Goal: Task Accomplishment & Management: Complete application form

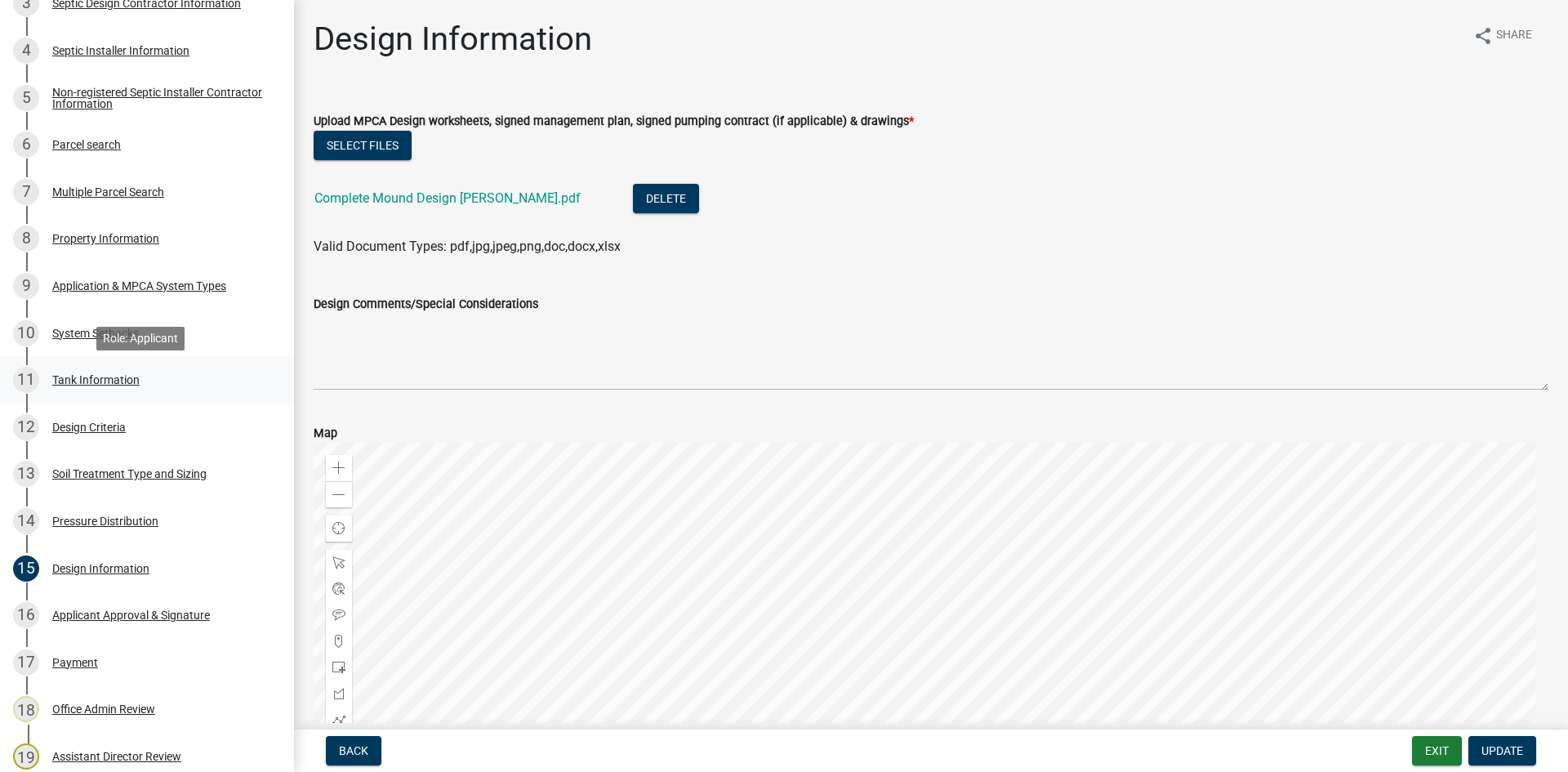
scroll to position [449, 0]
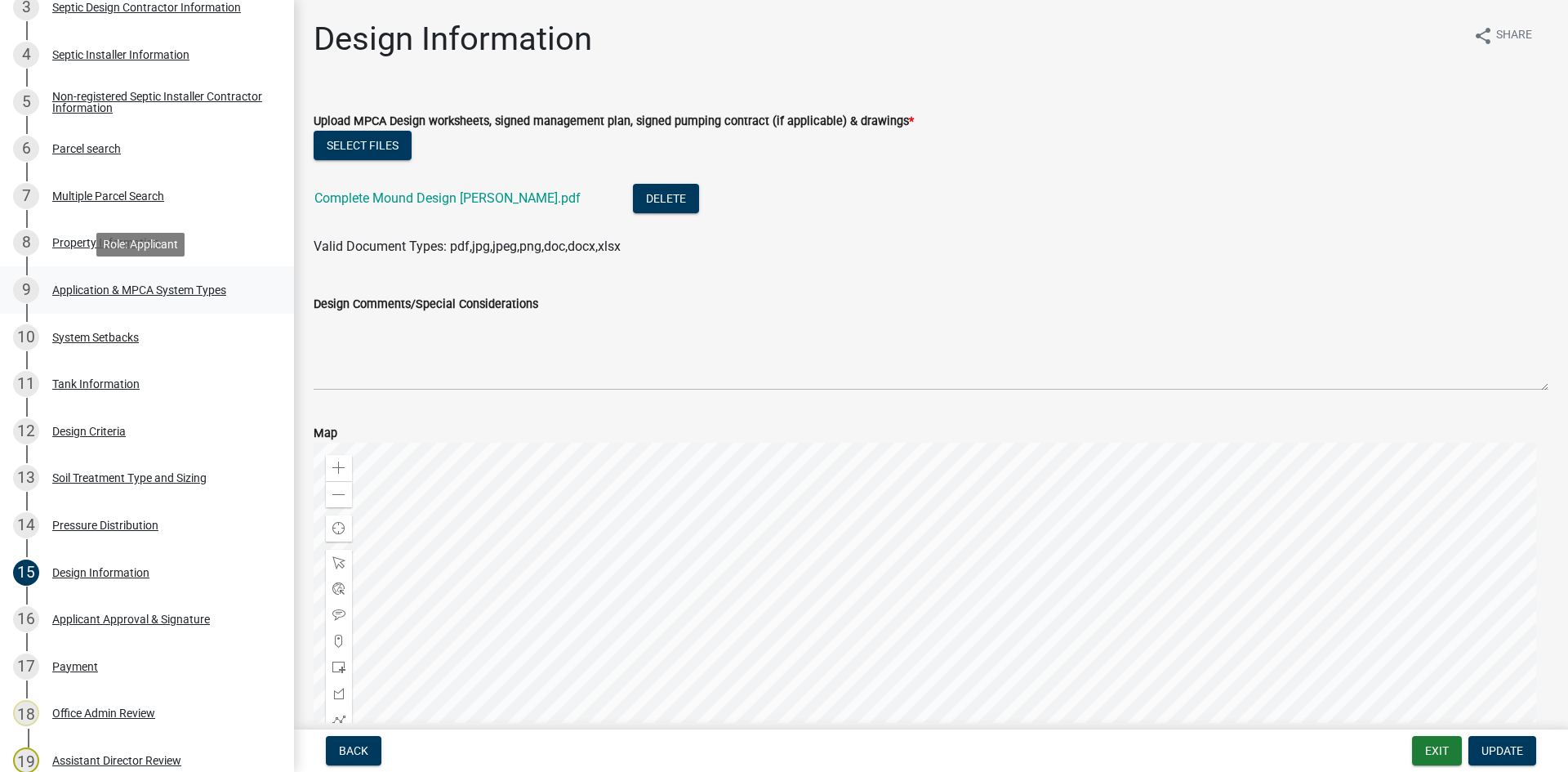
click at [172, 279] on div "9 Application & MPCA System Types" at bounding box center [141, 290] width 254 height 26
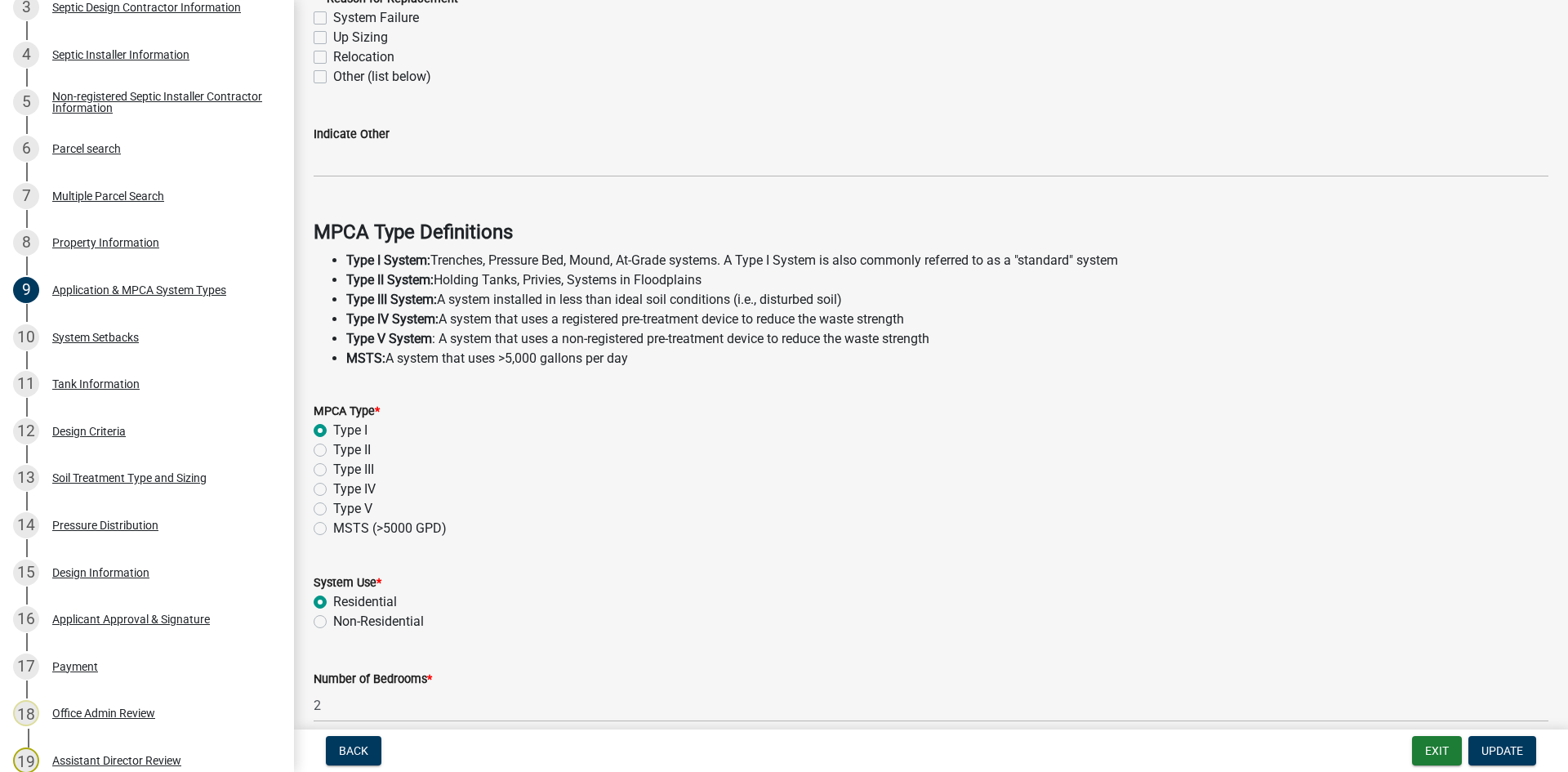
scroll to position [306, 0]
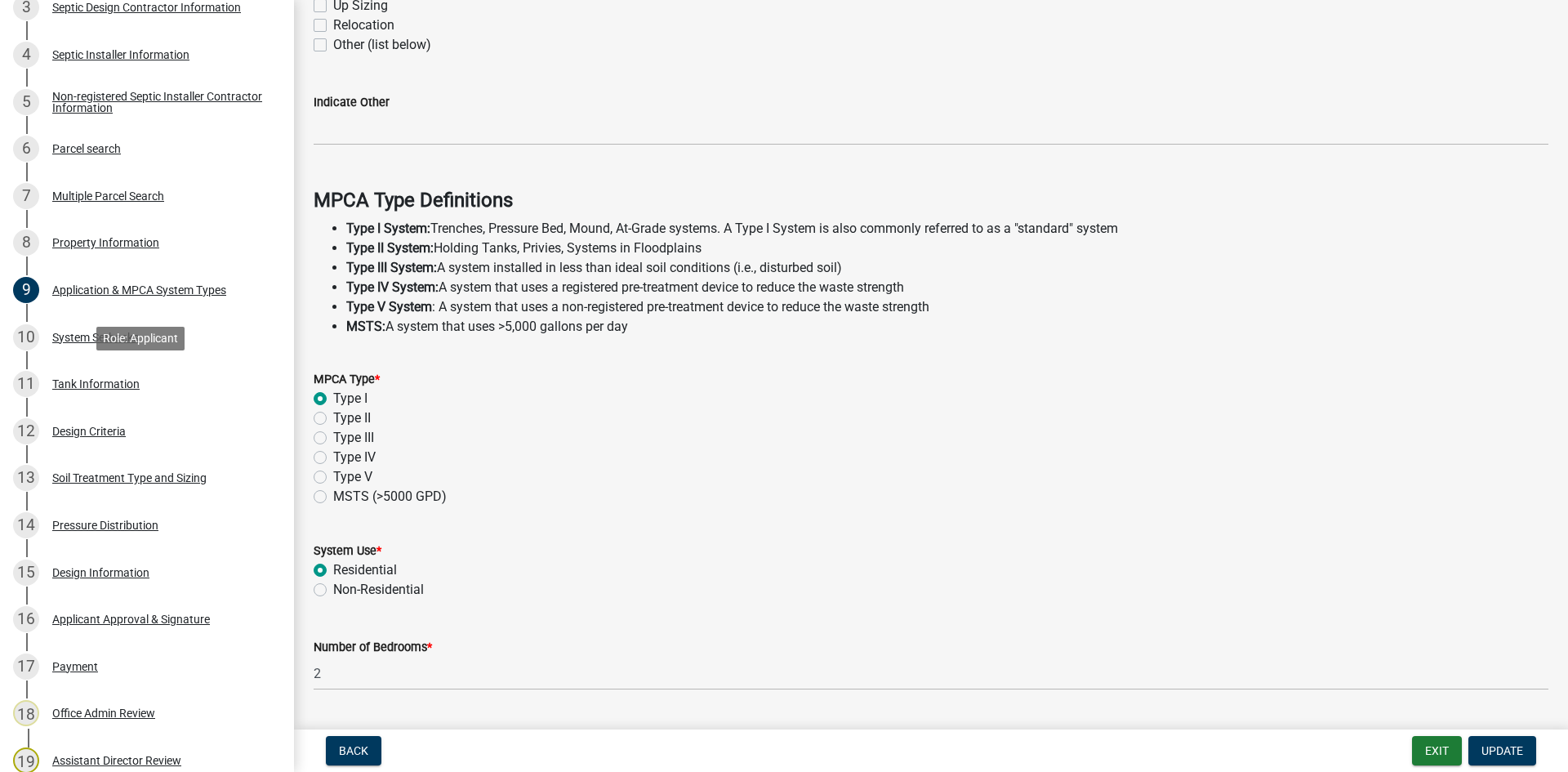
click at [148, 377] on div "11 Tank Information" at bounding box center [141, 383] width 254 height 26
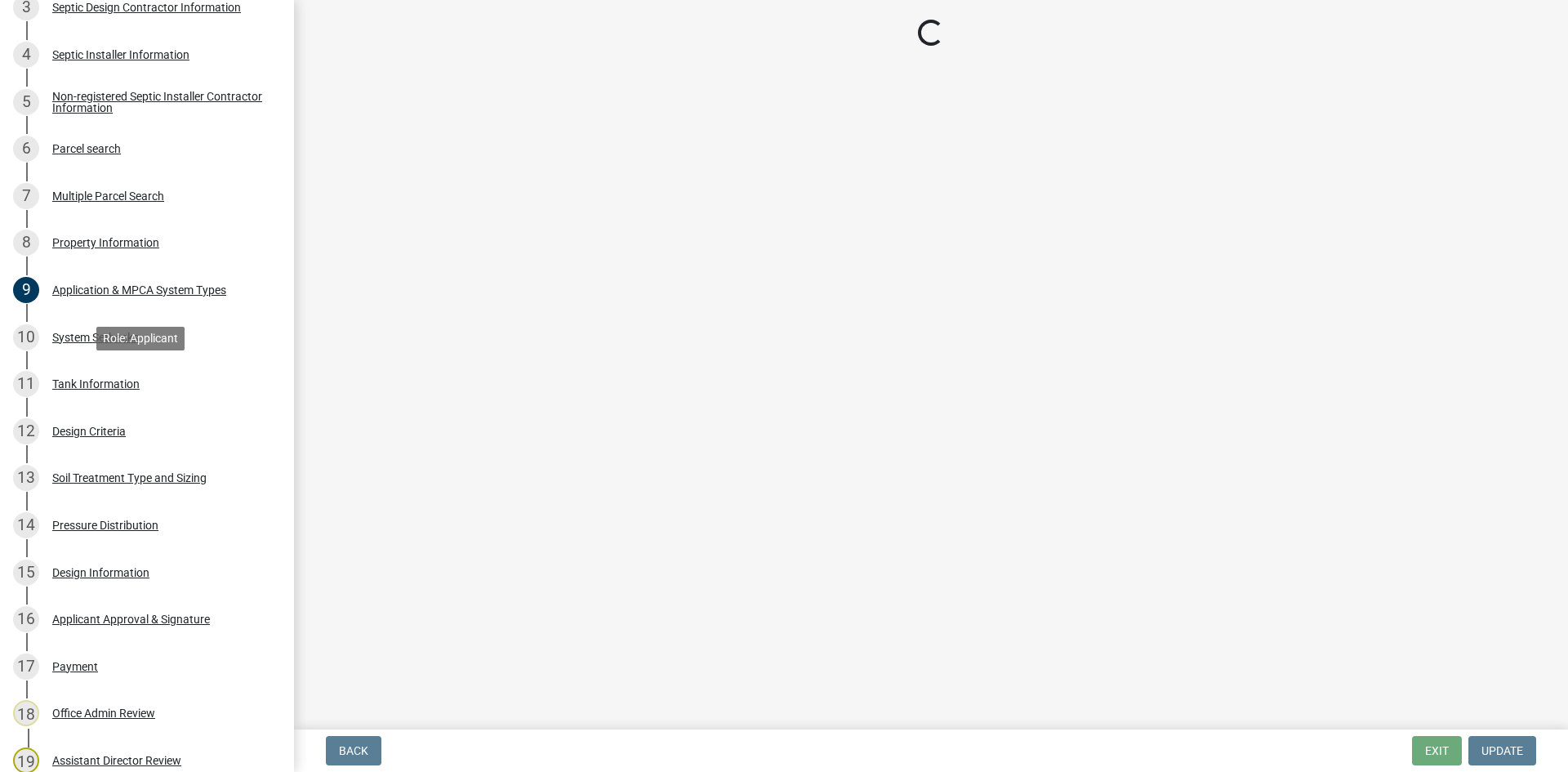
scroll to position [0, 0]
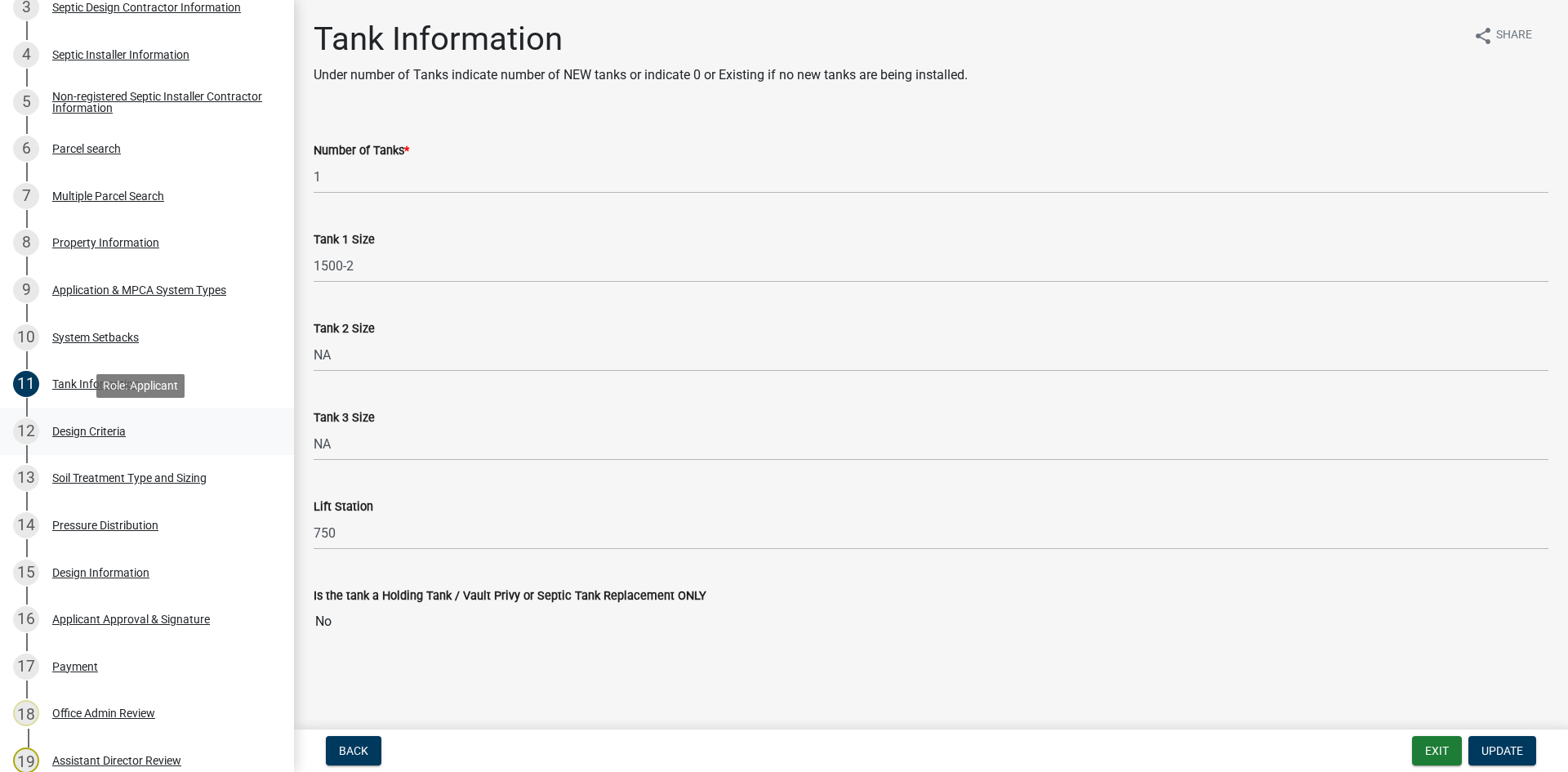
click at [167, 437] on div "12 Design Criteria" at bounding box center [141, 430] width 254 height 26
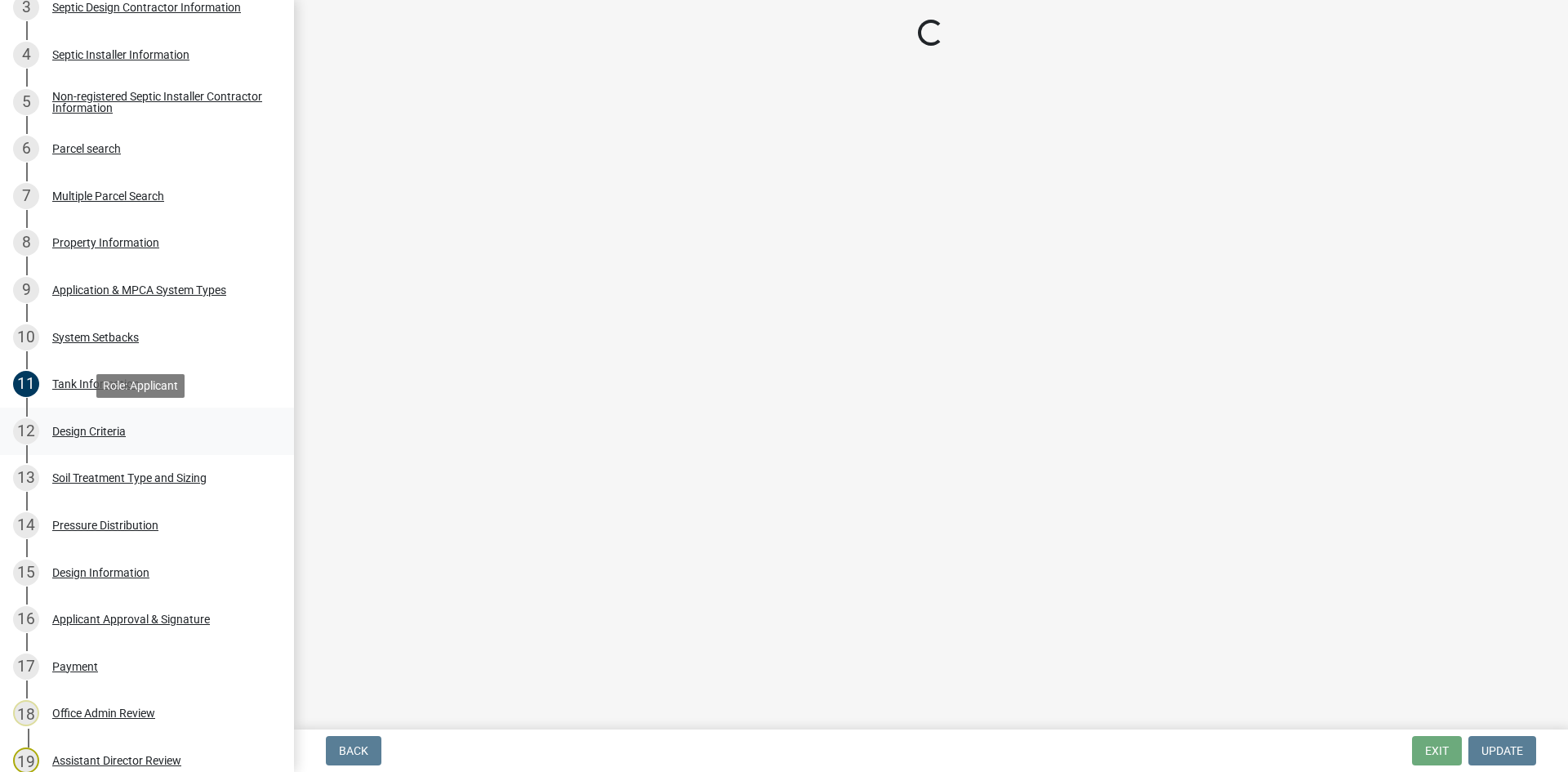
select select "b8a1b220-aca7-4670-a1f5-0f0b15eabd52"
select select "70eb23f8-102f-4072-81d7-b3b0dd1c94c8"
select select "14354fbd-e666-4c9c-b77c-8c181d233a28"
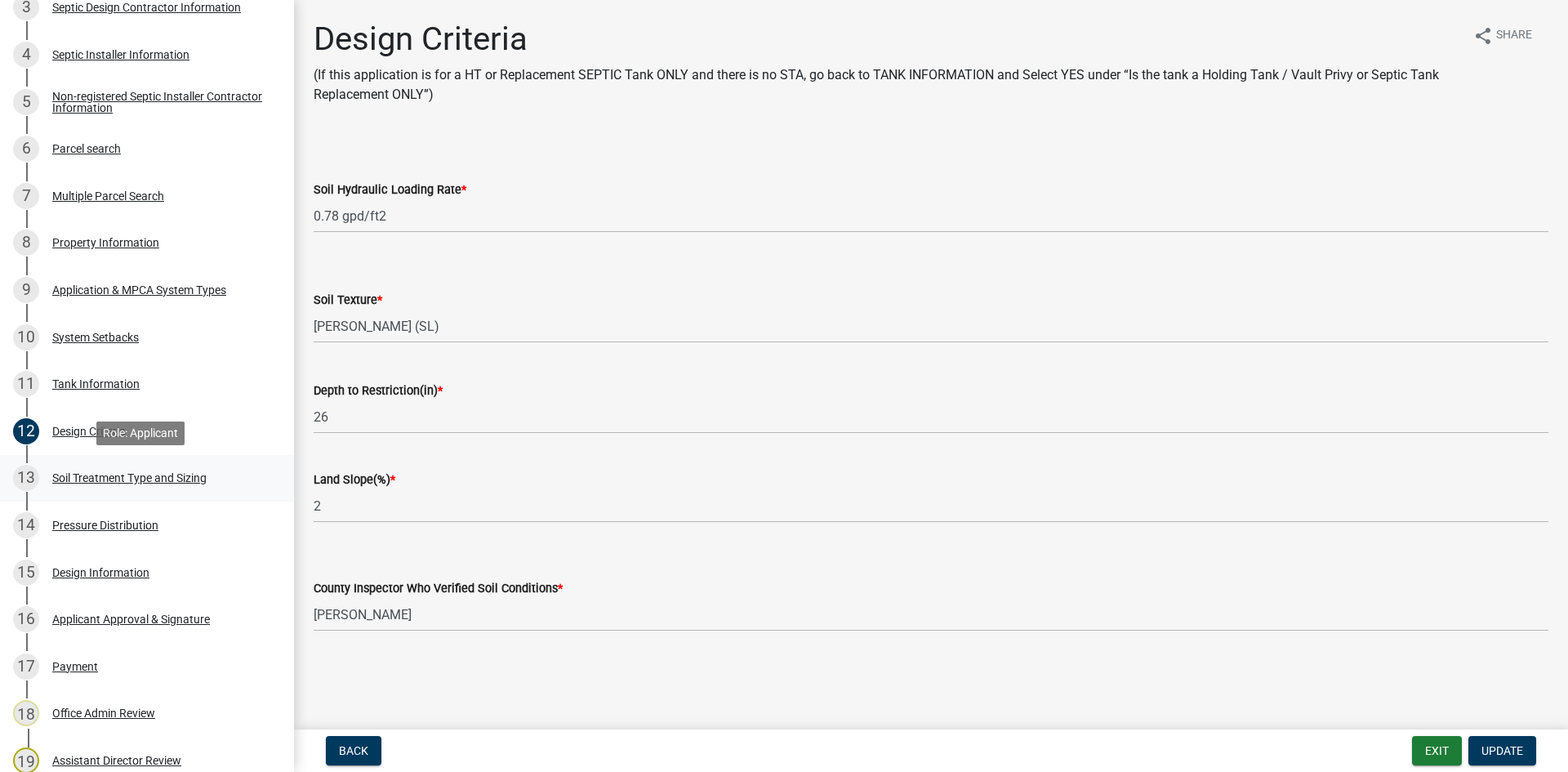
click at [202, 492] on link "13 Soil Treatment Type and Sizing" at bounding box center [147, 478] width 294 height 48
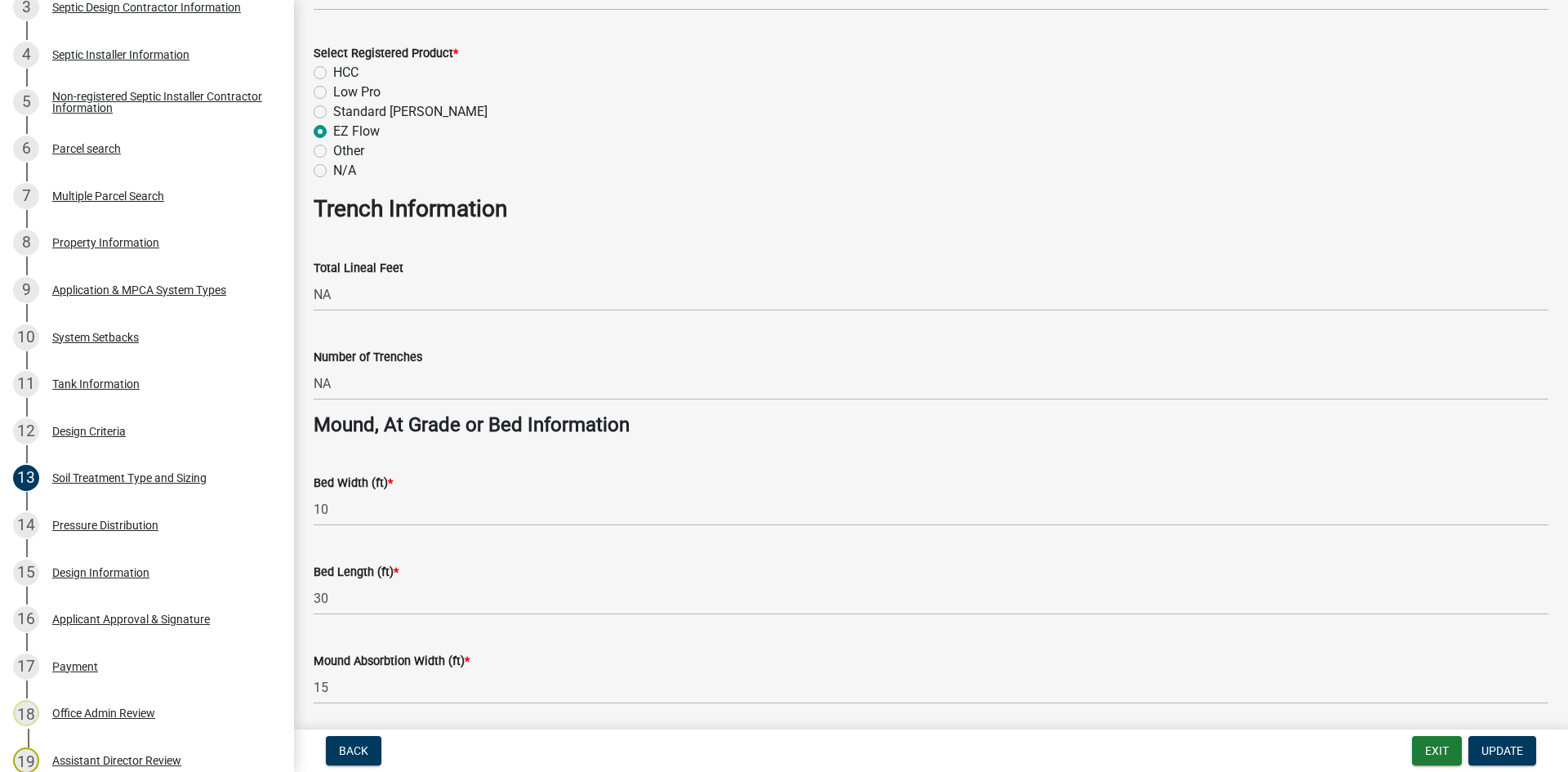
scroll to position [837, 0]
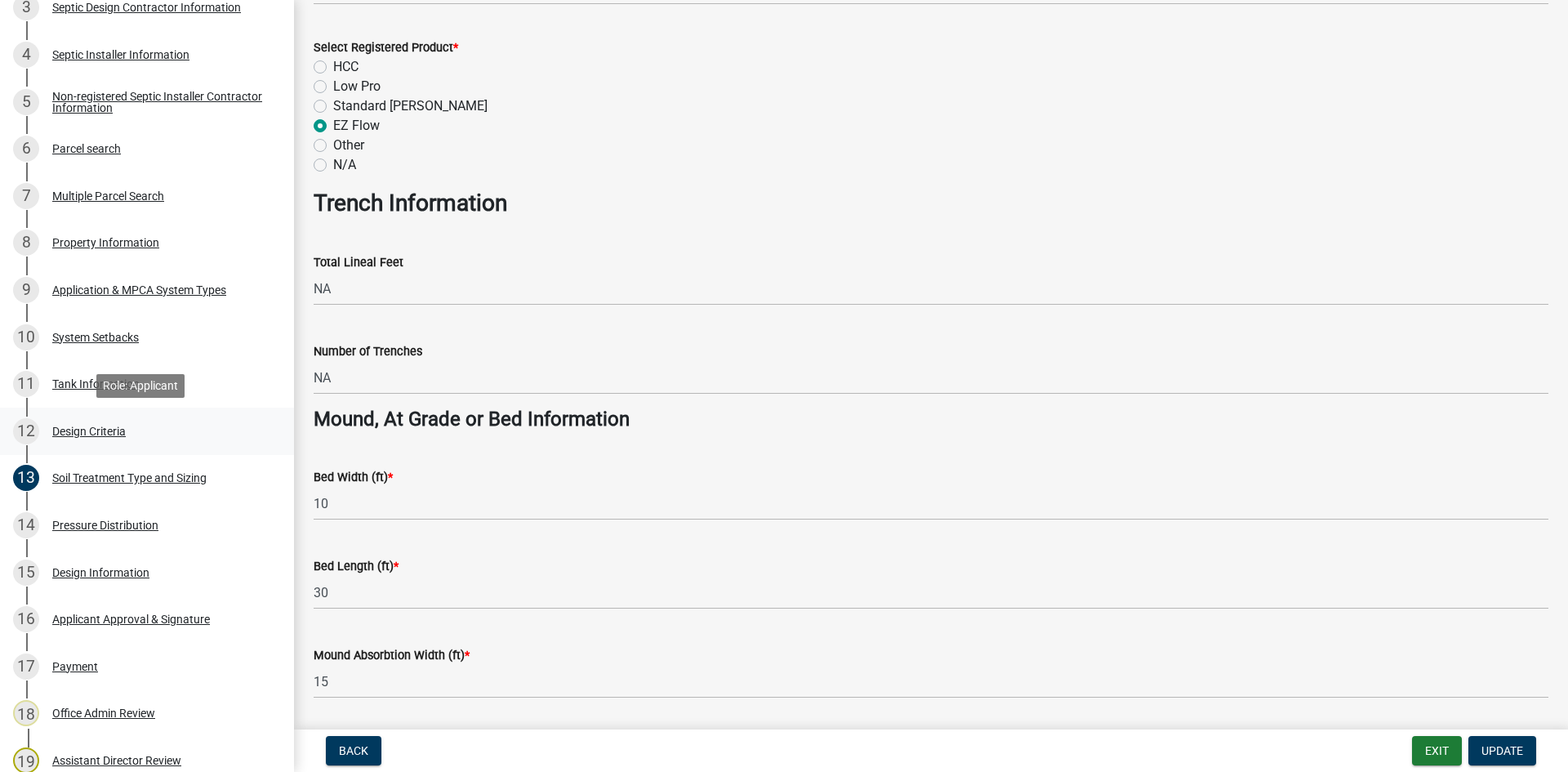
click at [154, 425] on div "12 Design Criteria" at bounding box center [141, 430] width 254 height 26
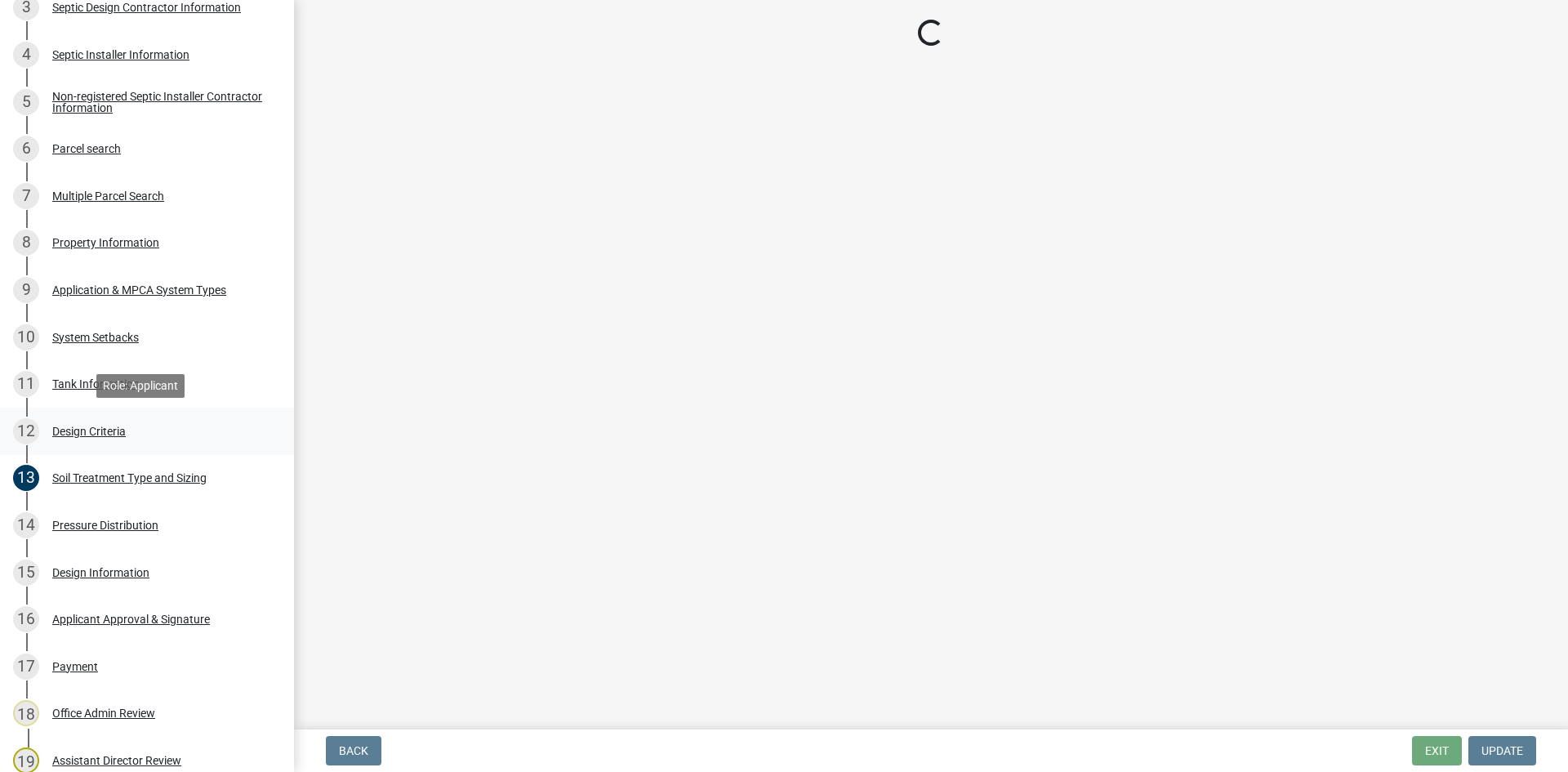
select select "b8a1b220-aca7-4670-a1f5-0f0b15eabd52"
select select "70eb23f8-102f-4072-81d7-b3b0dd1c94c8"
select select "14354fbd-e666-4c9c-b77c-8c181d233a28"
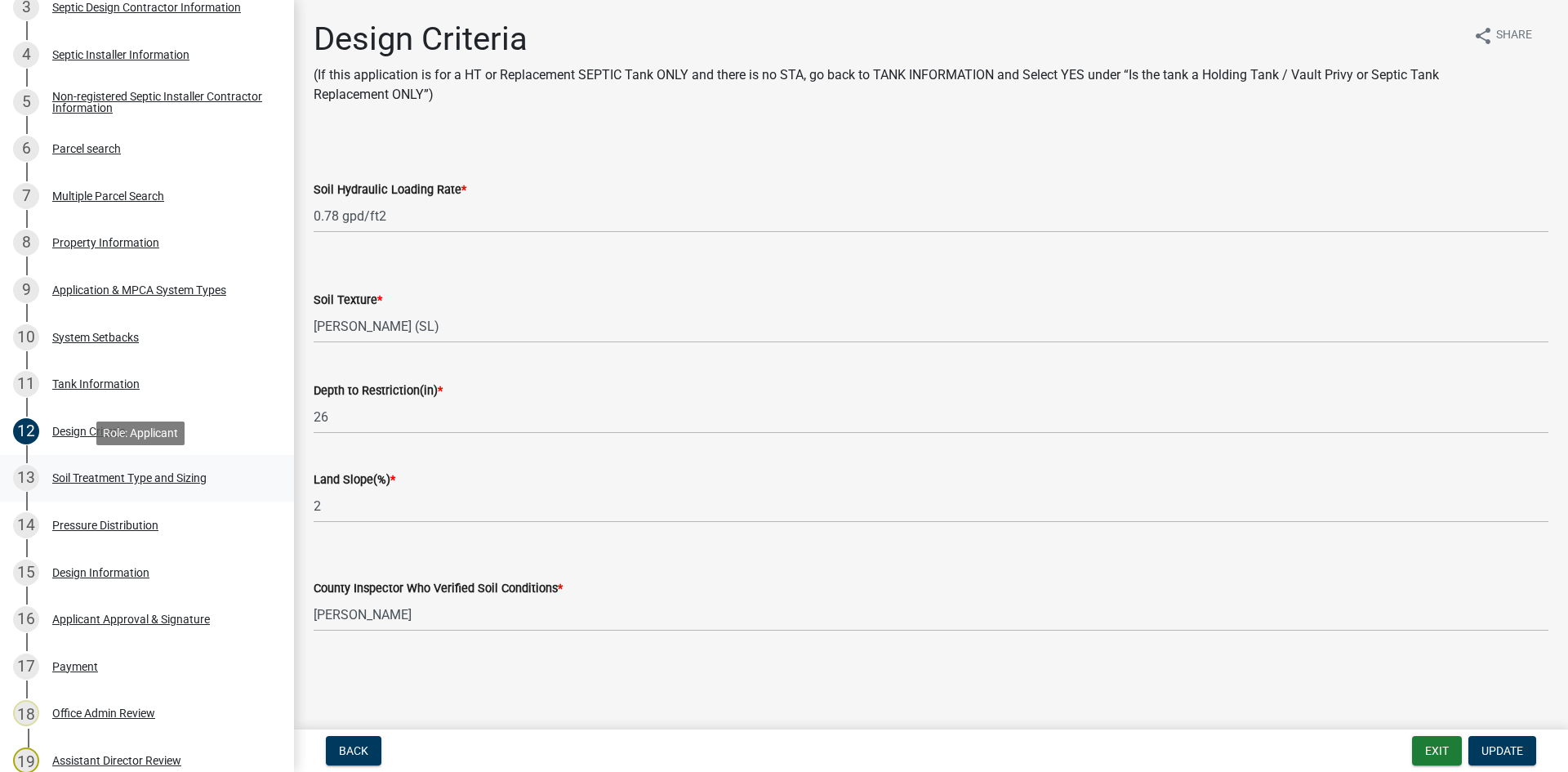
click at [183, 479] on div "Soil Treatment Type and Sizing" at bounding box center [129, 478] width 154 height 12
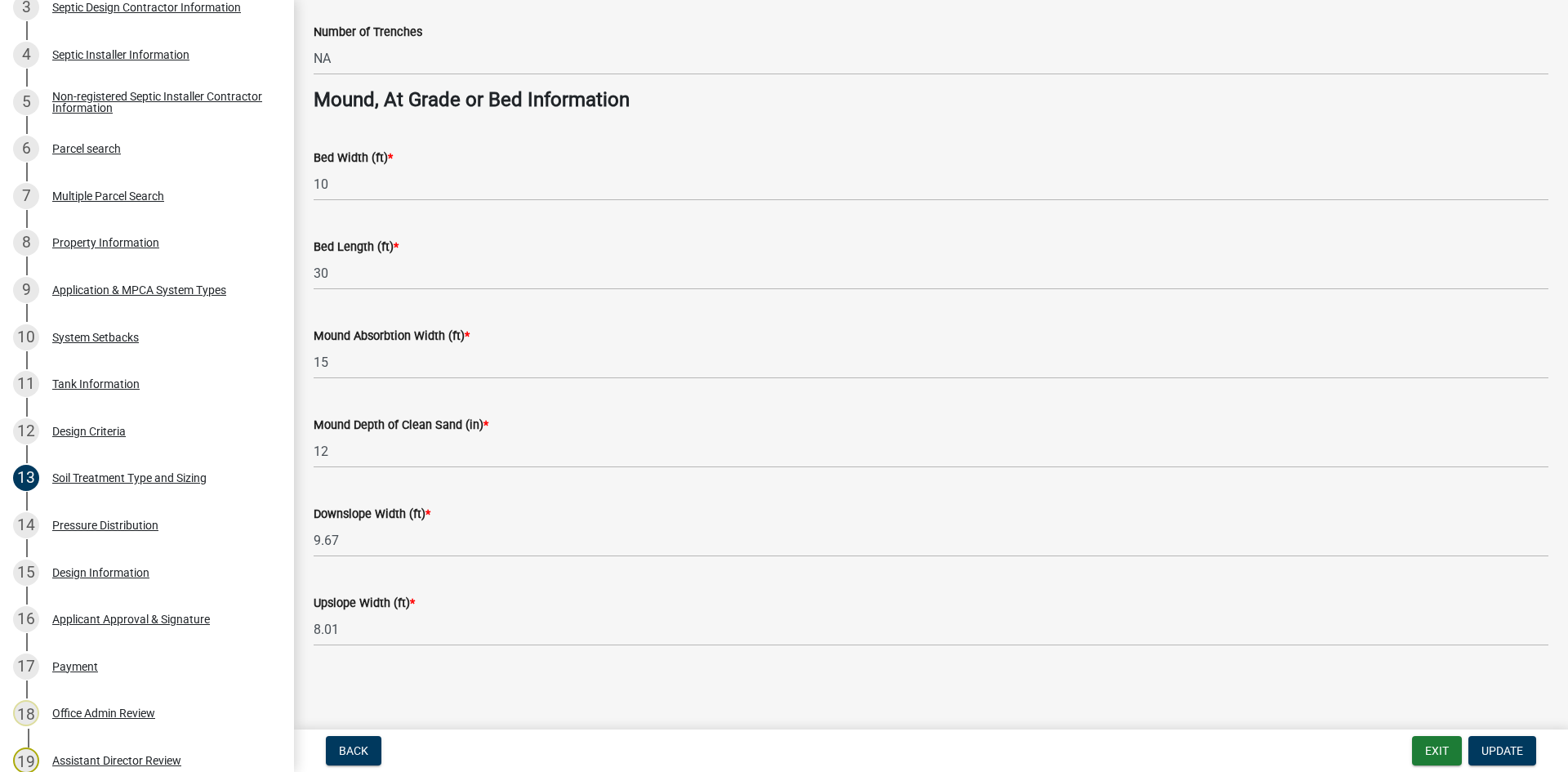
scroll to position [1136, 0]
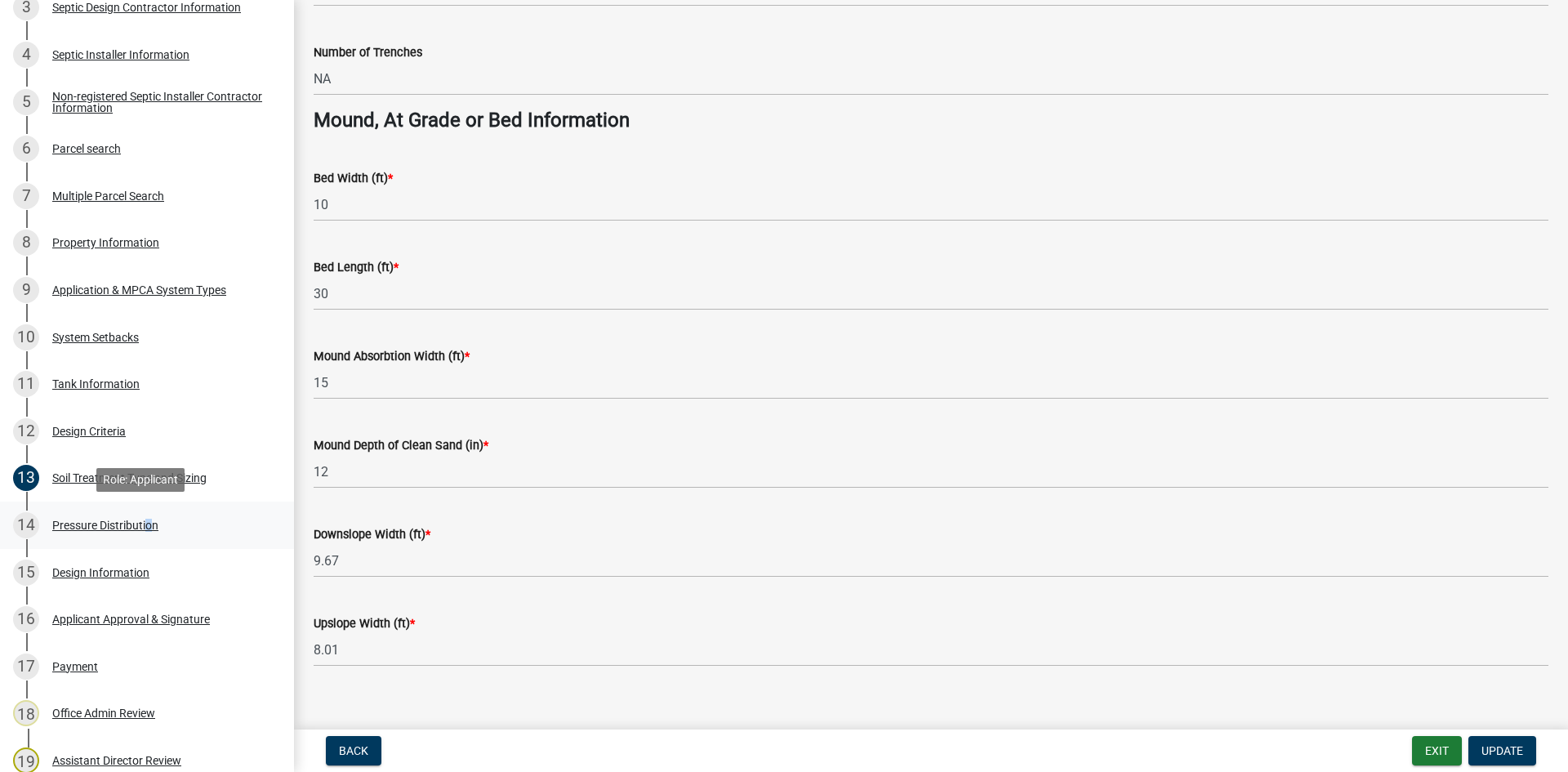
click at [145, 512] on link "14 Pressure Distribution" at bounding box center [147, 525] width 294 height 48
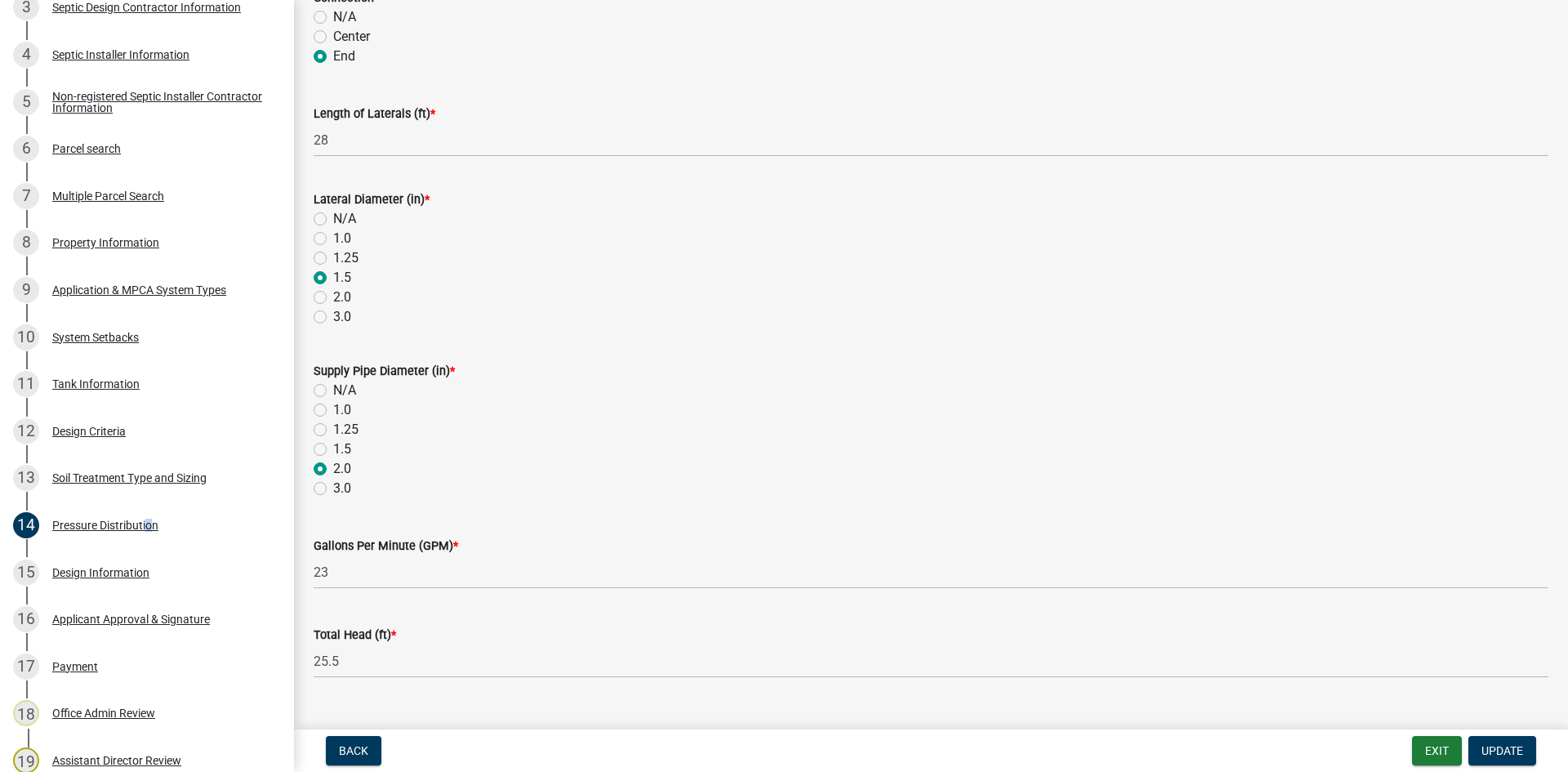
scroll to position [554, 0]
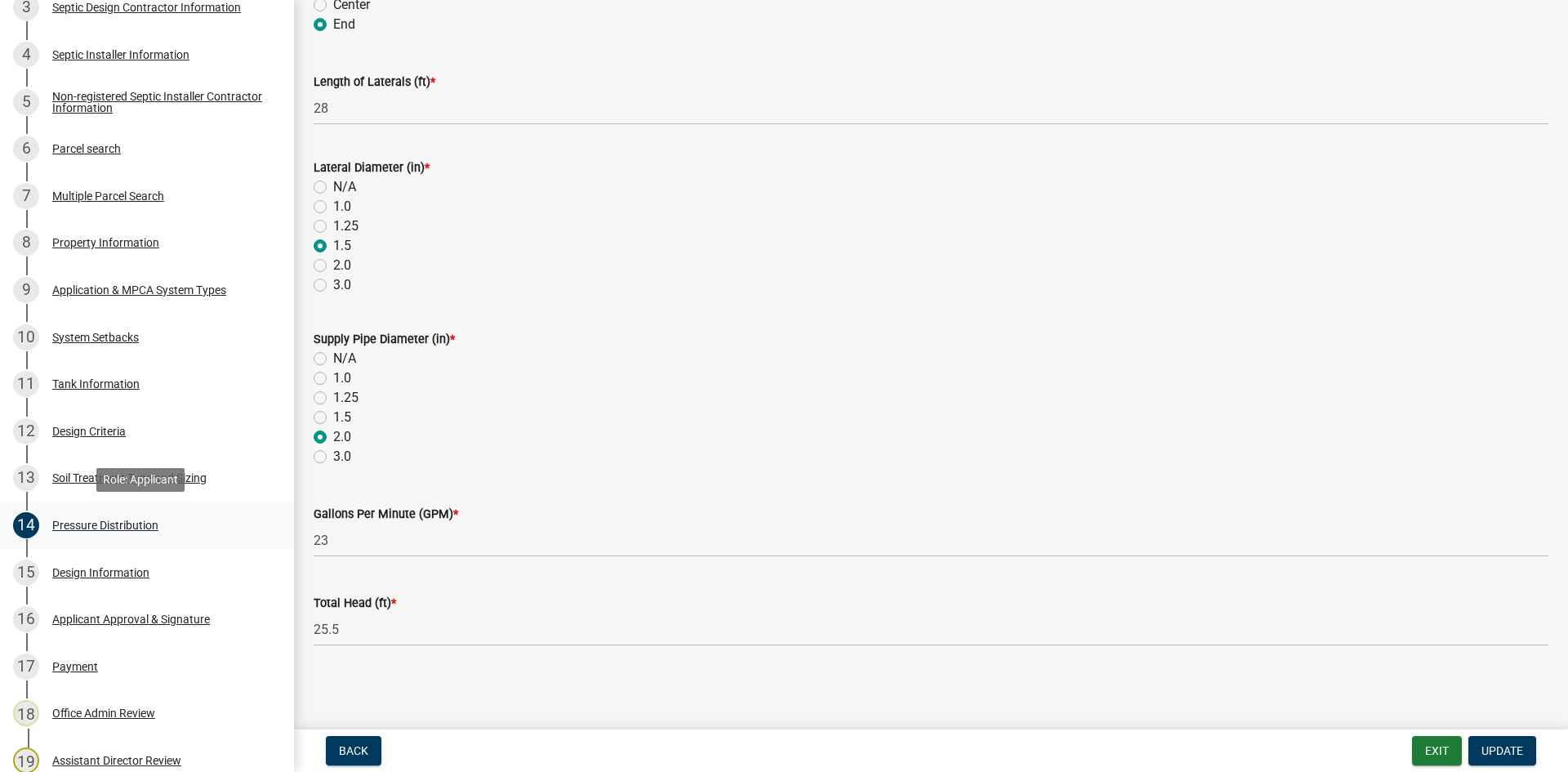
click at [269, 515] on link "14 Pressure Distribution" at bounding box center [147, 525] width 294 height 48
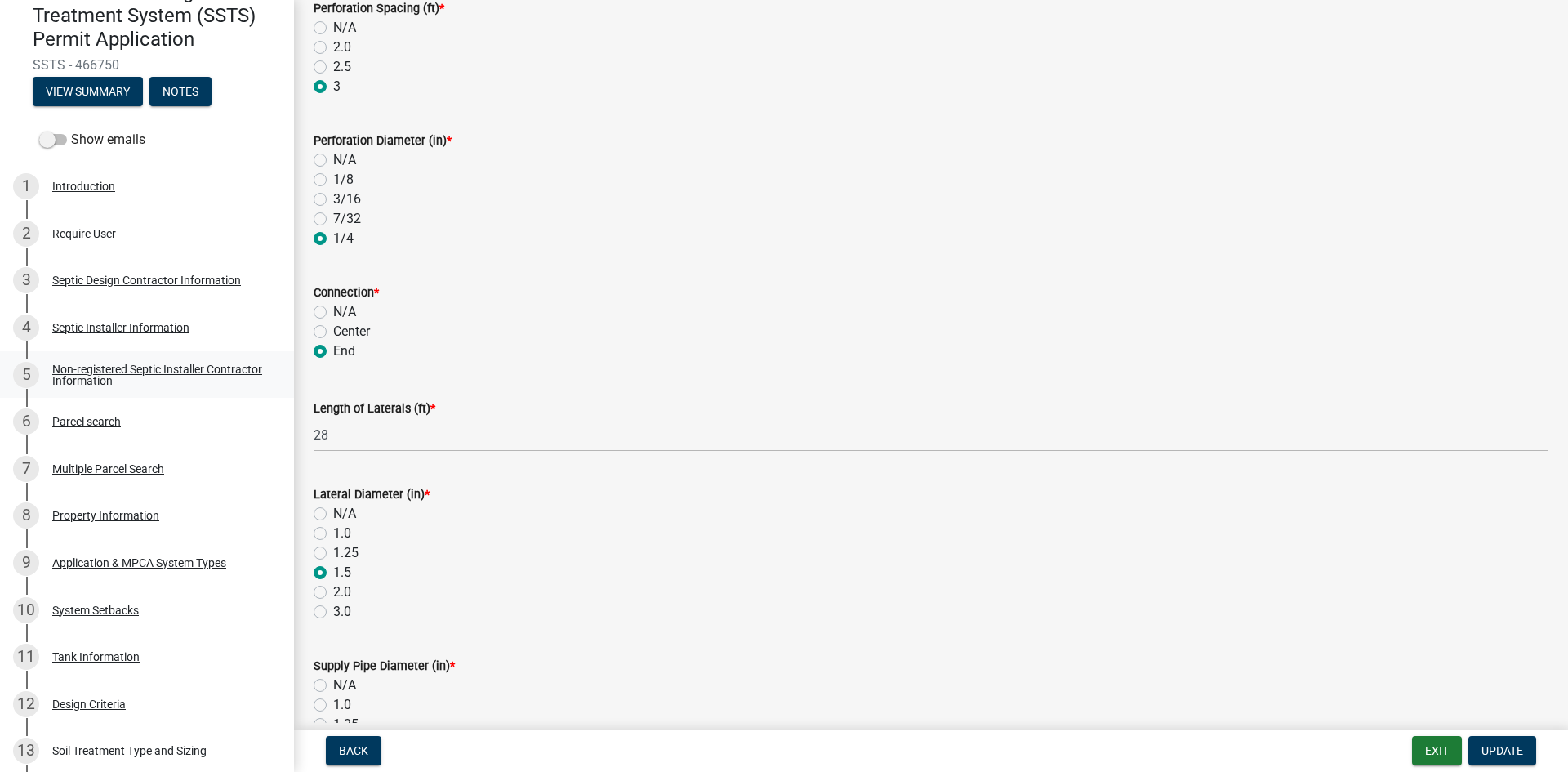
scroll to position [143, 0]
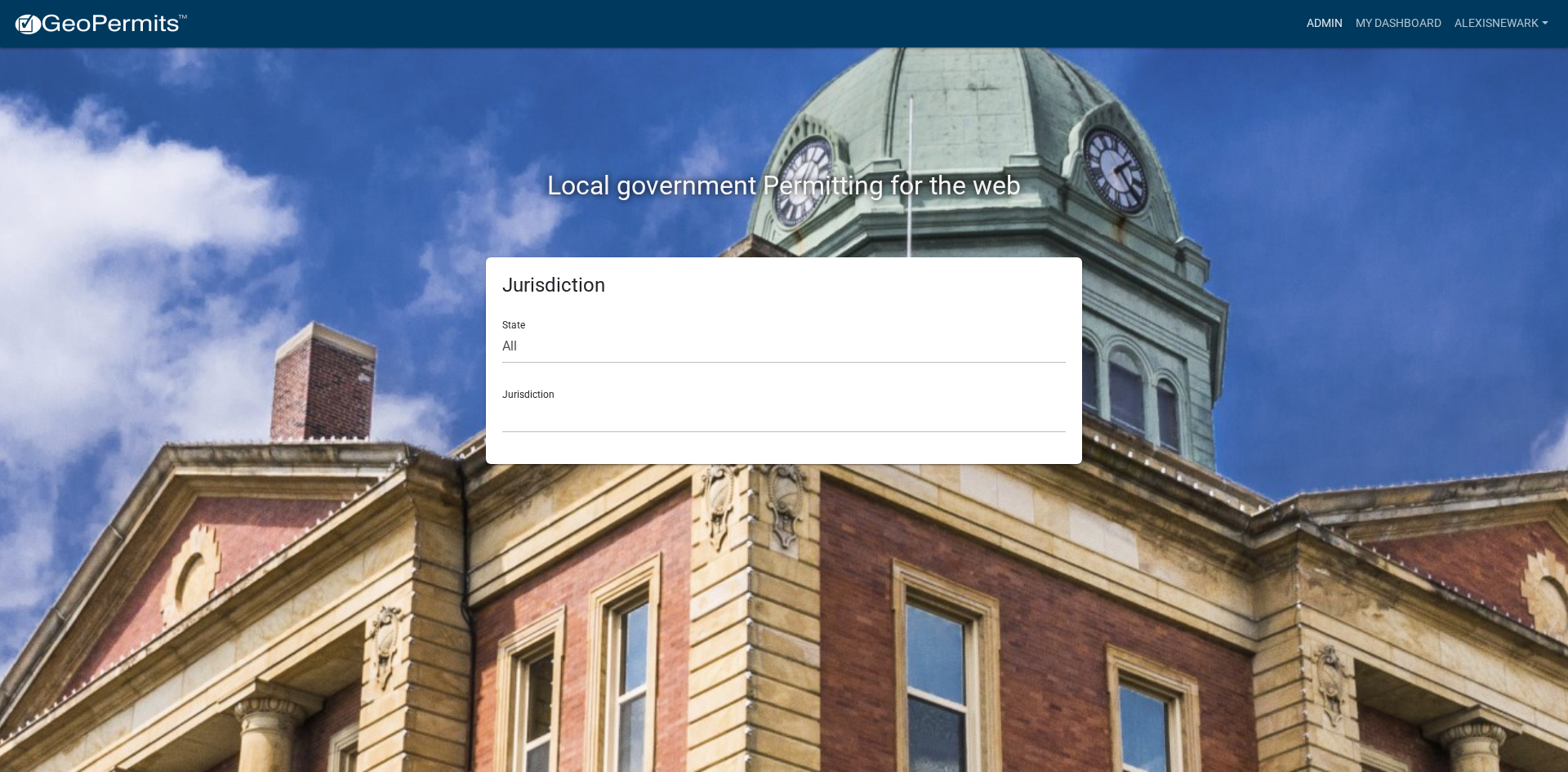
click at [1330, 16] on link "Admin" at bounding box center [1324, 23] width 49 height 31
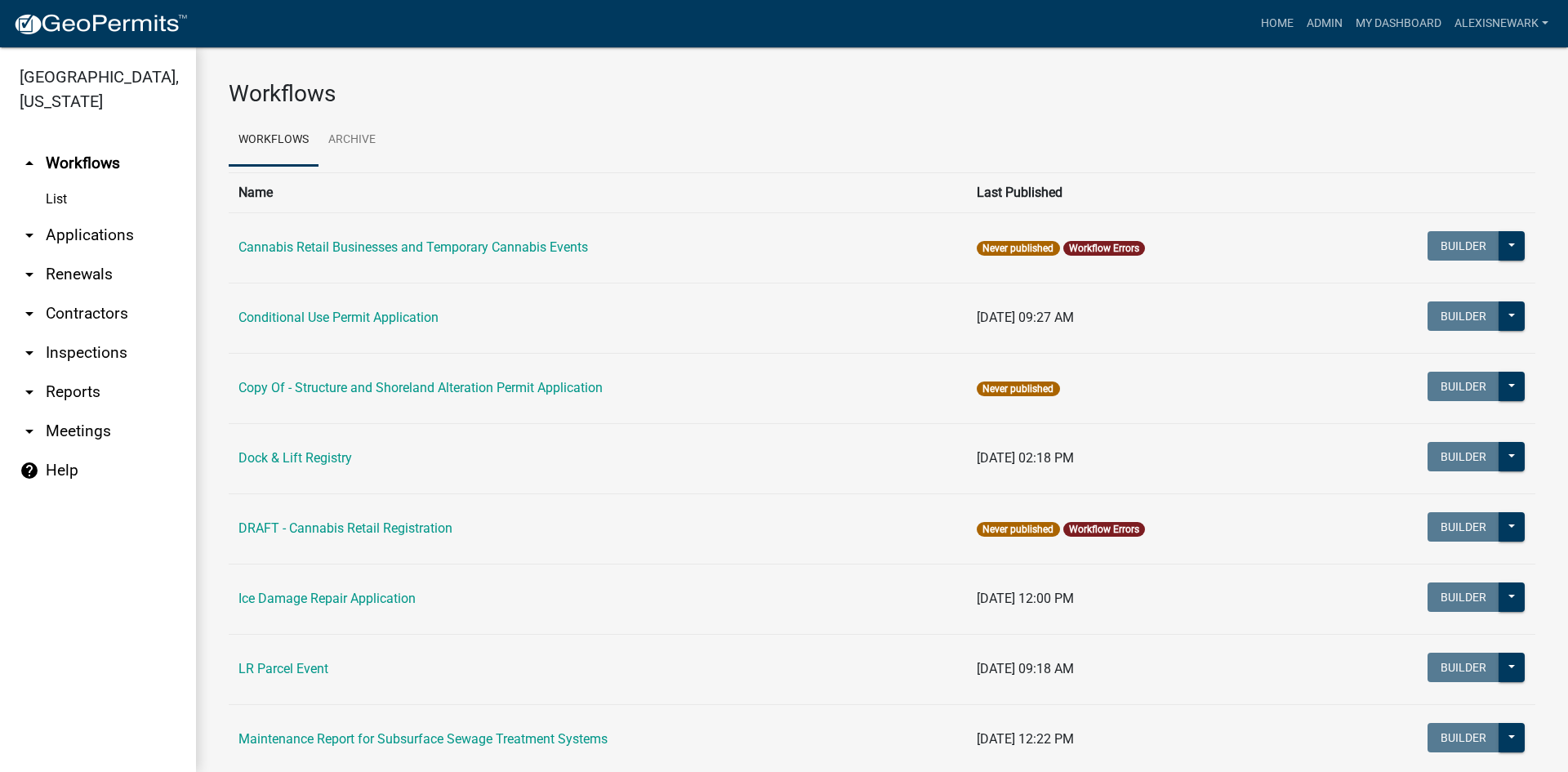
drag, startPoint x: 141, startPoint y: 231, endPoint x: 183, endPoint y: 219, distance: 43.7
click at [141, 232] on link "arrow_drop_down Applications" at bounding box center [98, 235] width 196 height 39
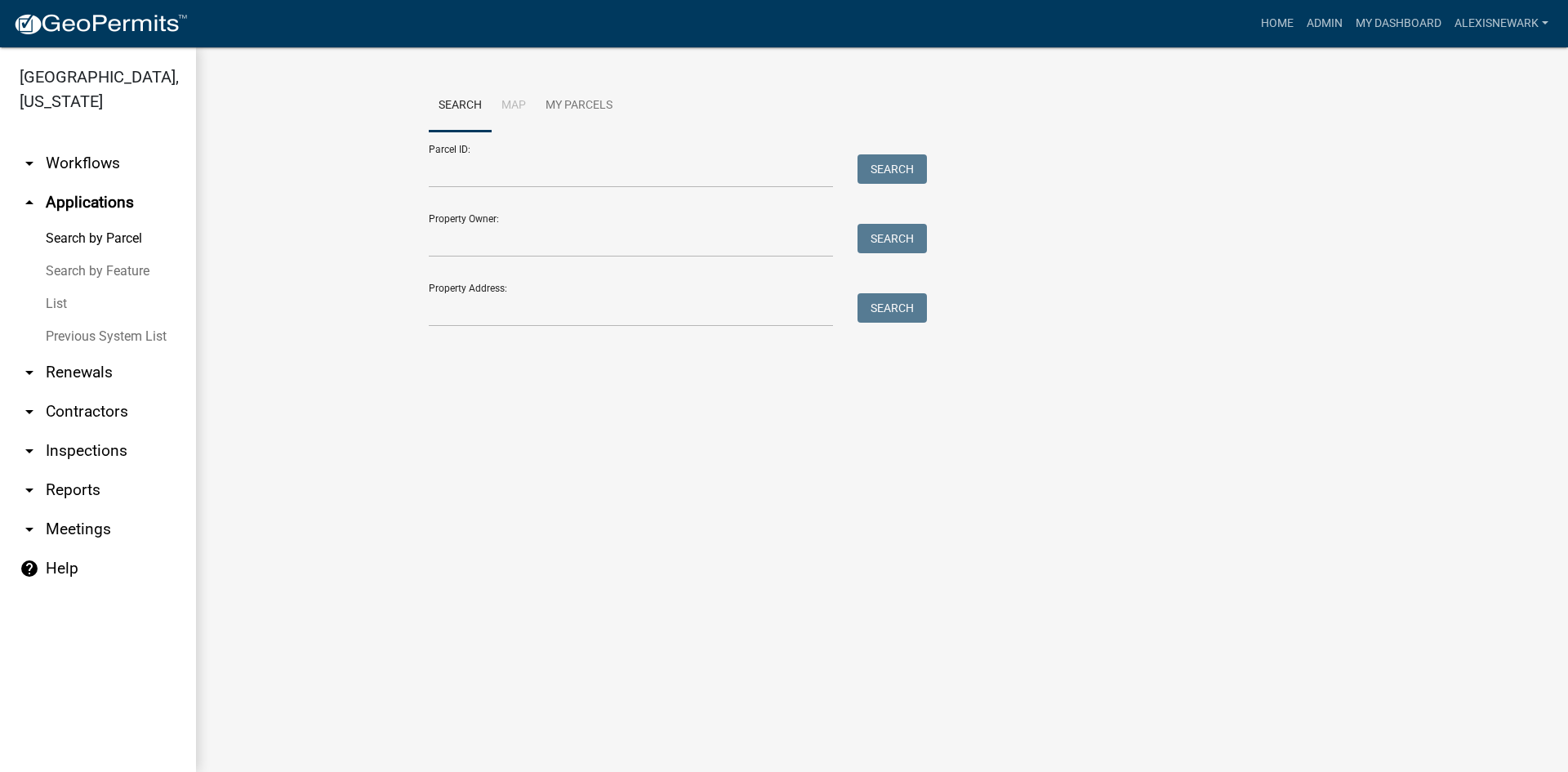
click at [467, 153] on div "Parcel ID: Search" at bounding box center [673, 159] width 490 height 56
paste input "08000330248002"
type input "08000330248002"
click at [862, 162] on button "Search" at bounding box center [892, 168] width 69 height 29
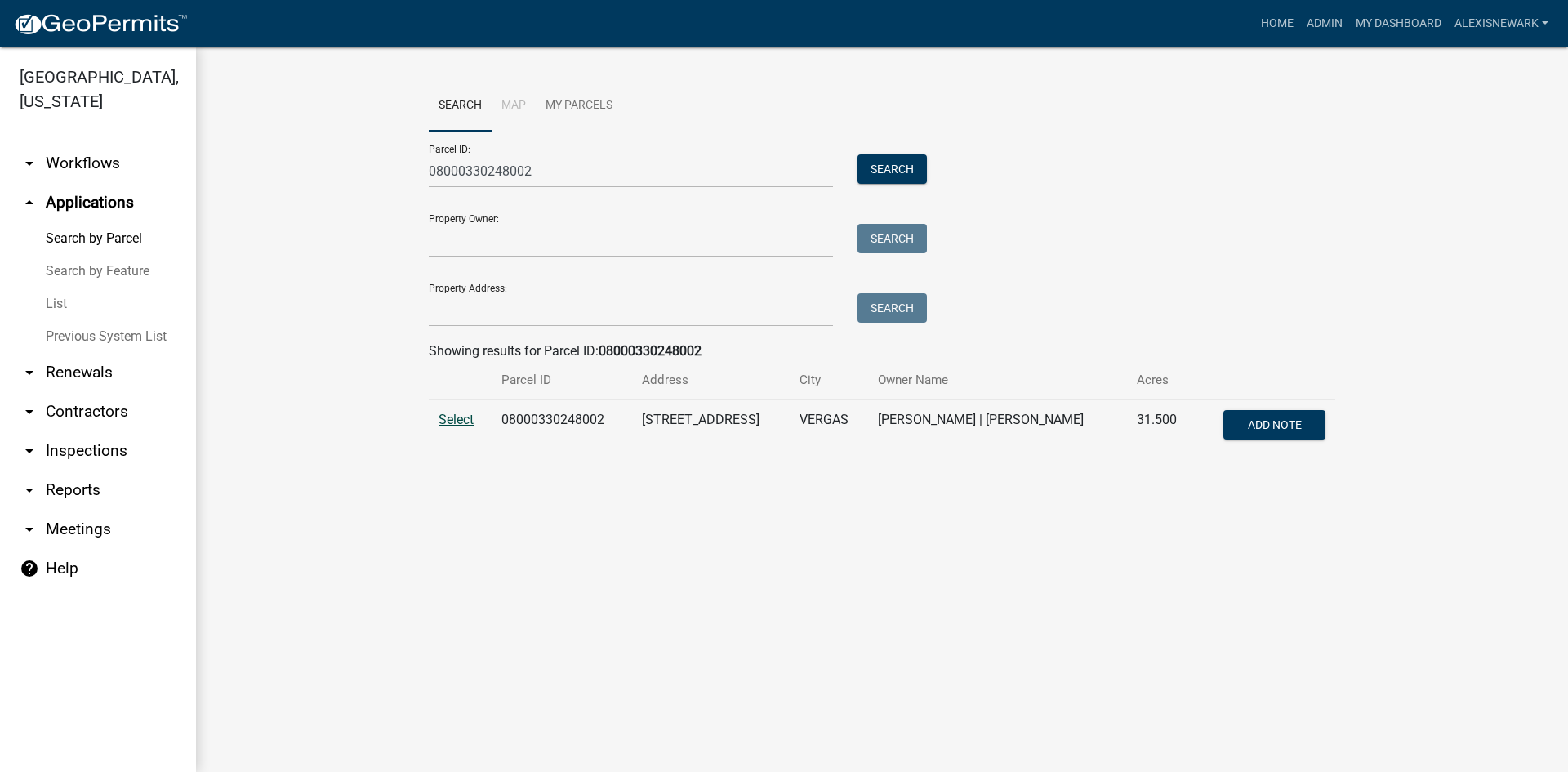
click at [451, 425] on span "Select" at bounding box center [456, 419] width 35 height 16
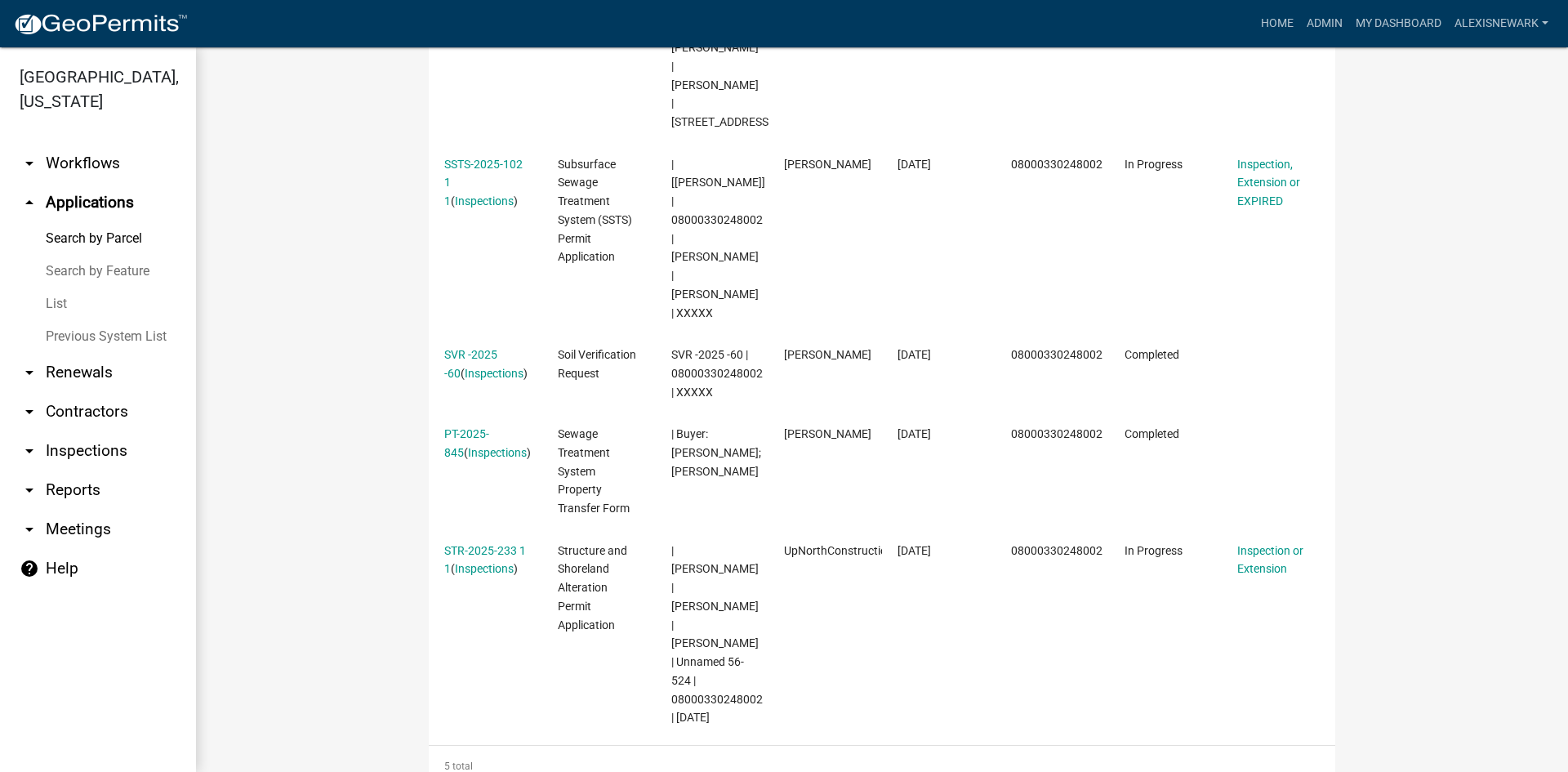
scroll to position [714, 0]
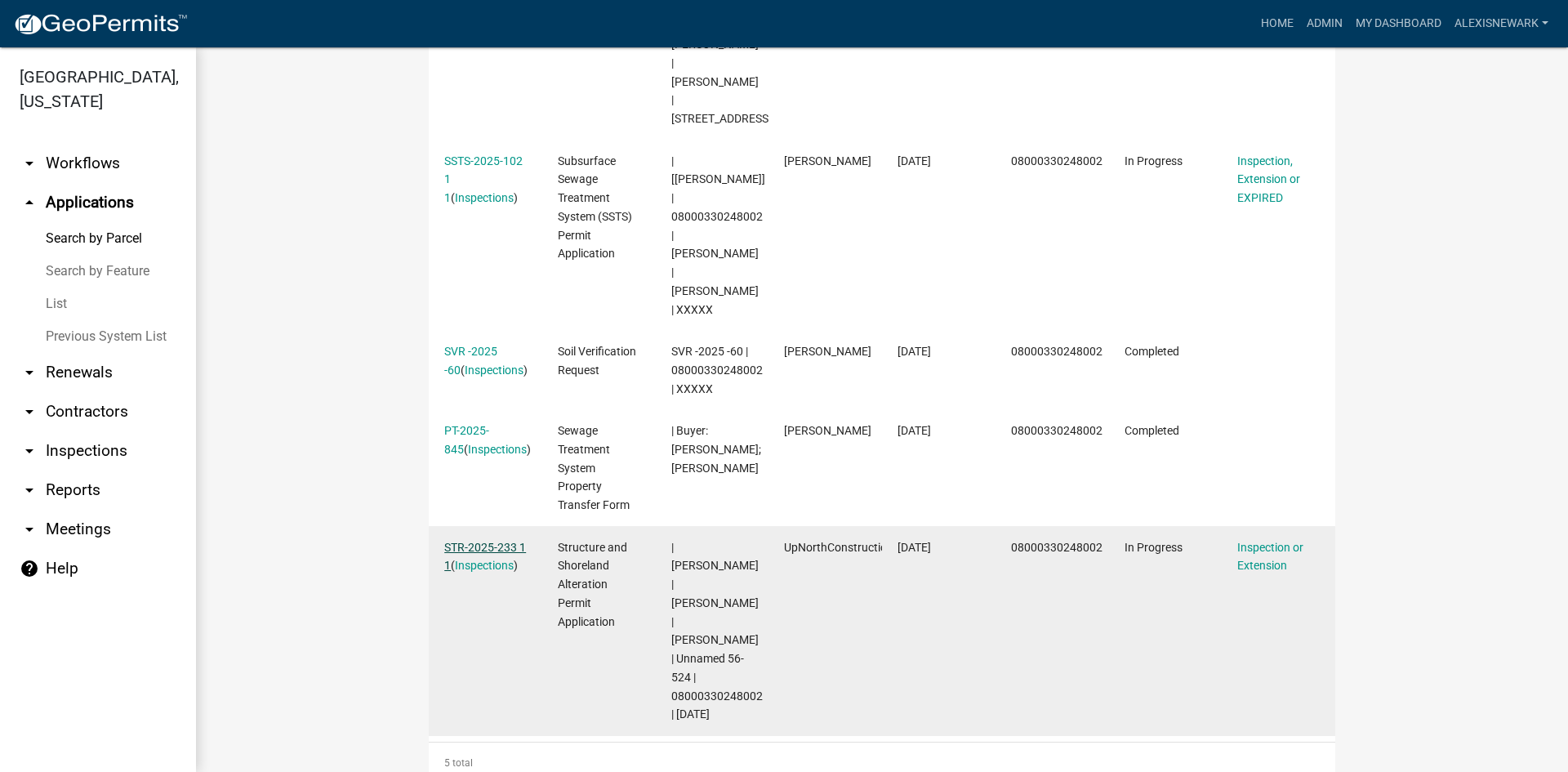
click at [486, 541] on link "STR-2025-233 1 1" at bounding box center [486, 557] width 82 height 32
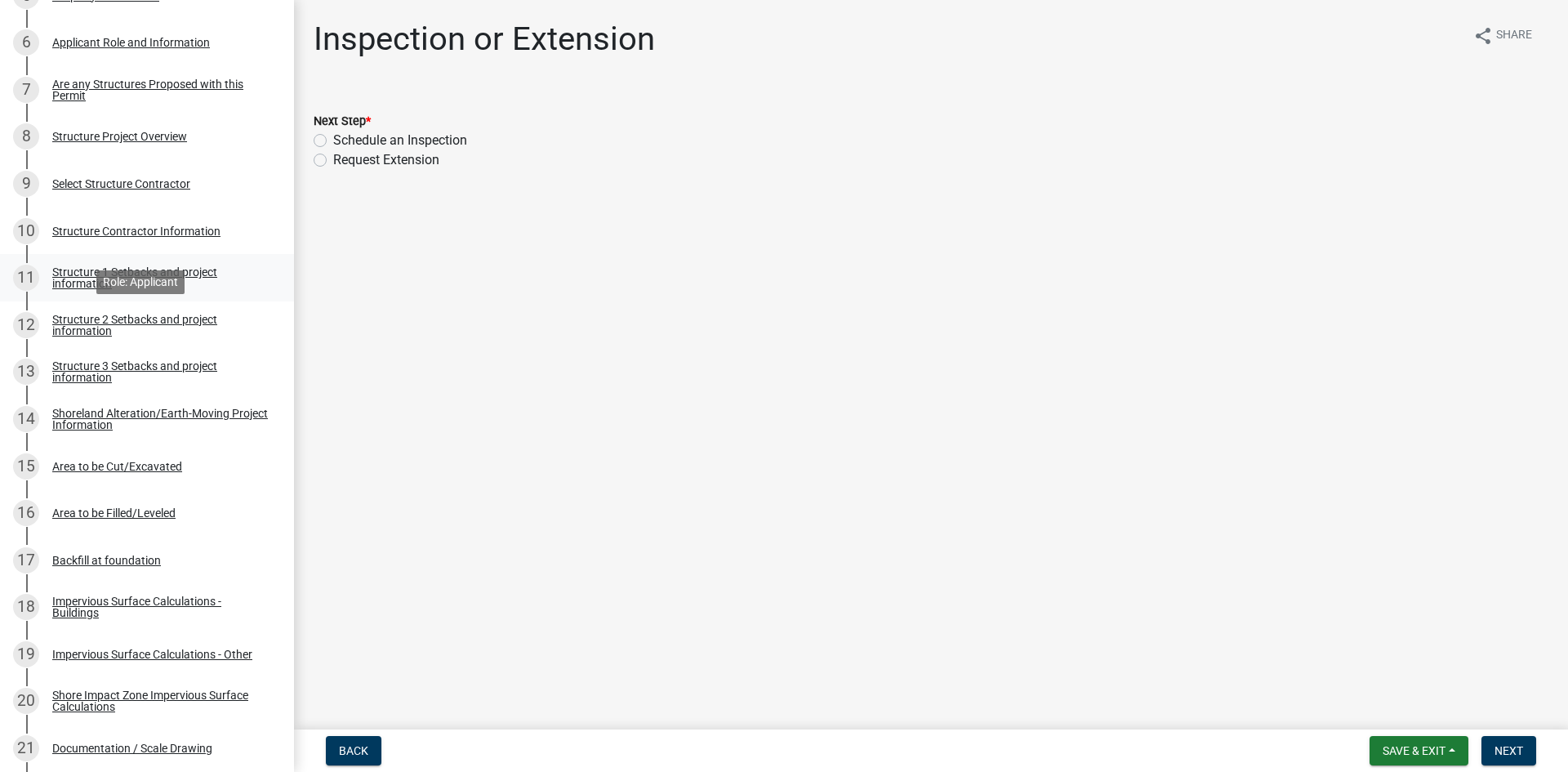
scroll to position [490, 0]
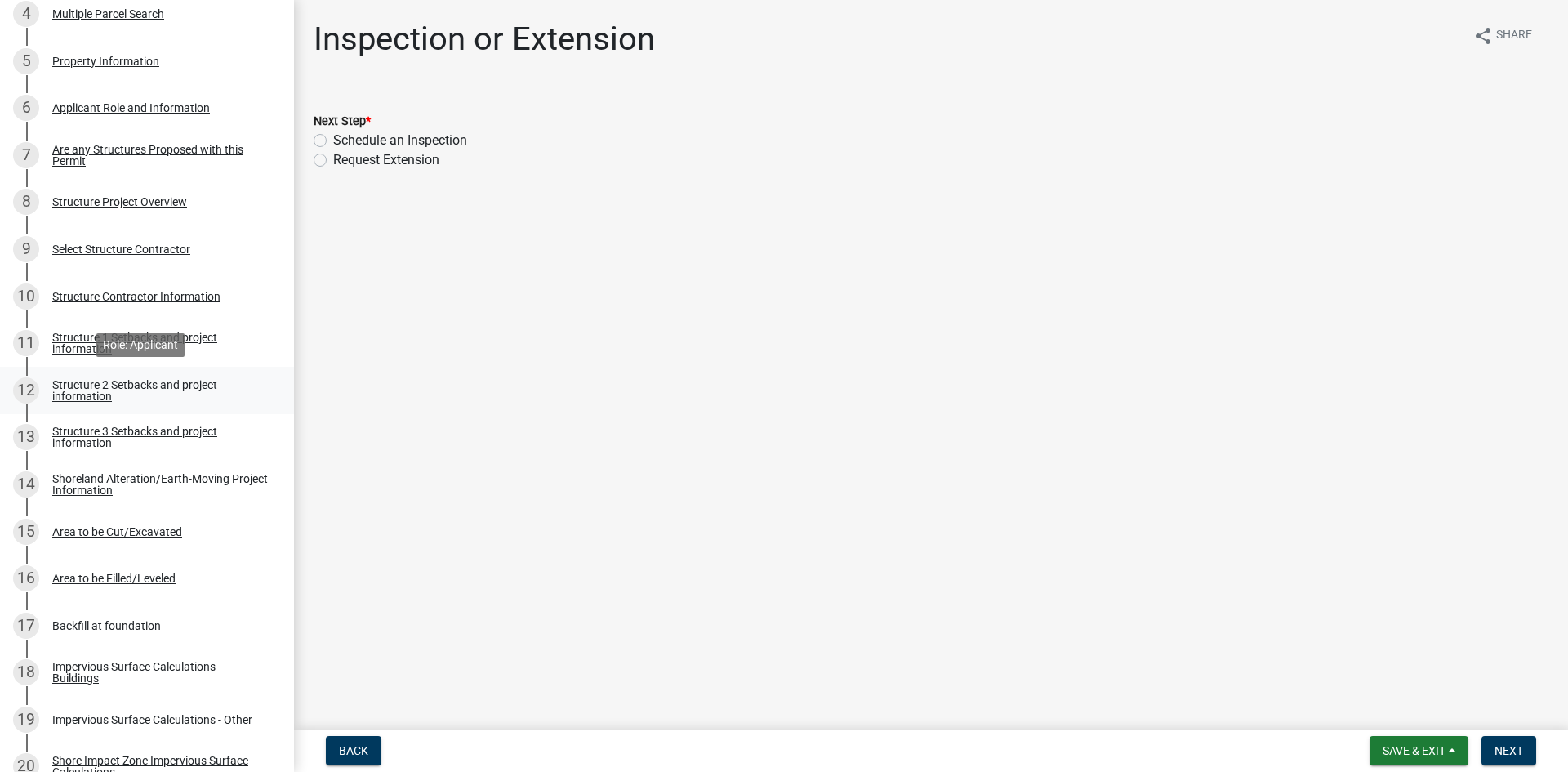
click at [150, 383] on div "Structure 2 Setbacks and project information" at bounding box center [160, 390] width 216 height 23
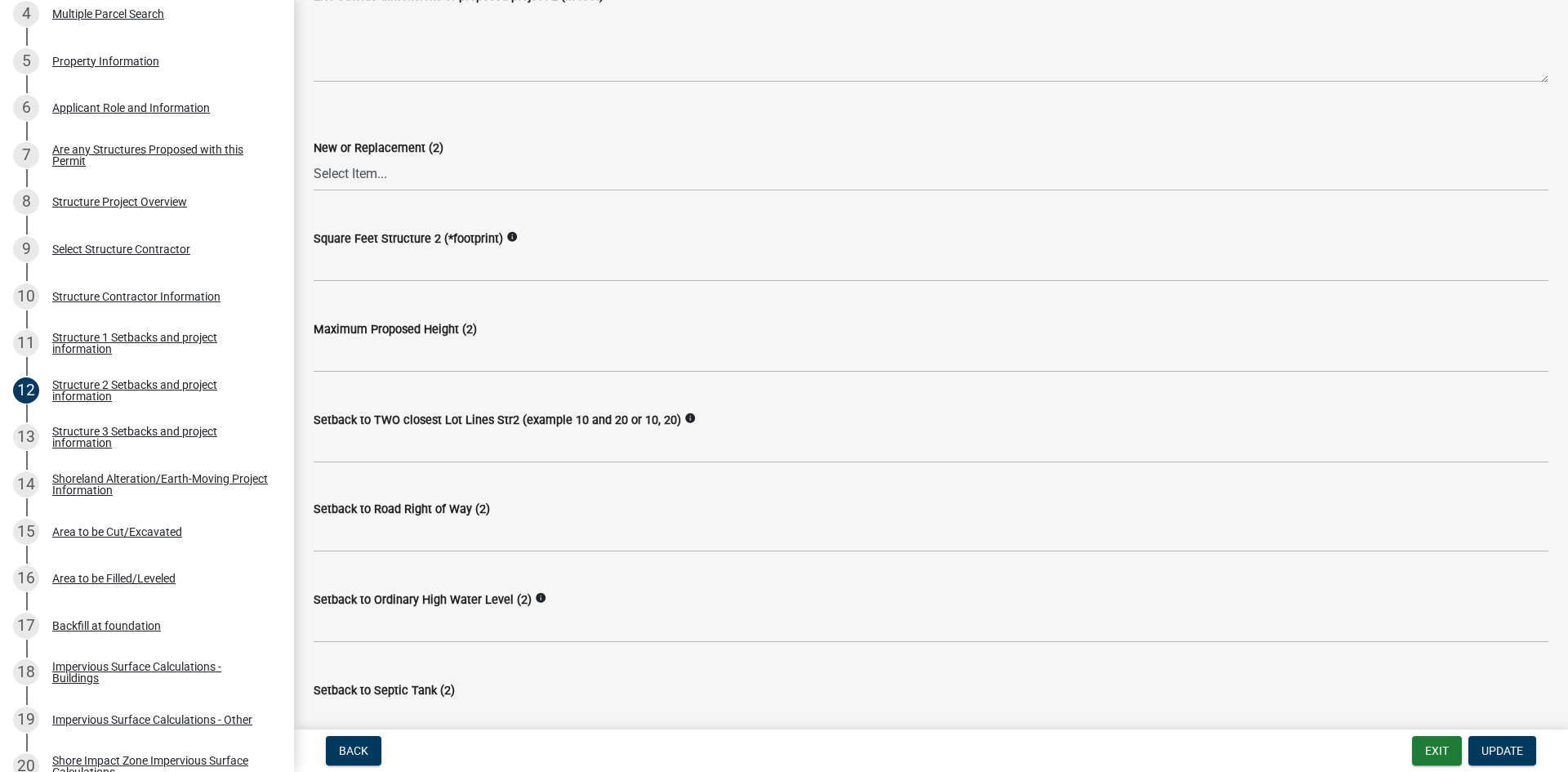
scroll to position [531, 0]
click at [172, 353] on div "Structure 1 Setbacks and project information" at bounding box center [160, 342] width 216 height 23
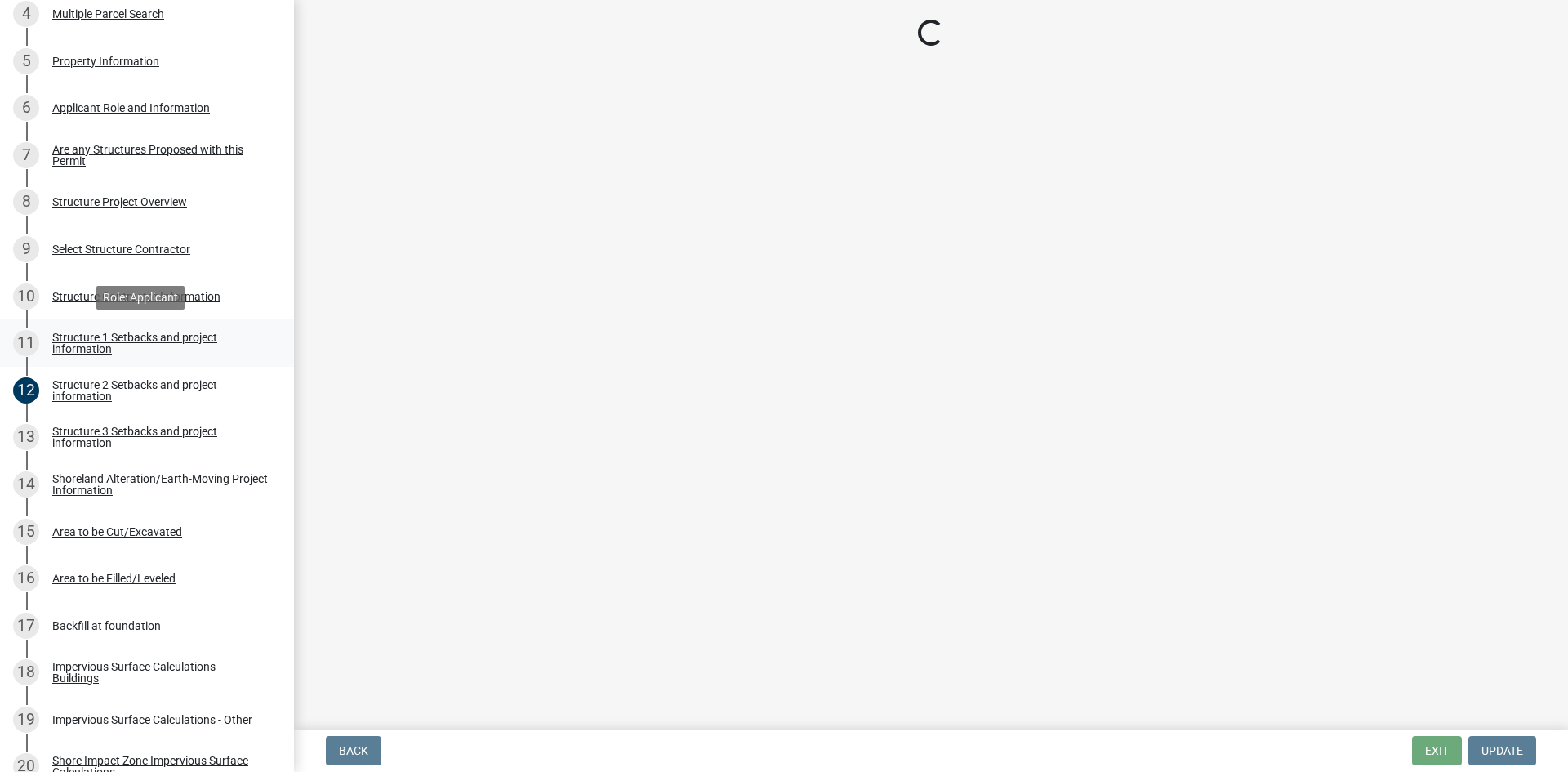
scroll to position [0, 0]
select select "c185e313-3403-4239-bd61-bb563c58a77a"
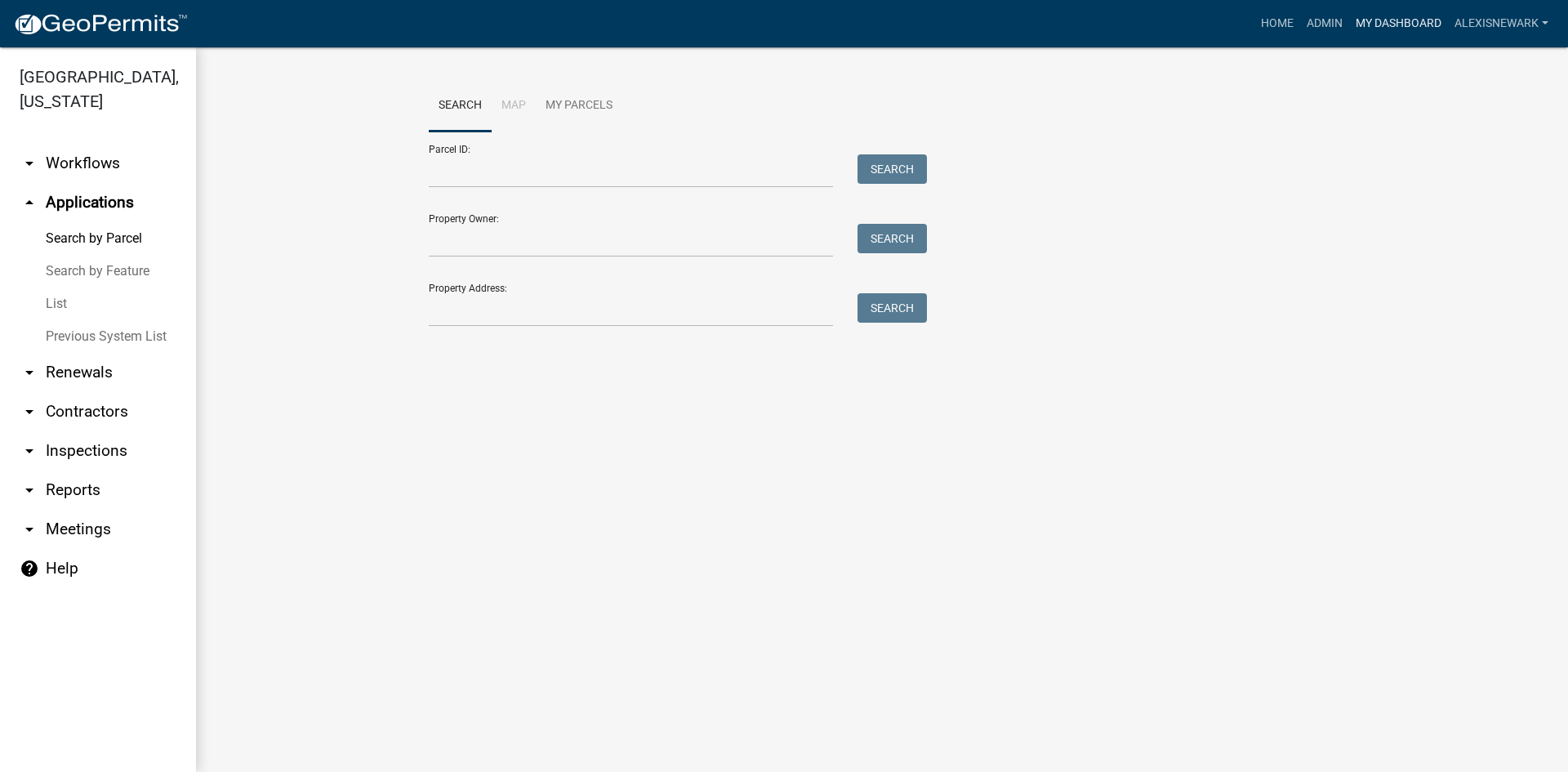
click at [1391, 17] on link "My Dashboard" at bounding box center [1398, 23] width 99 height 31
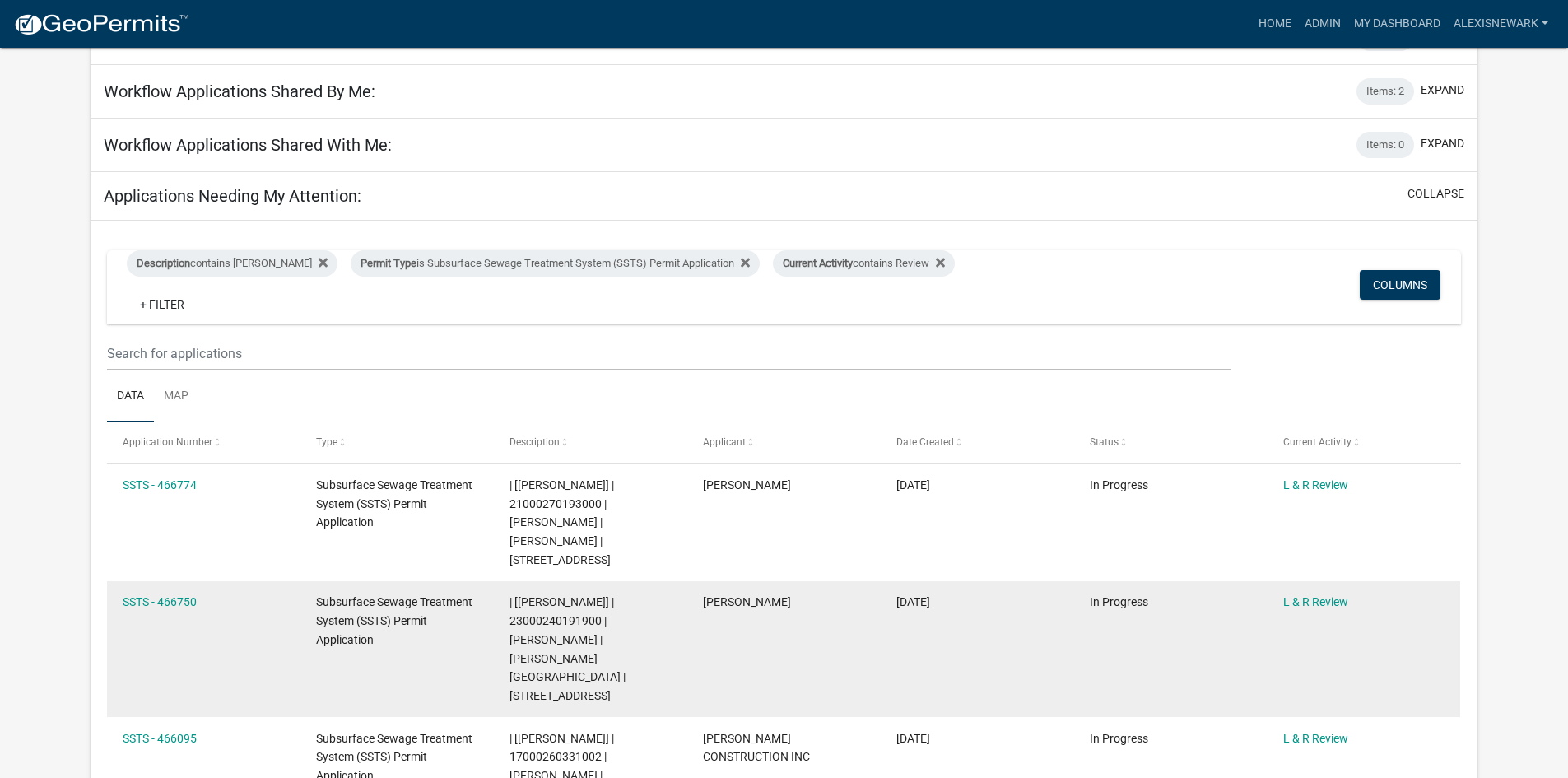
scroll to position [309, 0]
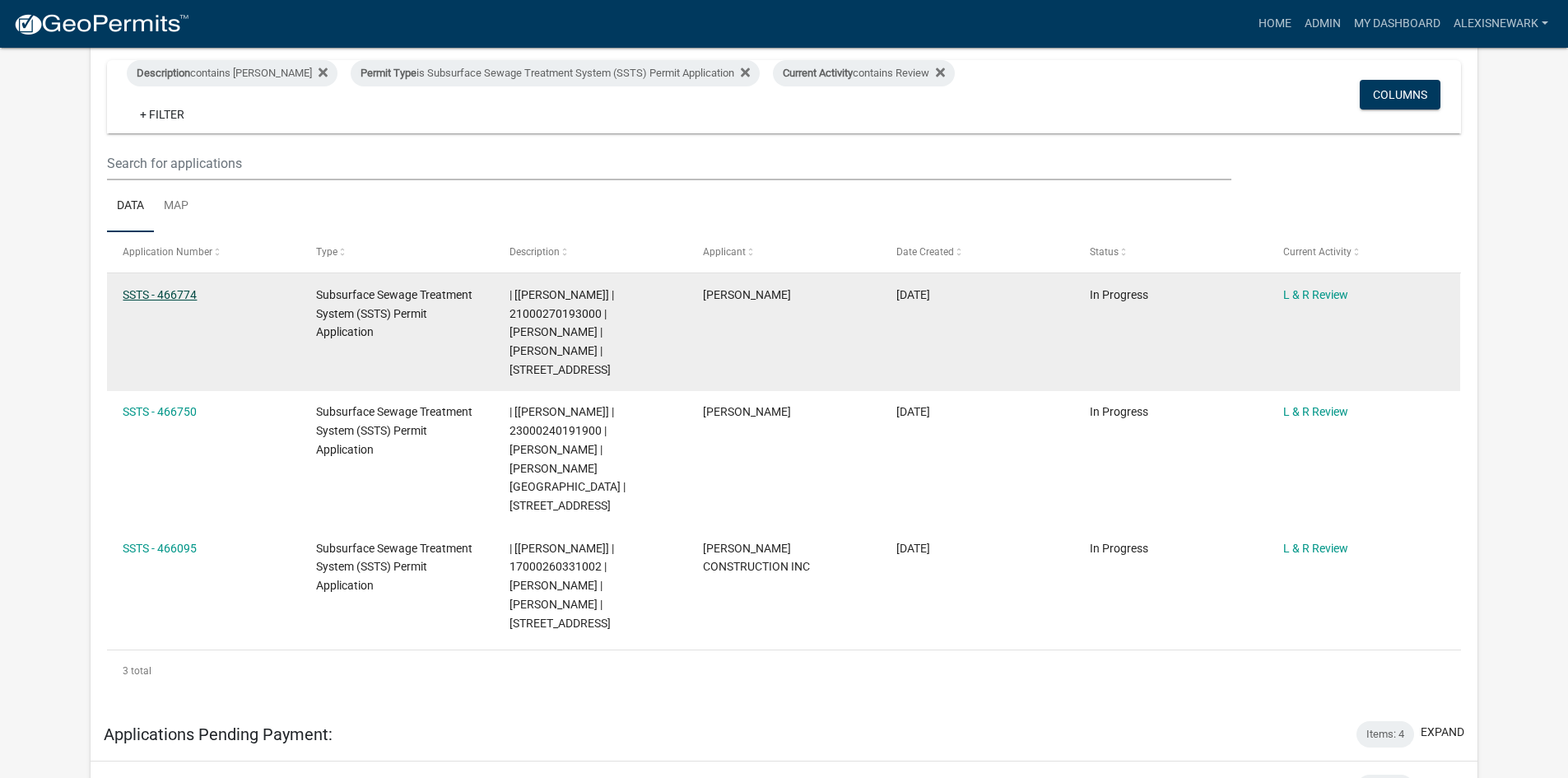
click at [181, 292] on link "SSTS - 466774" at bounding box center [160, 294] width 74 height 14
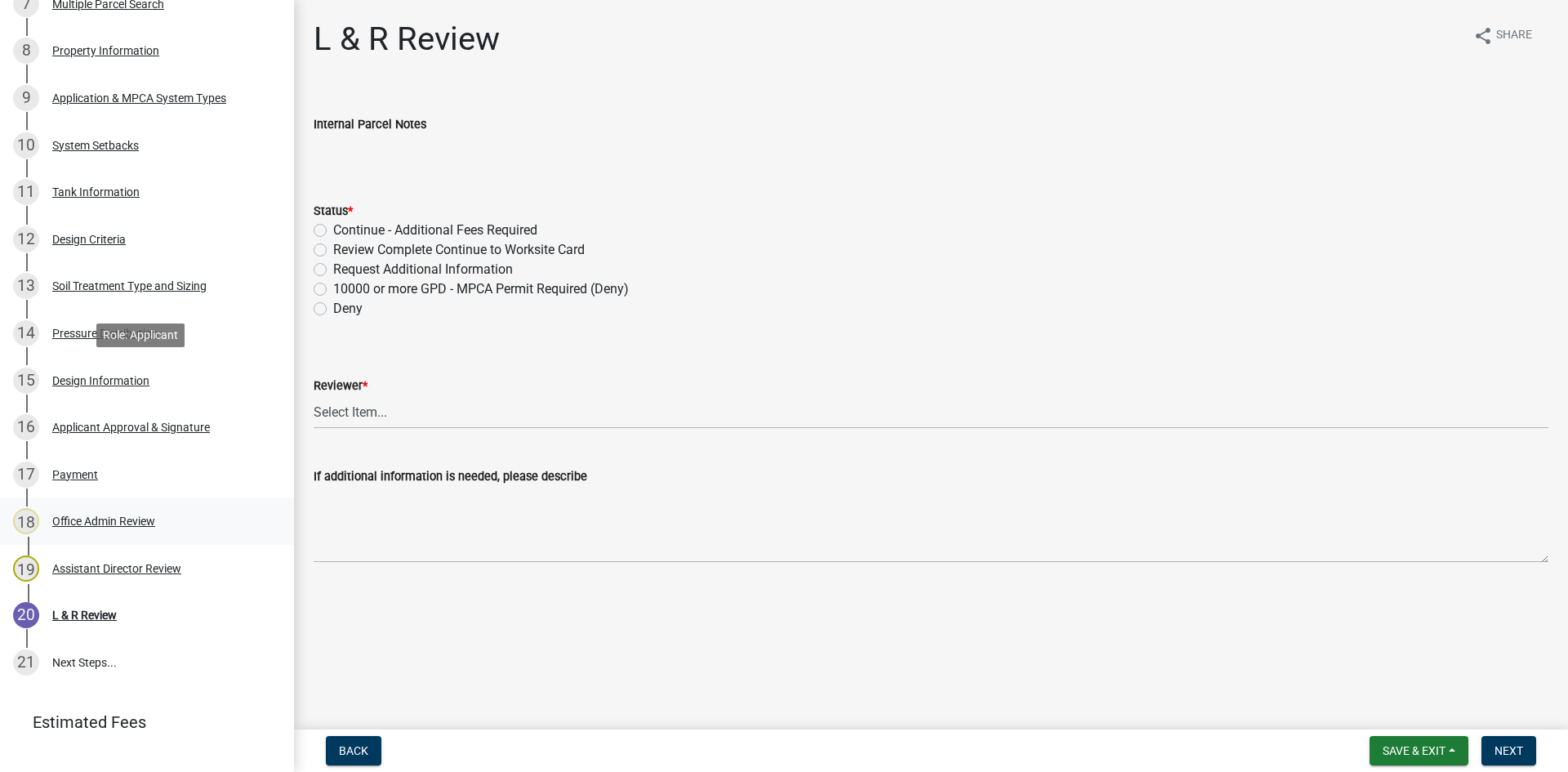
scroll to position [694, 0]
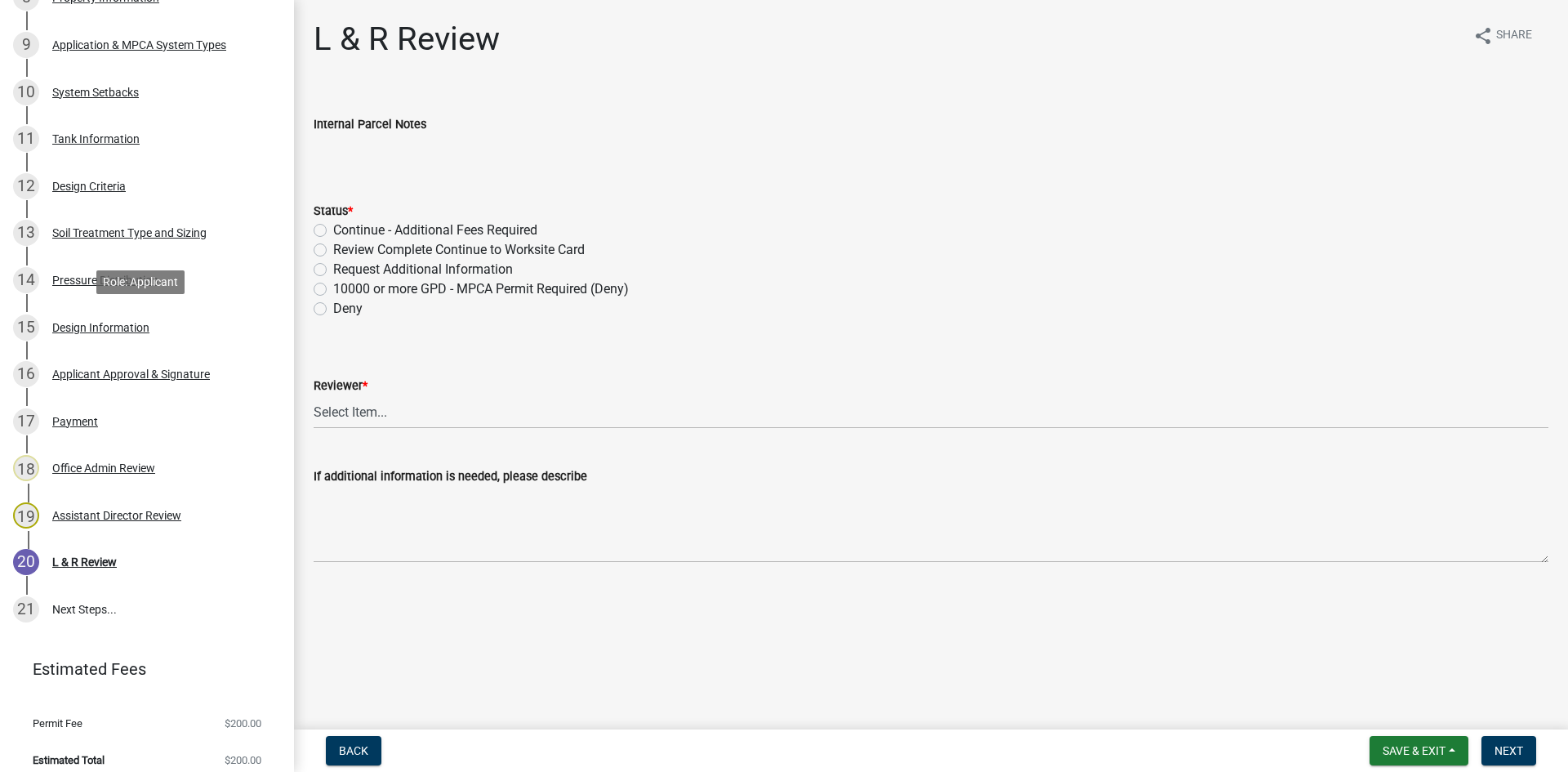
click at [123, 332] on div "Design Information" at bounding box center [100, 327] width 97 height 12
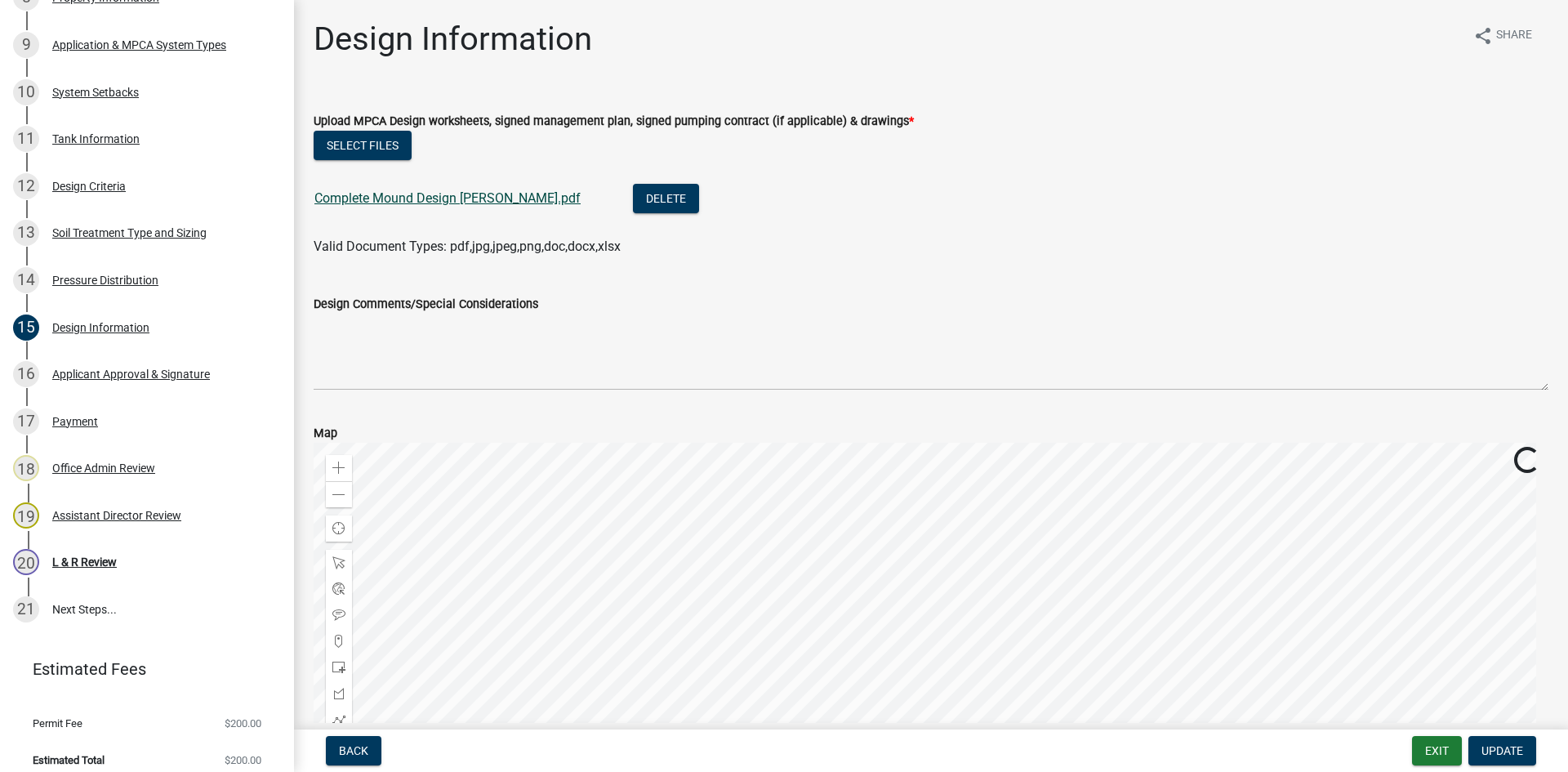
click at [452, 203] on link "Complete Mound Design Wippler.pdf" at bounding box center [448, 198] width 266 height 16
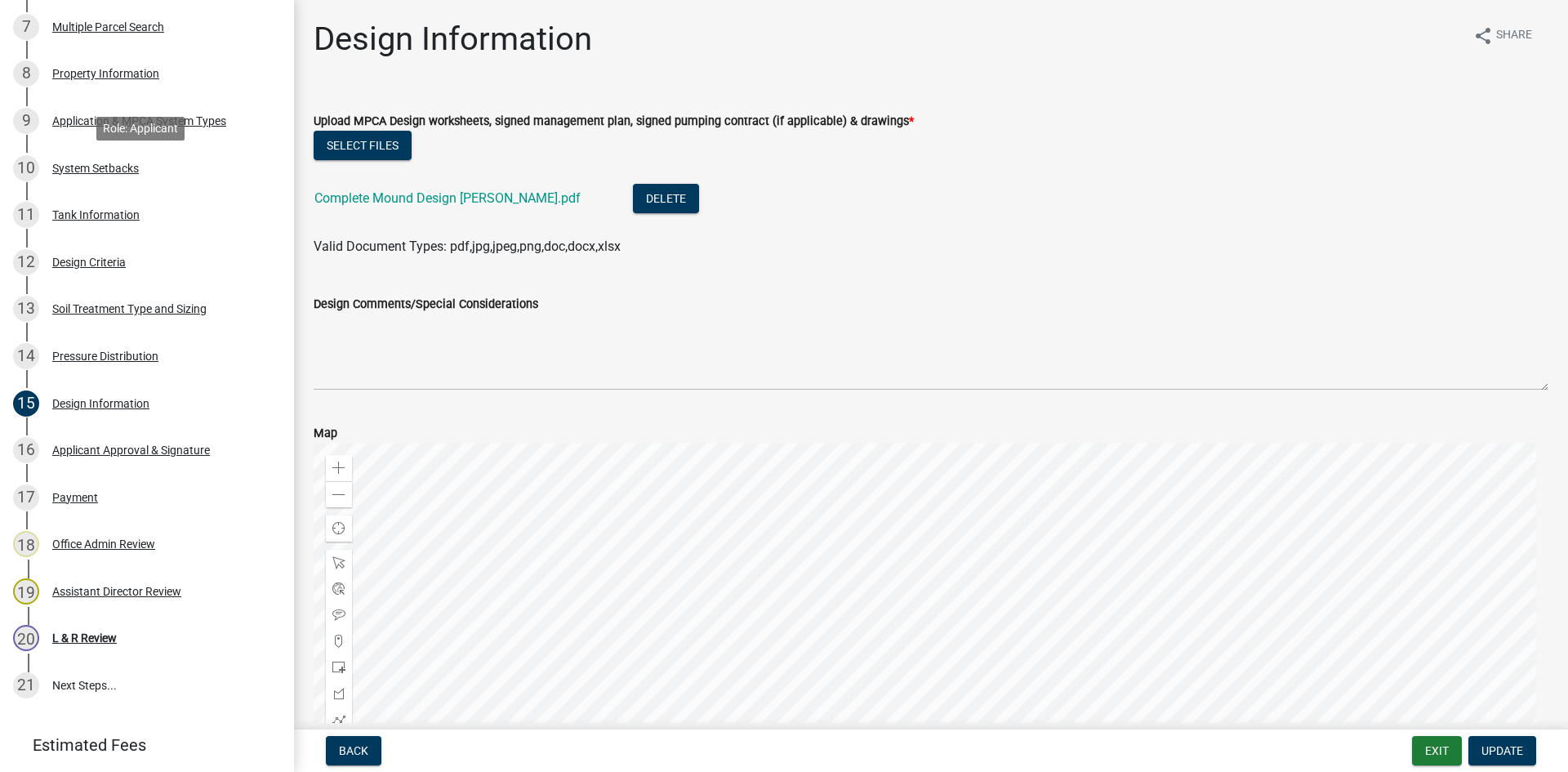
scroll to position [613, 0]
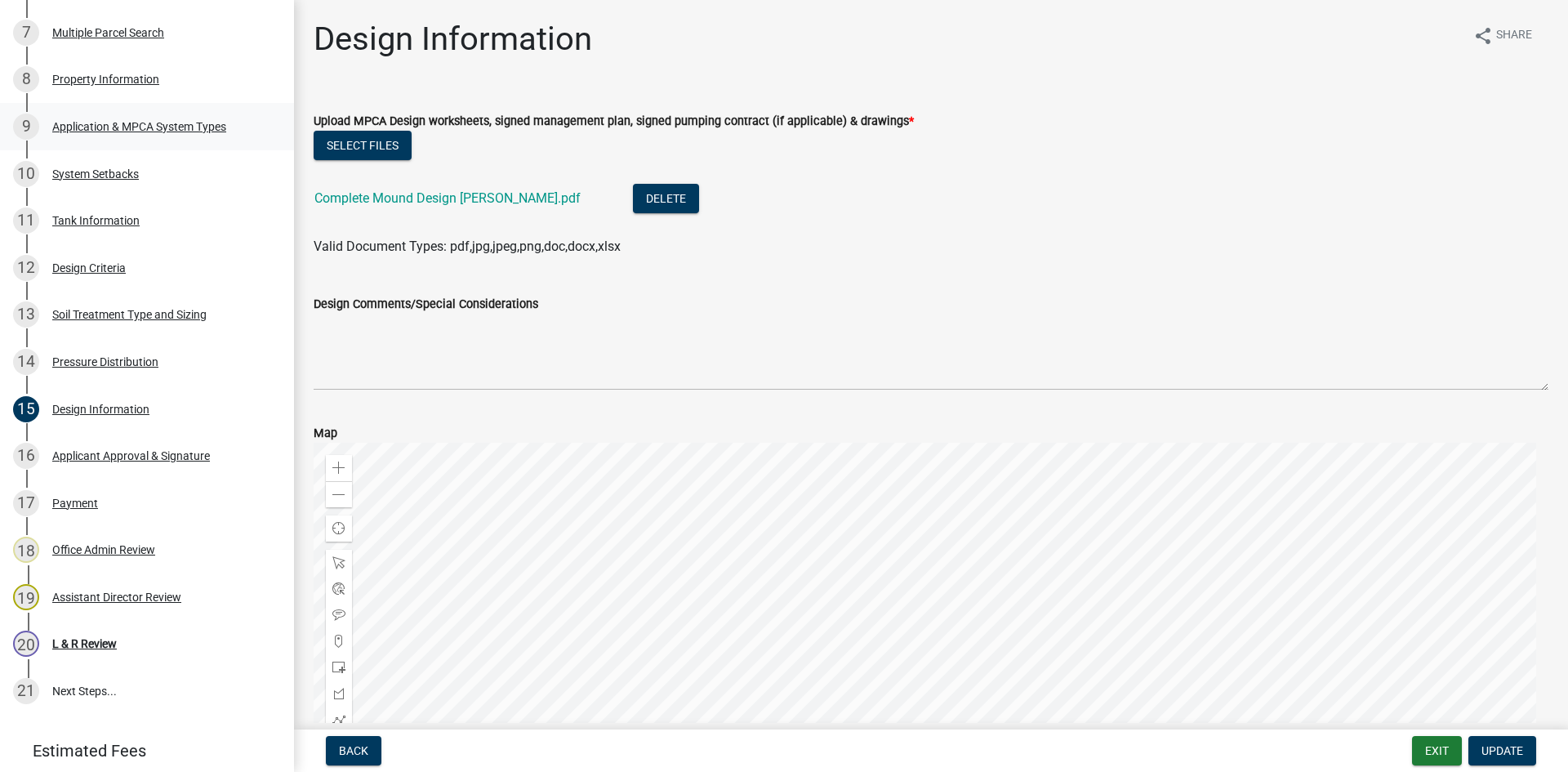
click at [129, 116] on div "9 Application & MPCA System Types" at bounding box center [141, 126] width 254 height 26
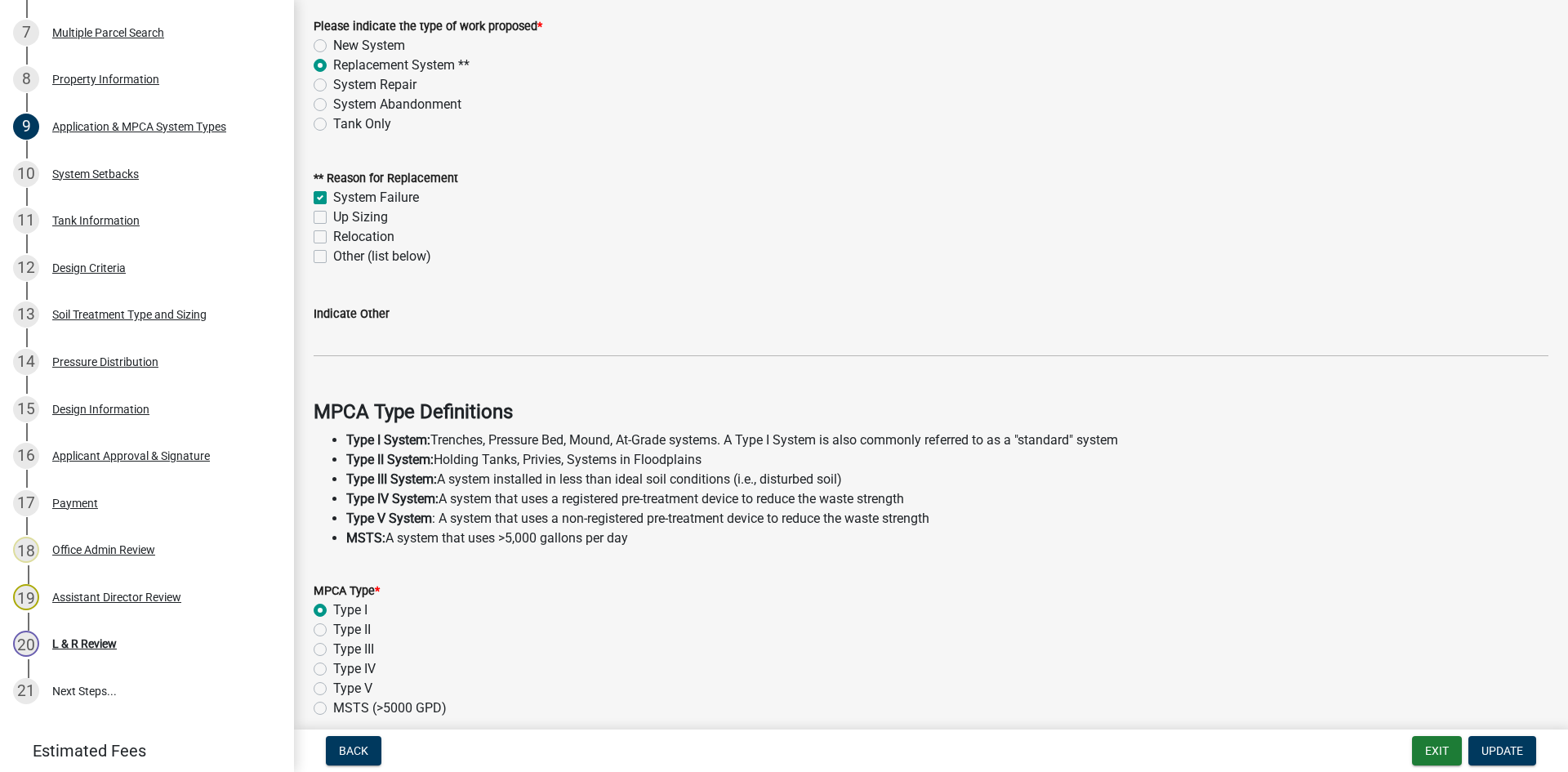
scroll to position [92, 0]
click at [192, 217] on div "11 Tank Information" at bounding box center [141, 220] width 254 height 26
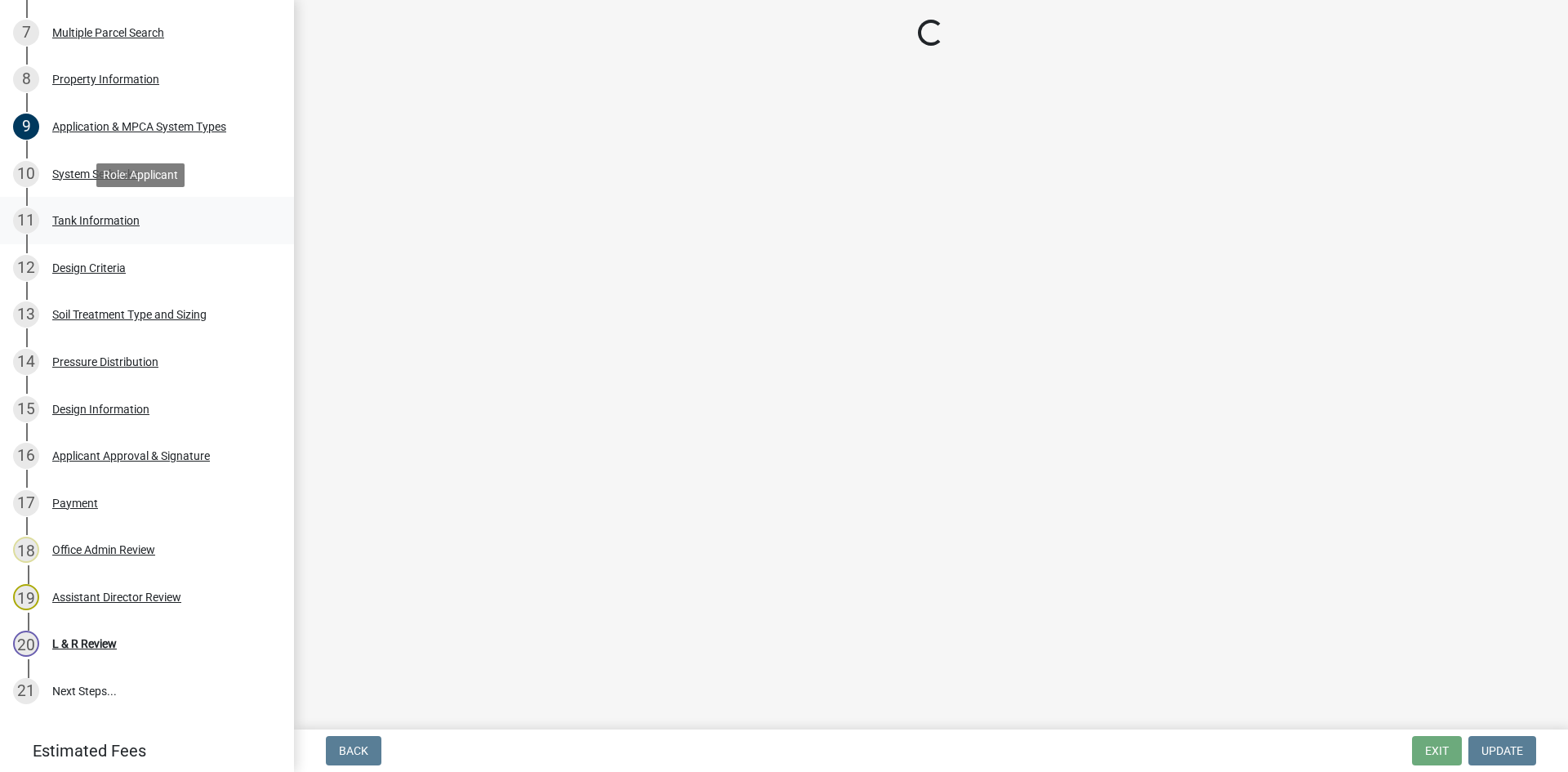
scroll to position [0, 0]
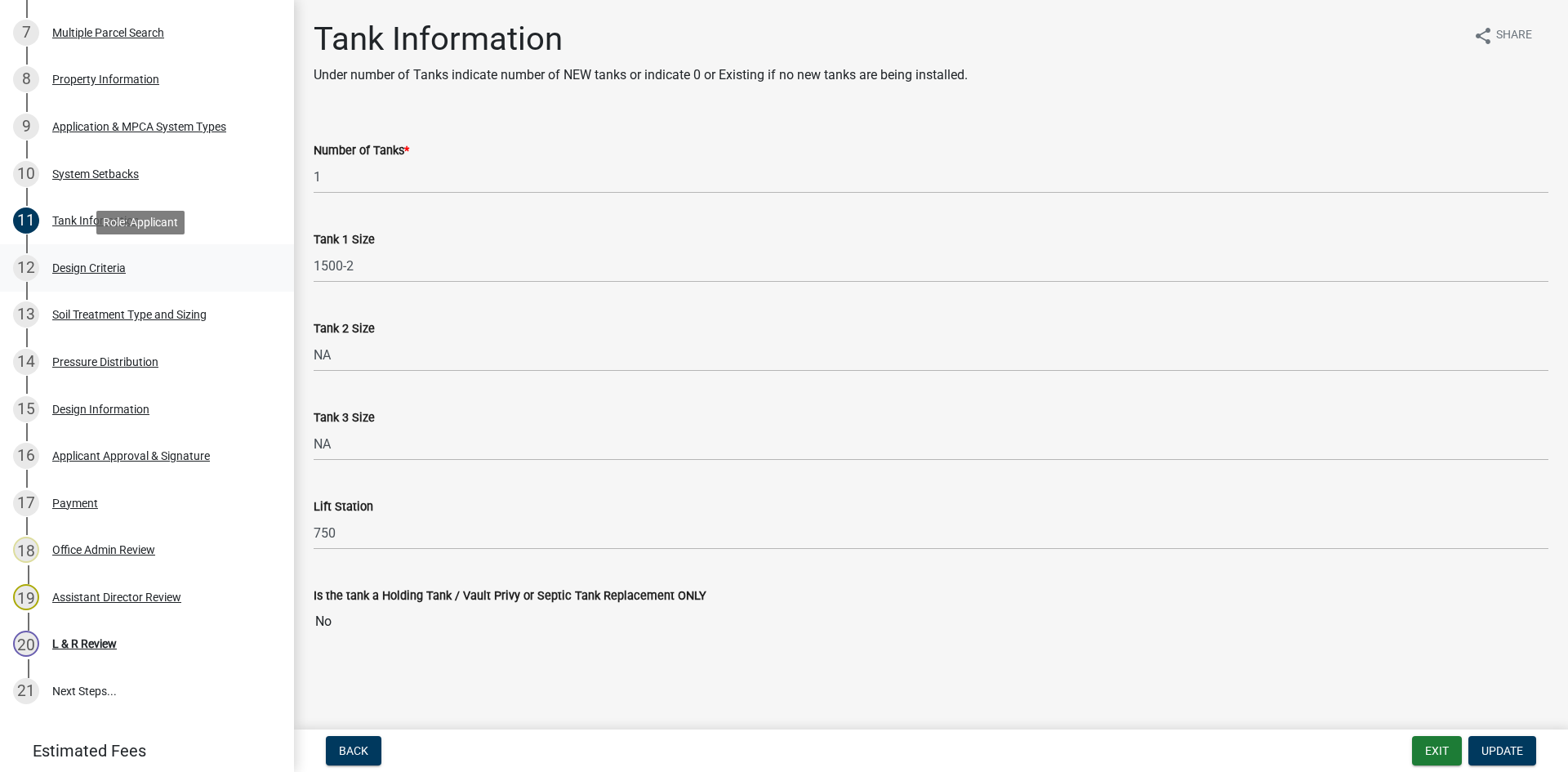
click at [151, 275] on div "12 Design Criteria" at bounding box center [141, 267] width 254 height 26
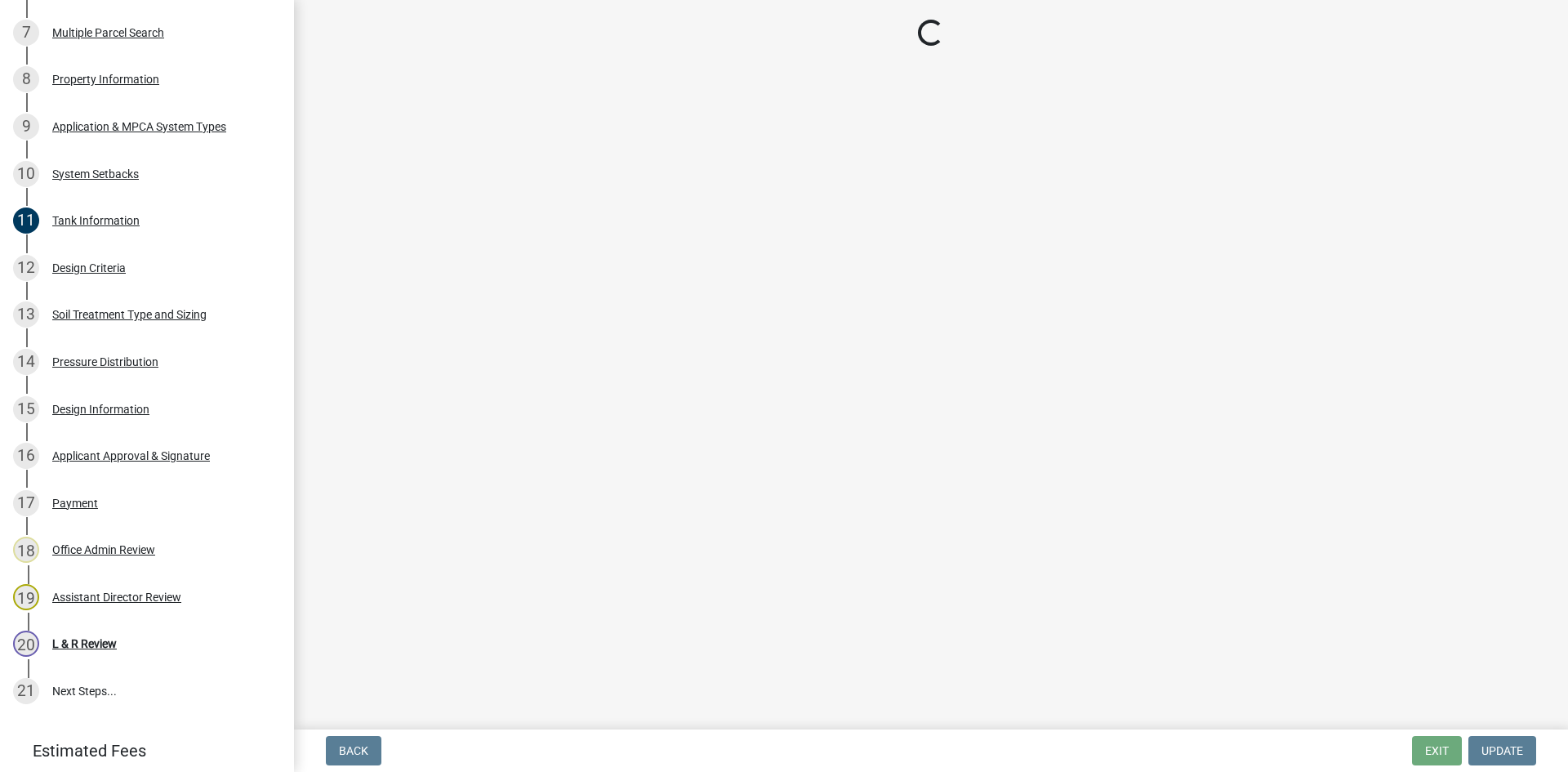
select select "161dc003-2926-44f5-9717-bc9d566eecc1"
select select "3ca66991-ccde-4548-bdad-f82583be96e2"
select select "14354fbd-e666-4c9c-b77c-8c181d233a28"
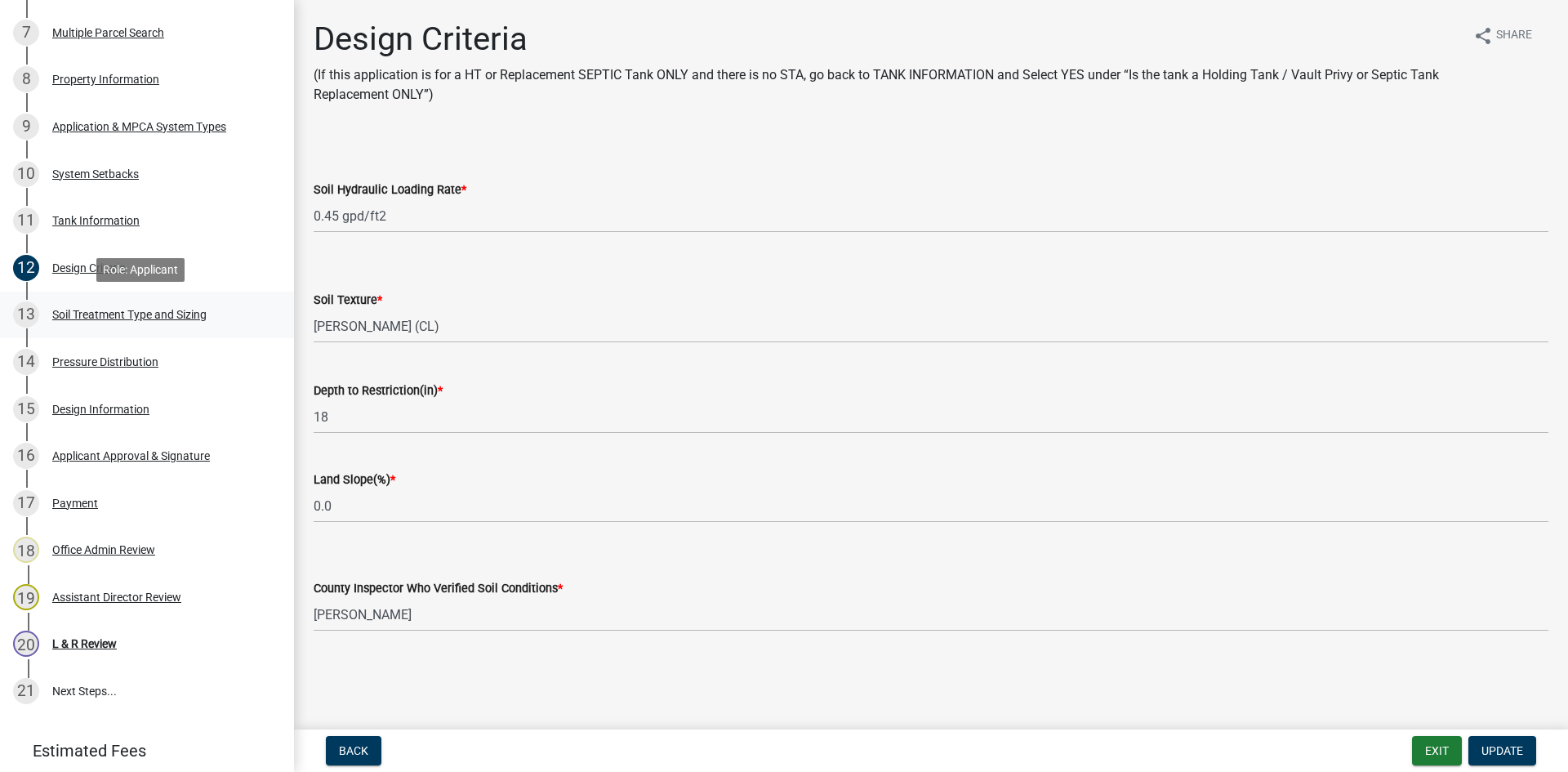
click at [223, 336] on link "13 Soil Treatment Type and Sizing" at bounding box center [147, 315] width 294 height 48
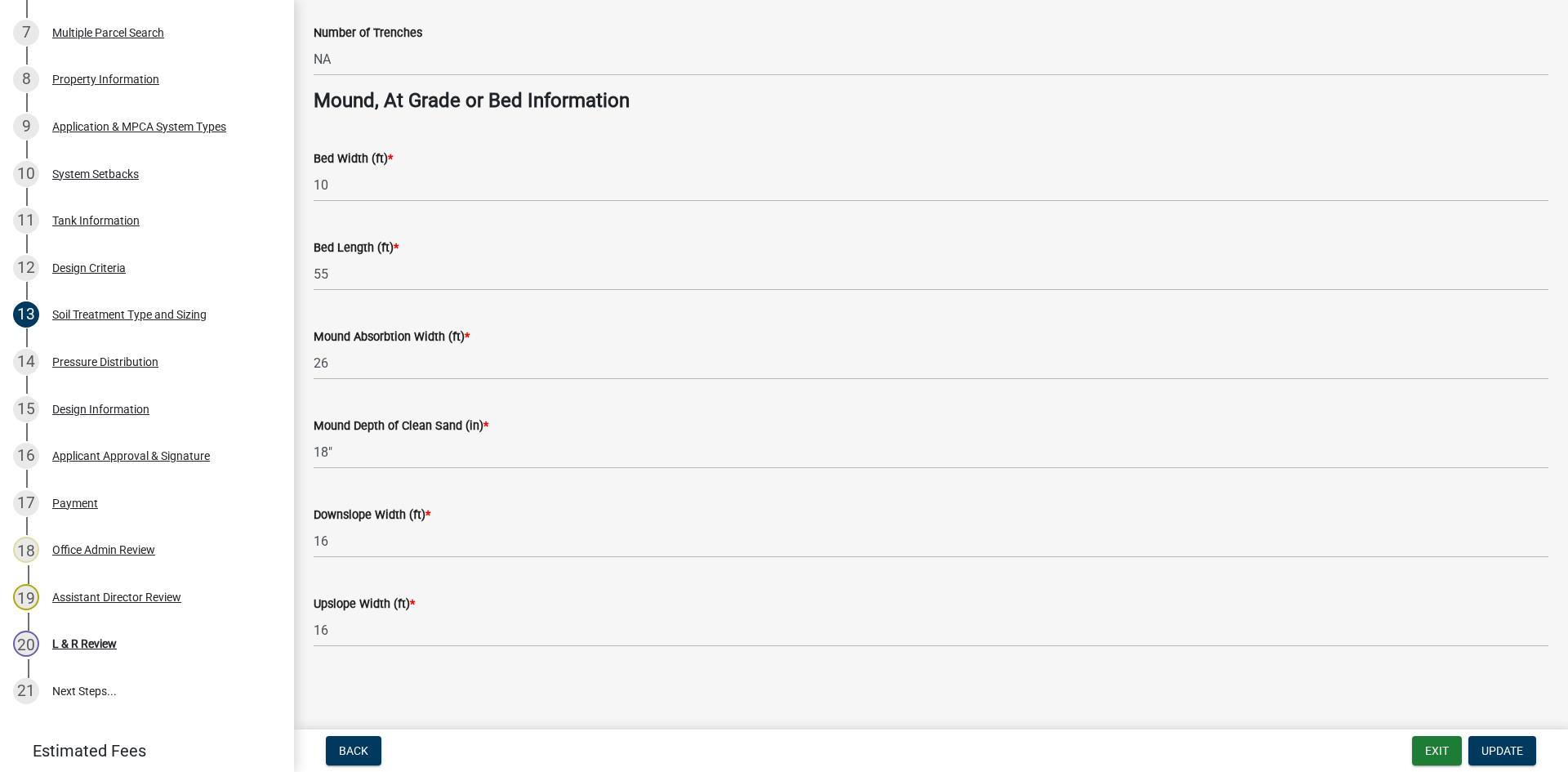
scroll to position [1156, 0]
click at [213, 379] on link "14 Pressure Distribution" at bounding box center [147, 362] width 294 height 48
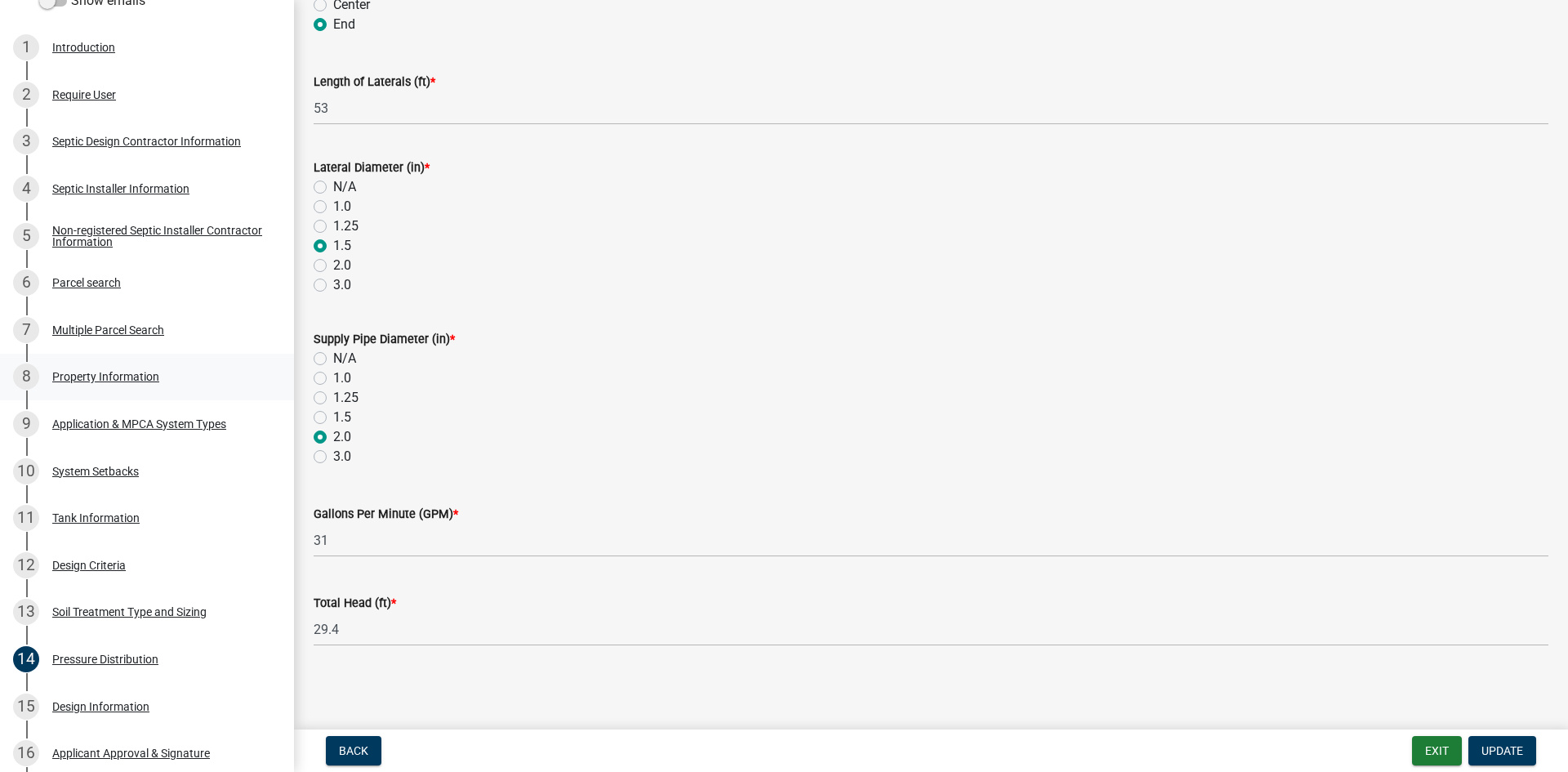
scroll to position [306, 0]
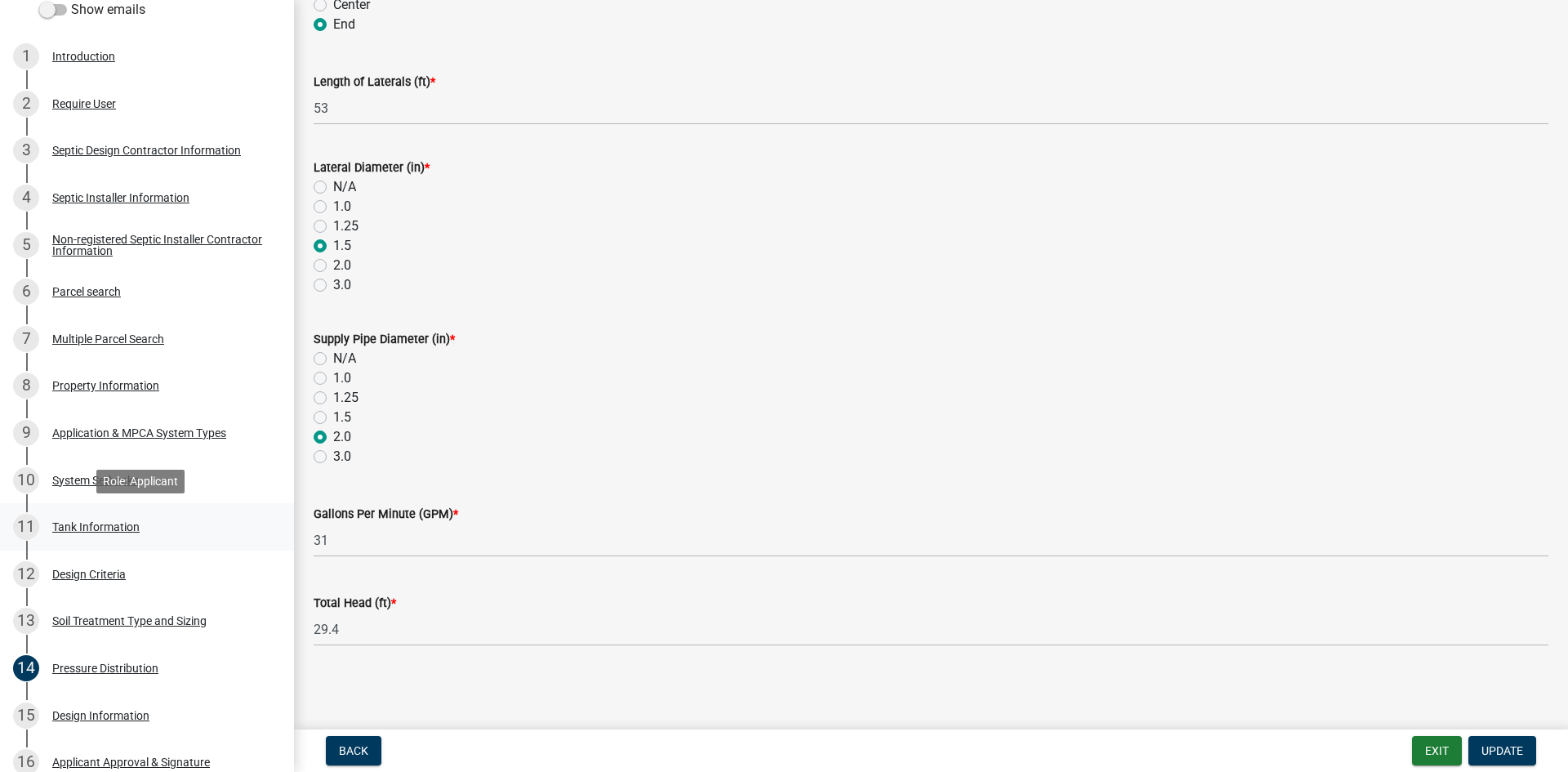
click at [154, 532] on div "11 Tank Information" at bounding box center [141, 527] width 254 height 26
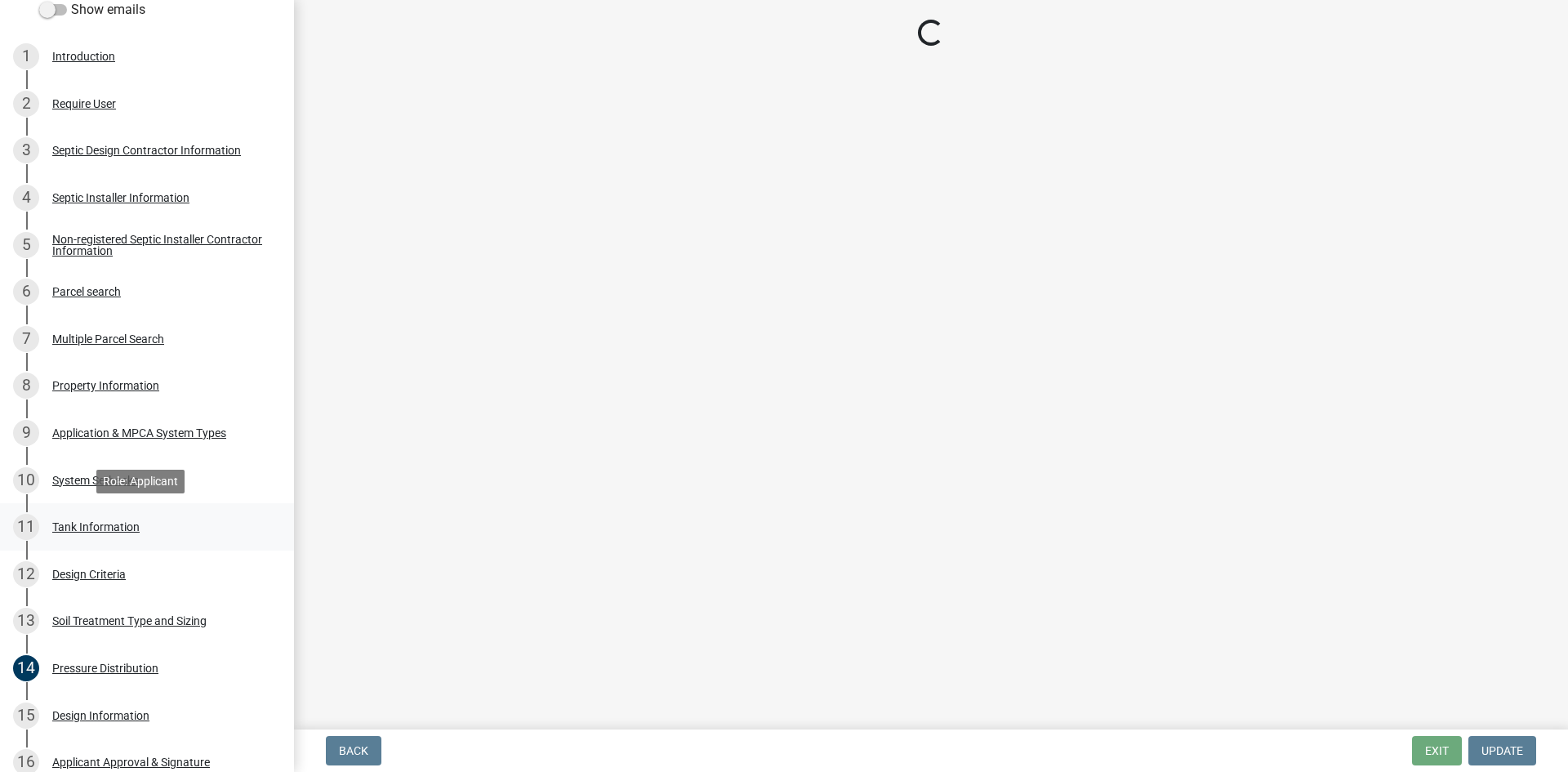
scroll to position [0, 0]
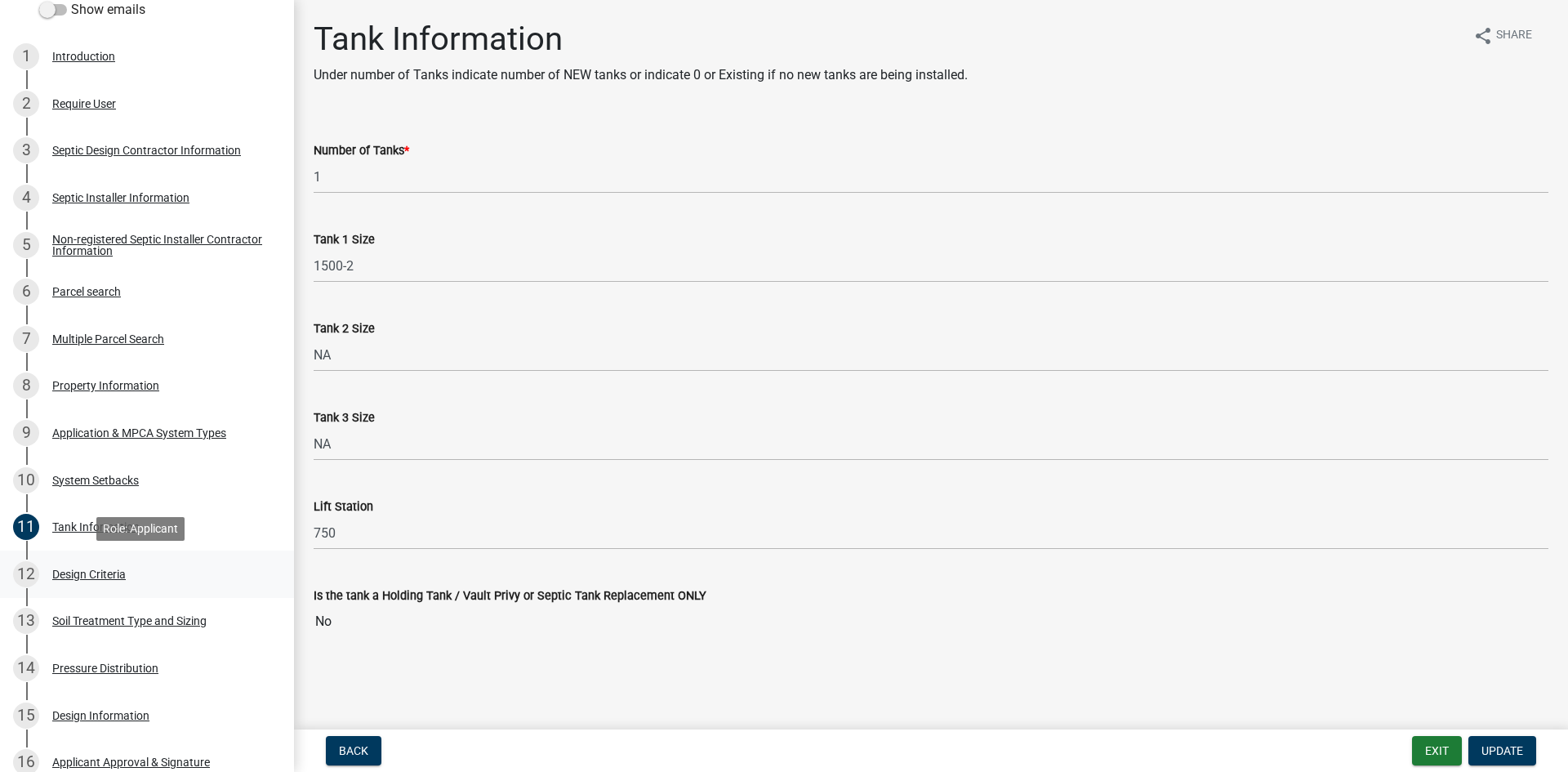
click at [178, 590] on link "12 Design Criteria" at bounding box center [147, 574] width 294 height 48
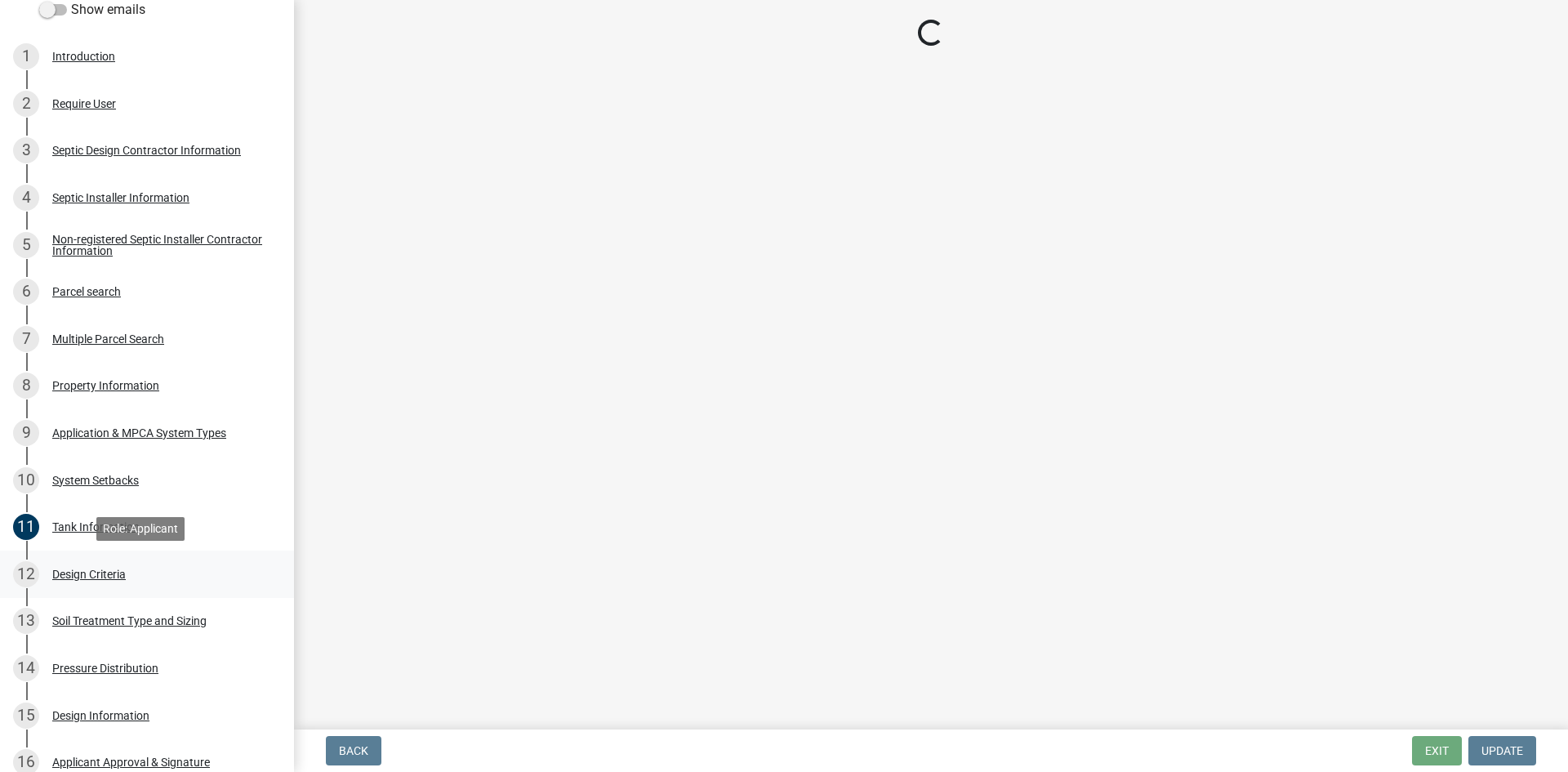
select select "161dc003-2926-44f5-9717-bc9d566eecc1"
select select "3ca66991-ccde-4548-bdad-f82583be96e2"
select select "14354fbd-e666-4c9c-b77c-8c181d233a28"
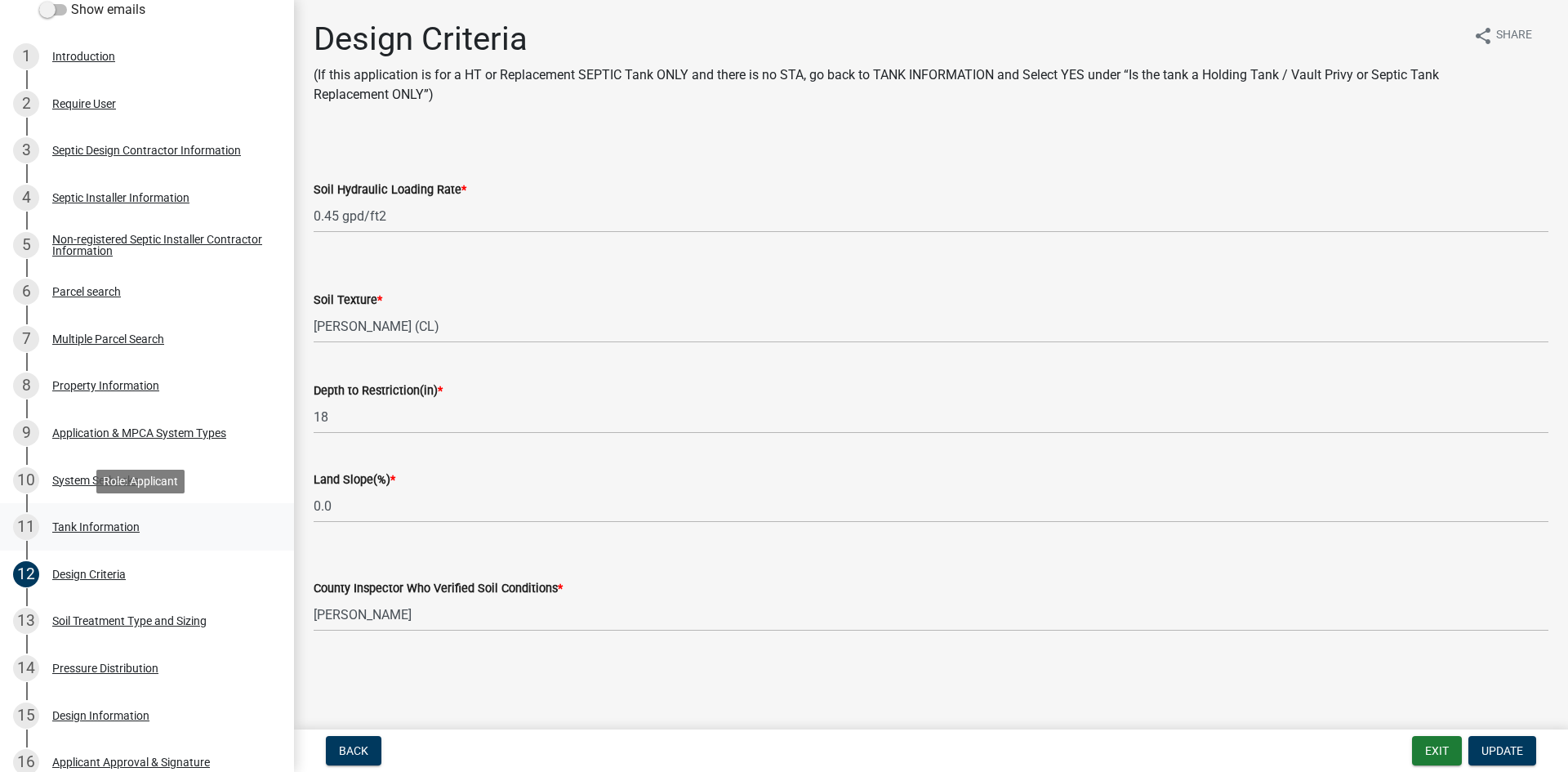
click at [128, 532] on div "Tank Information" at bounding box center [95, 527] width 87 height 12
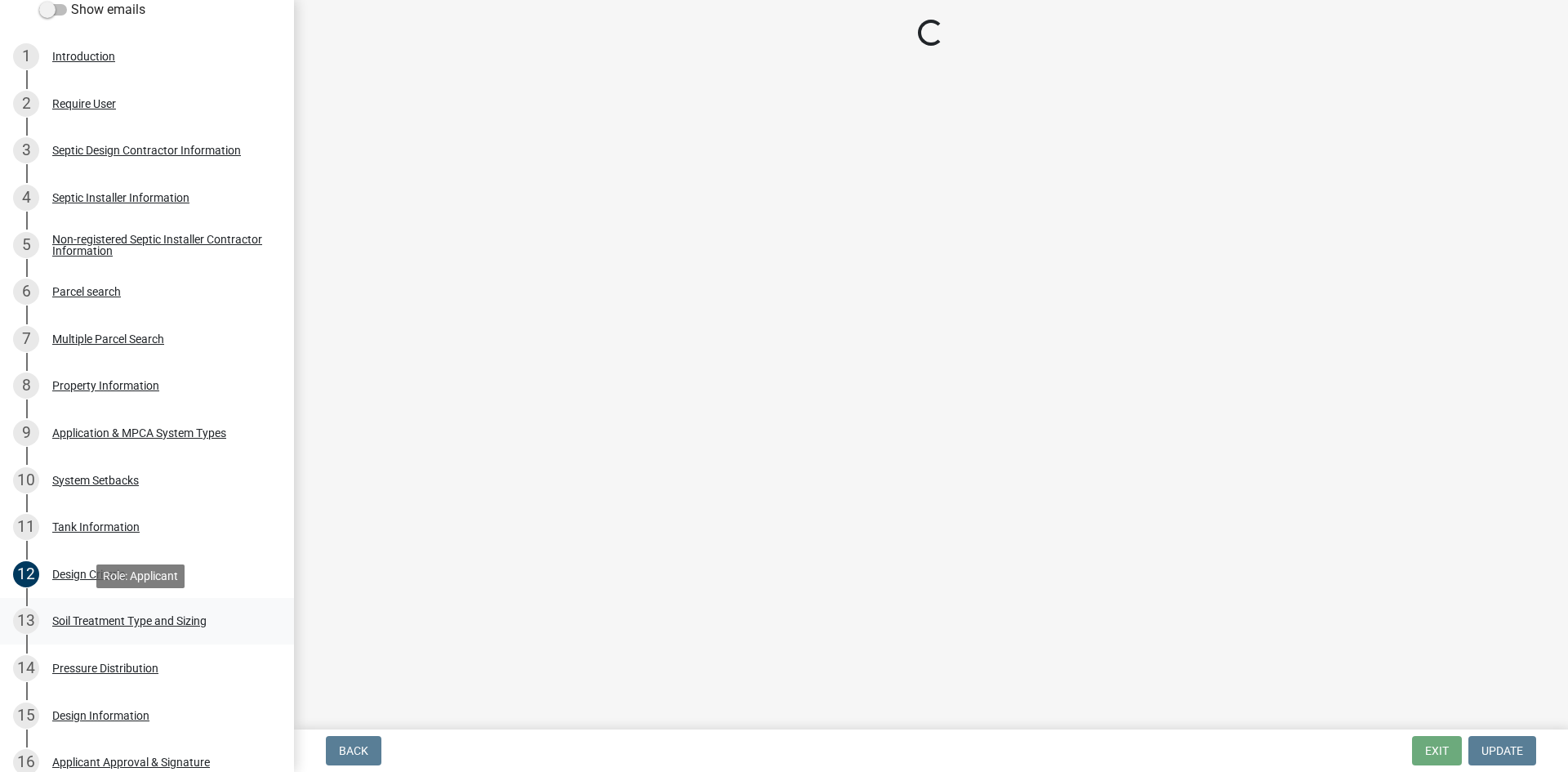
click at [171, 610] on div "13 Soil Treatment Type and Sizing" at bounding box center [141, 620] width 254 height 26
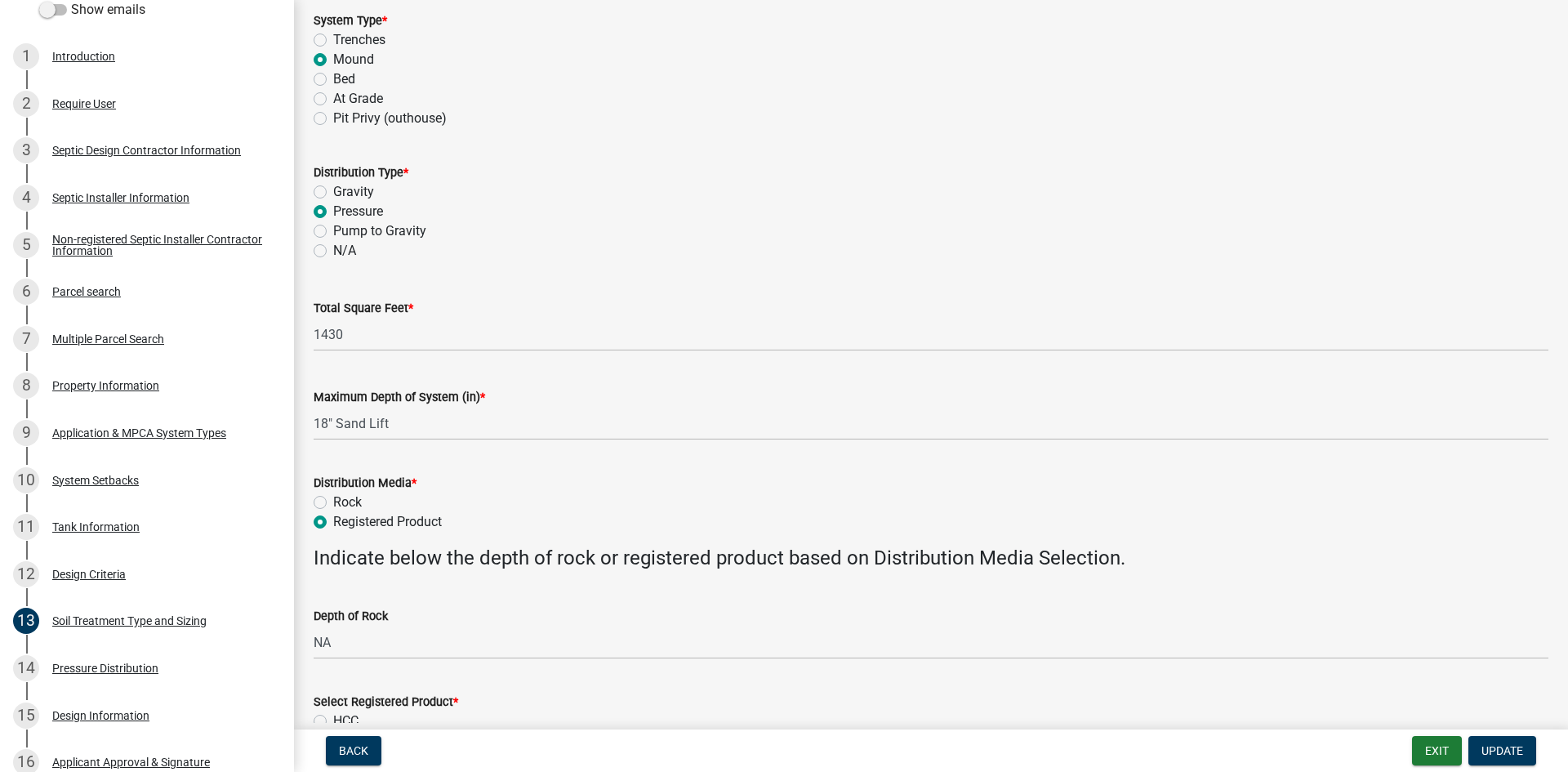
scroll to position [183, 0]
drag, startPoint x: 987, startPoint y: 508, endPoint x: 1013, endPoint y: 553, distance: 52.0
click at [1011, 550] on wm-data-entity-input-list "This section is to be completed for any Soil Treatment Area. Enter N/A on field…" at bounding box center [931, 769] width 1235 height 1724
click at [1133, 503] on div "Rock" at bounding box center [931, 501] width 1235 height 19
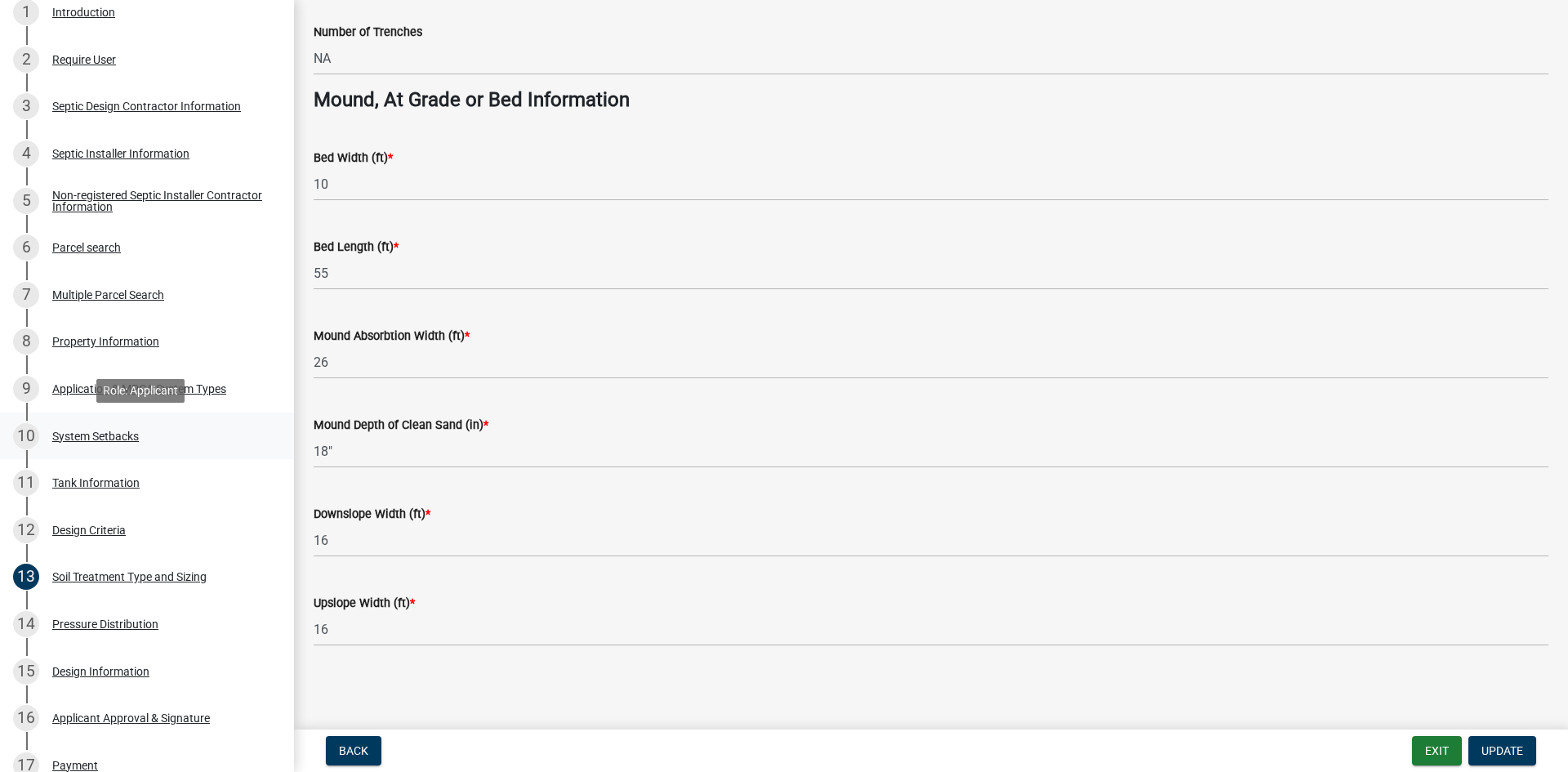
scroll to position [470, 0]
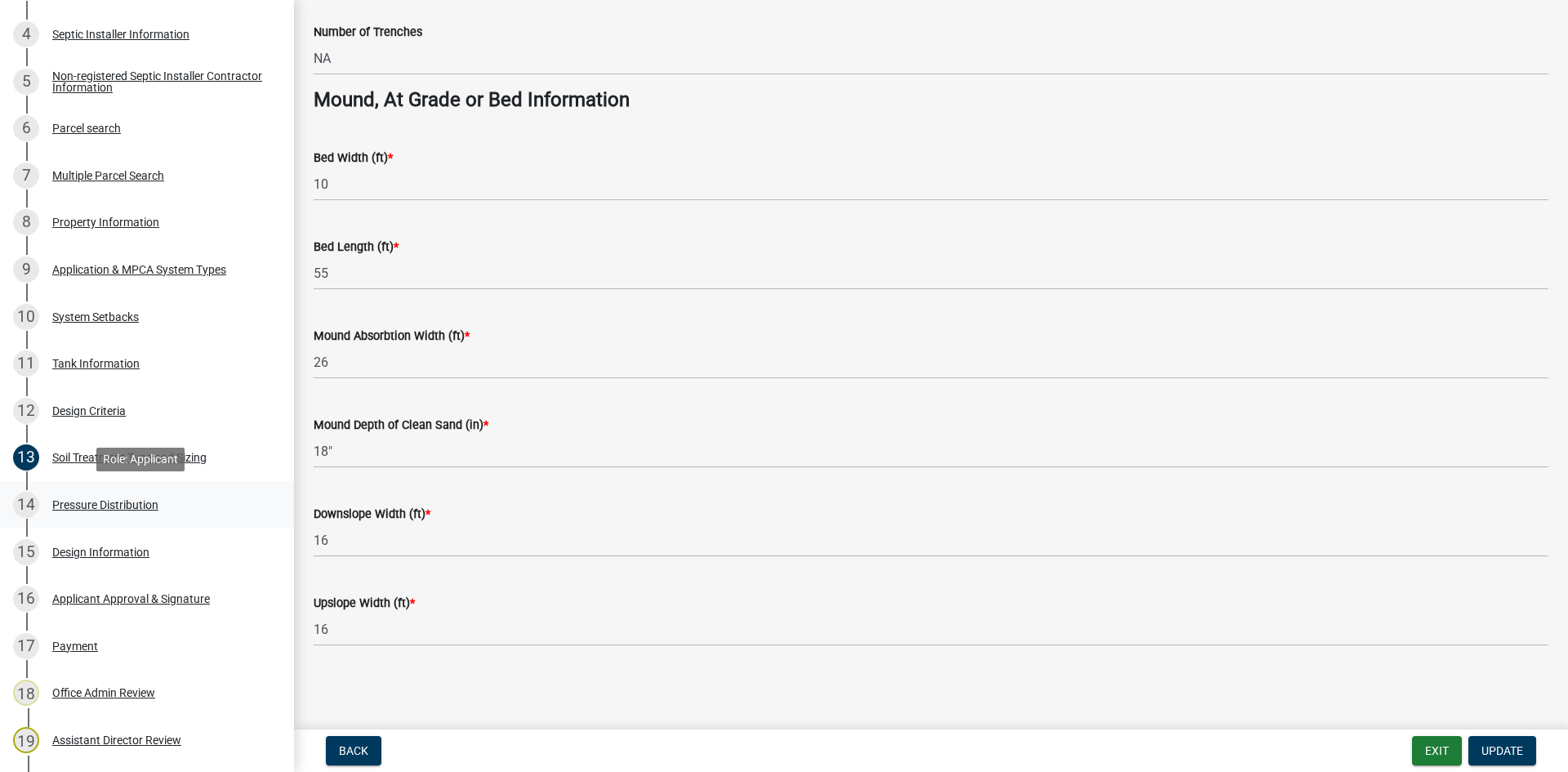
click at [248, 515] on div "14 Pressure Distribution" at bounding box center [141, 504] width 254 height 26
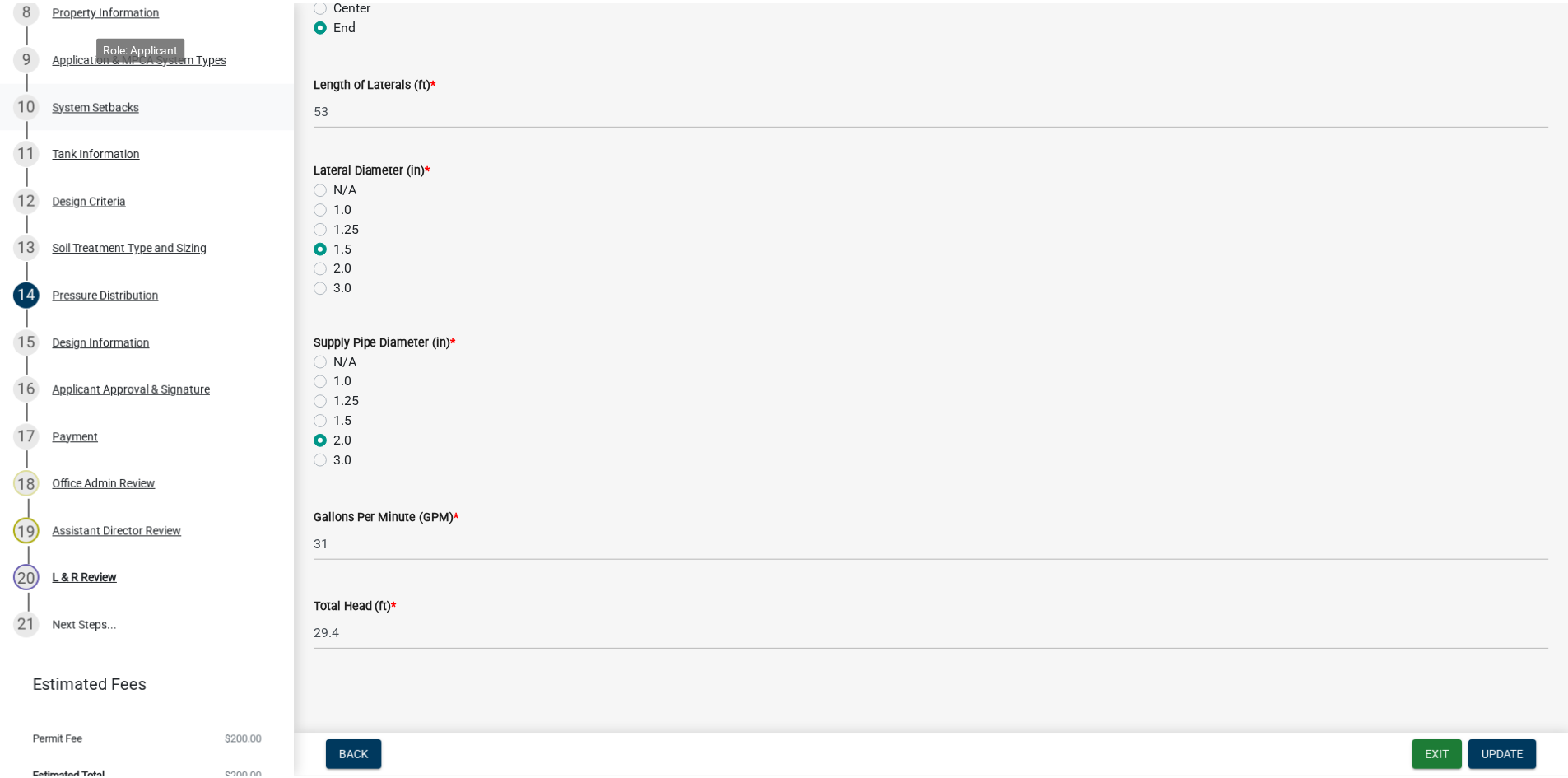
scroll to position [700, 0]
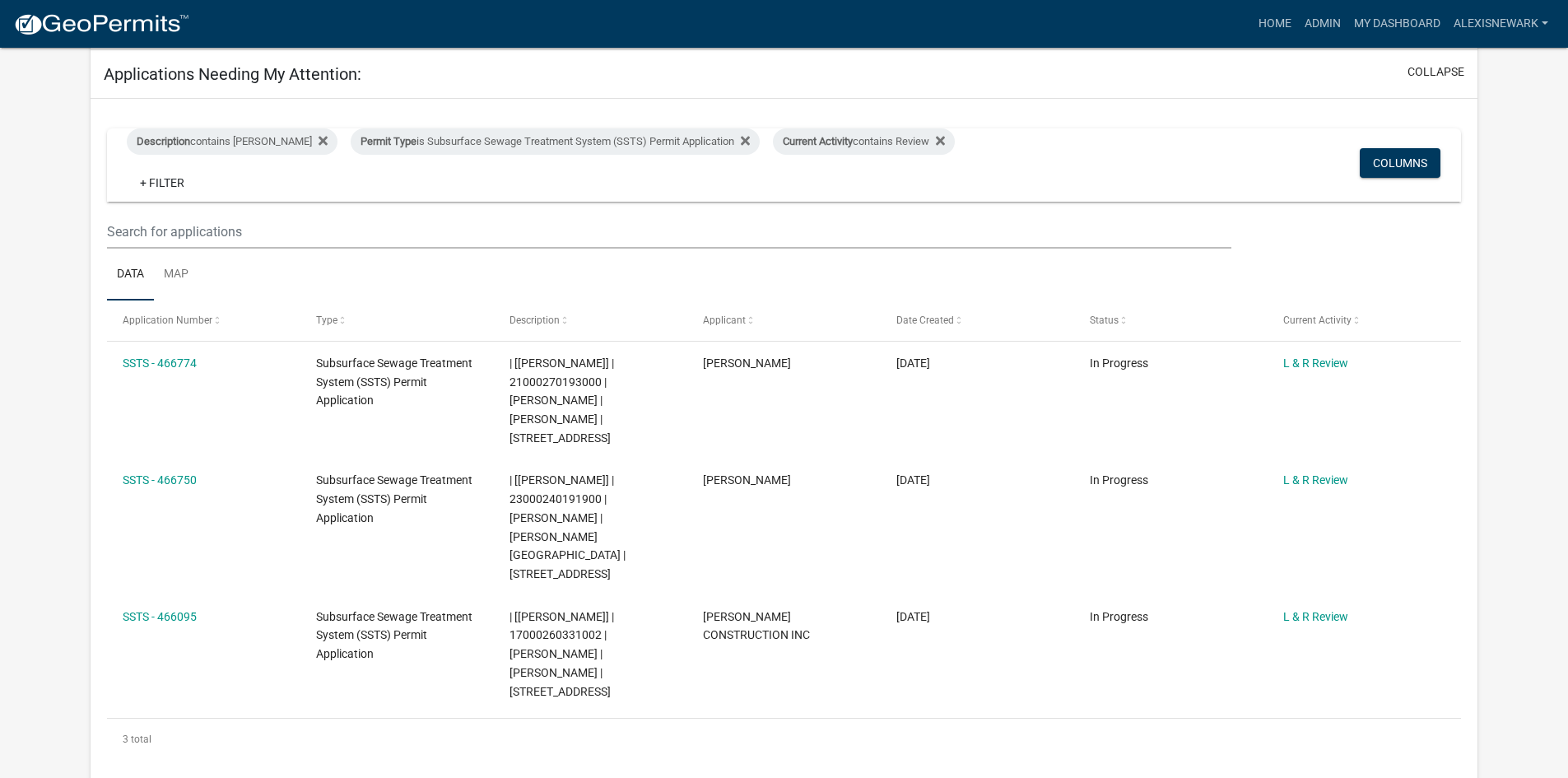
scroll to position [226, 0]
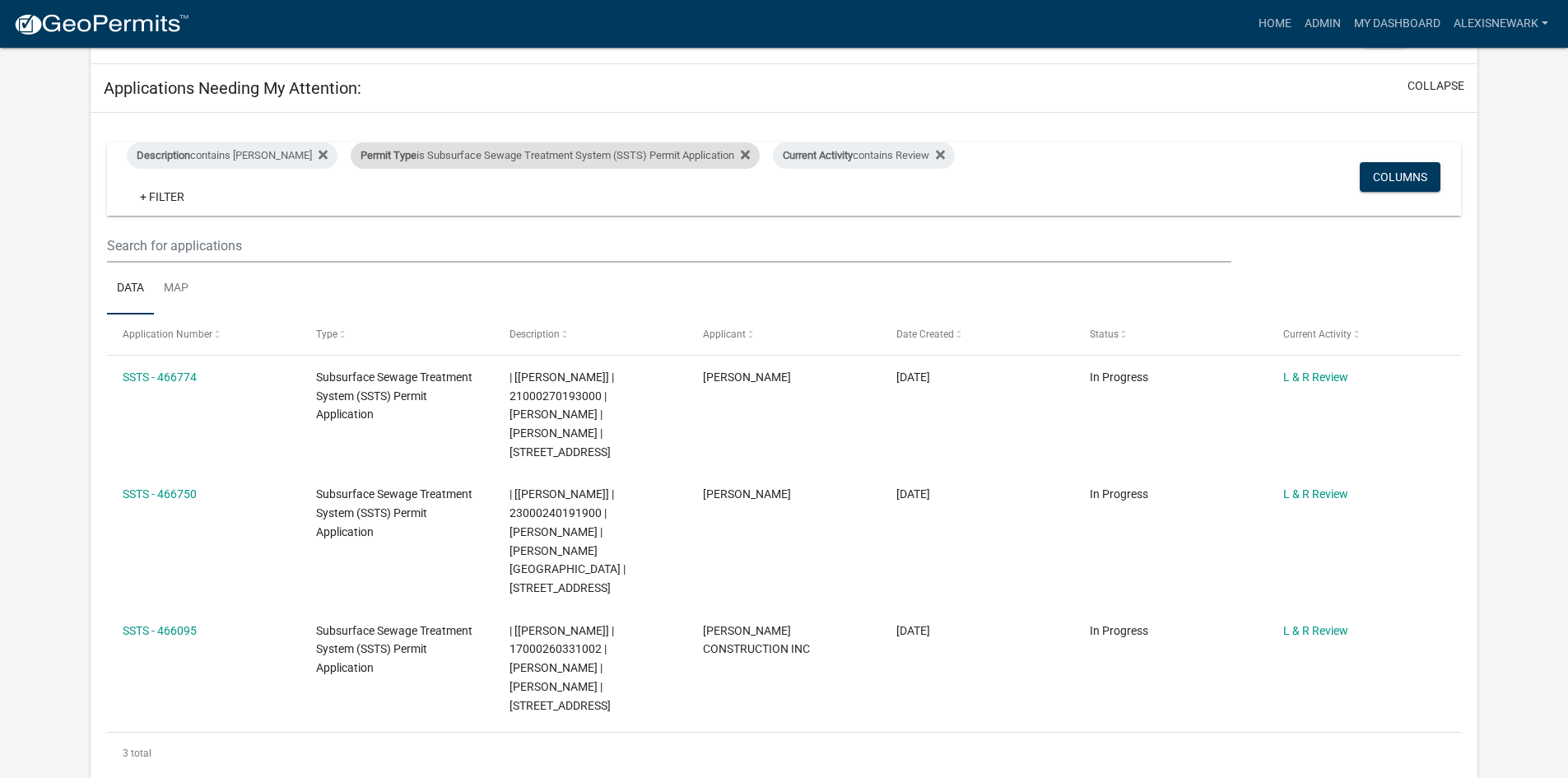
click at [390, 159] on span "Permit Type" at bounding box center [388, 155] width 56 height 13
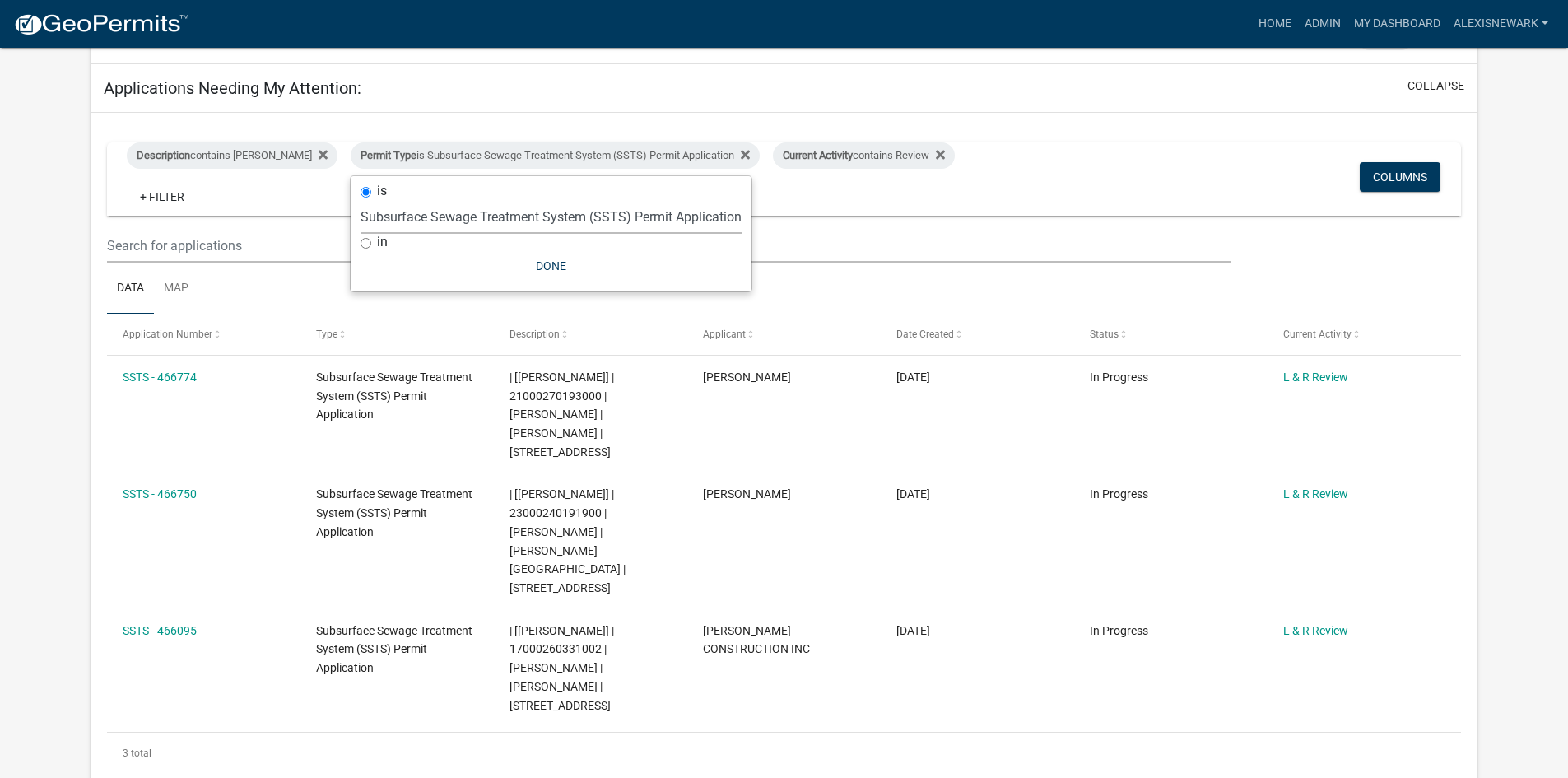
click at [463, 213] on select "Select an option Building Contractor / Excavators (Registration) Building Contr…" at bounding box center [551, 217] width 381 height 34
select select "79d4bf26-a84c-4898-8d16-9ebea2345fb4"
click at [360, 213] on select "Select an option Building Contractor / Excavators (Registration) Building Contr…" at bounding box center [551, 217] width 381 height 34
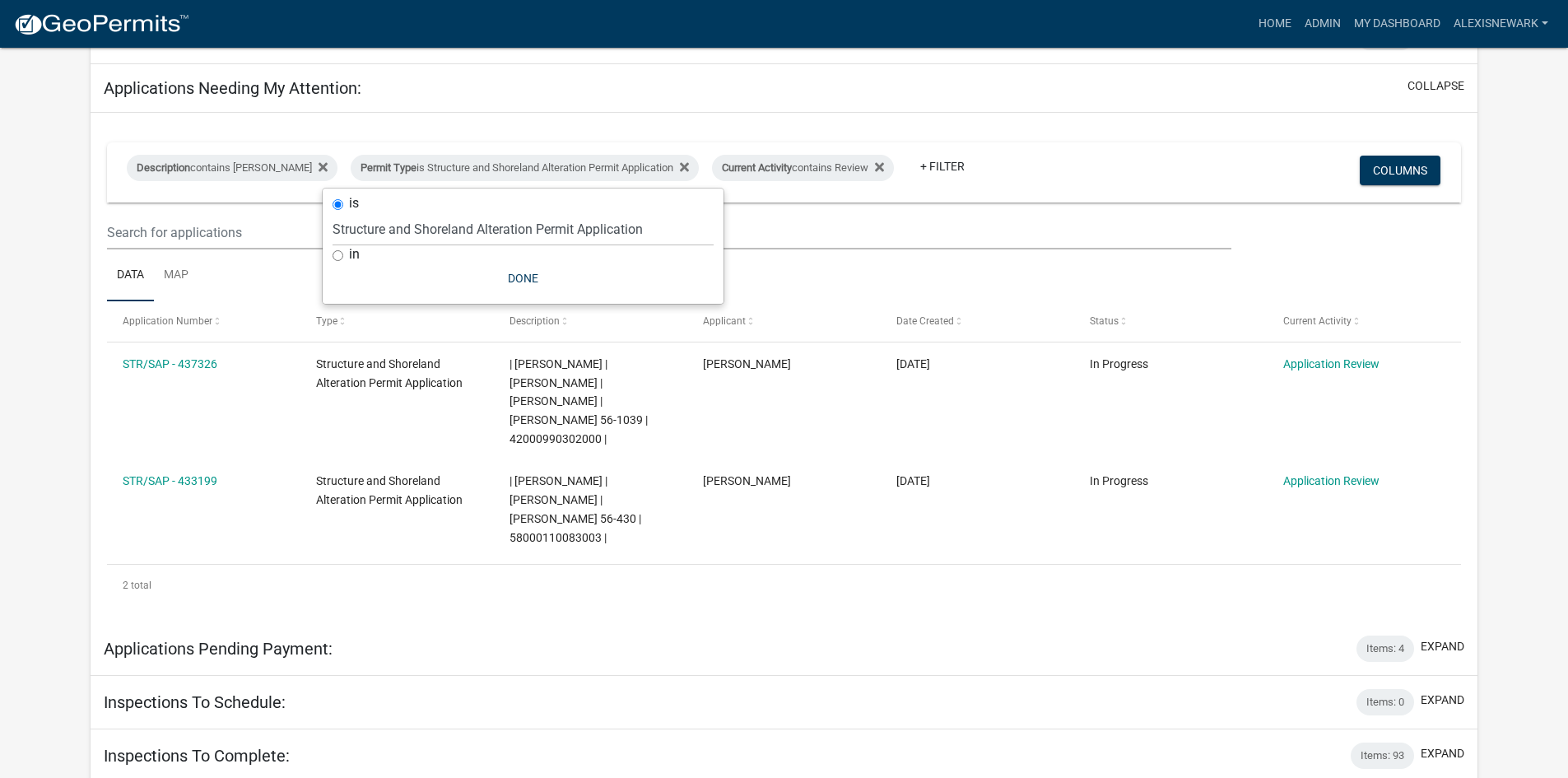
click at [61, 168] on app-user-applications "more_horiz Home Admin My Dashboard alexisnewark Admin Account Logout My Dashboa…" at bounding box center [784, 408] width 1568 height 1175
click at [583, 163] on div "Permit Type is Structure and Shoreland Alteration Permit Application" at bounding box center [525, 167] width 349 height 26
click at [511, 229] on select "Select an option Building Contractor / Excavators (Registration) Building Contr…" at bounding box center [523, 230] width 381 height 34
select select "68d28c81-f724-4f90-9ad3-bed34bf6fb80"
click at [360, 213] on select "Select an option Building Contractor / Excavators (Registration) Building Contr…" at bounding box center [523, 230] width 381 height 34
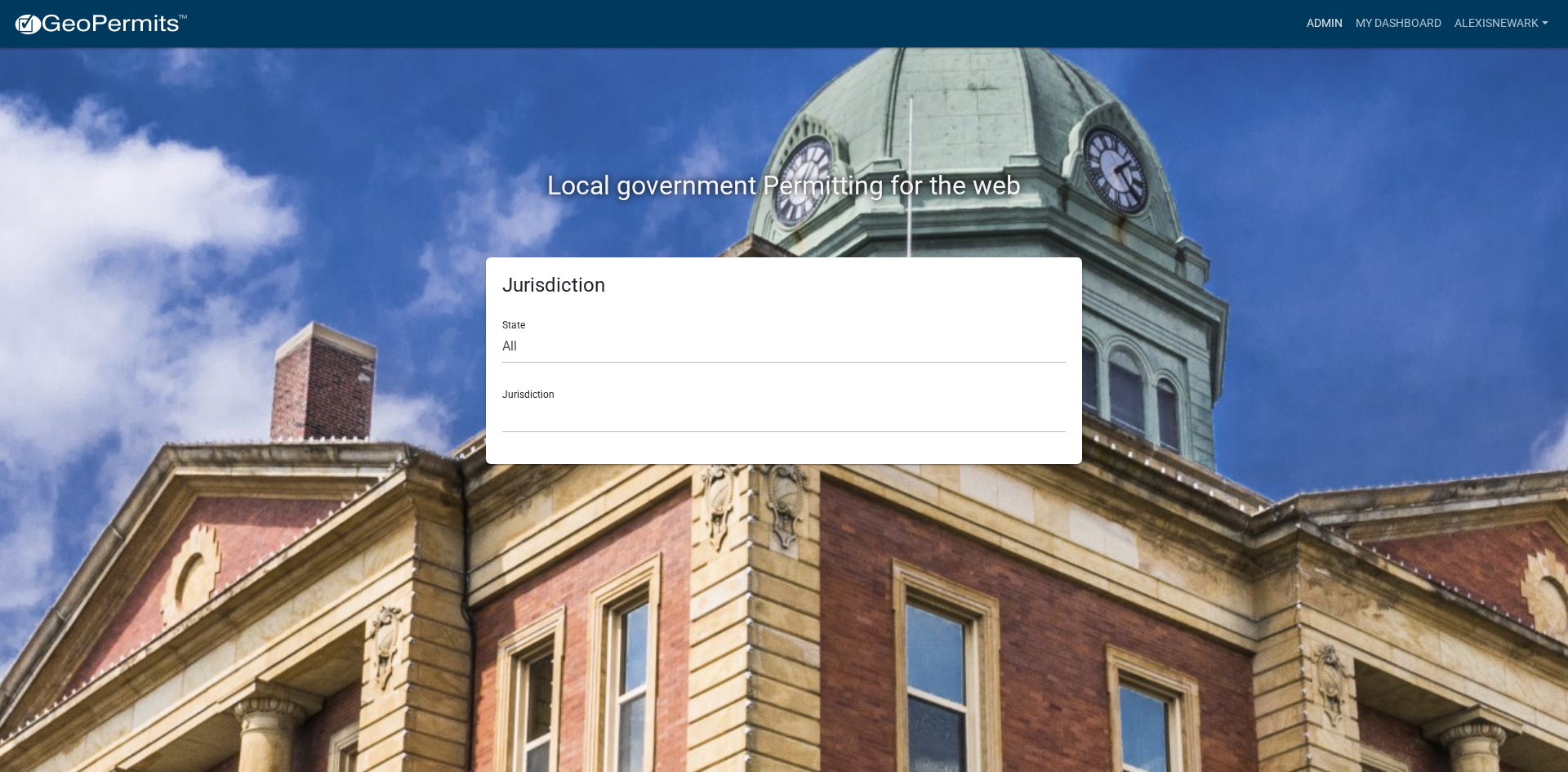
click at [1314, 13] on link "Admin" at bounding box center [1324, 23] width 49 height 31
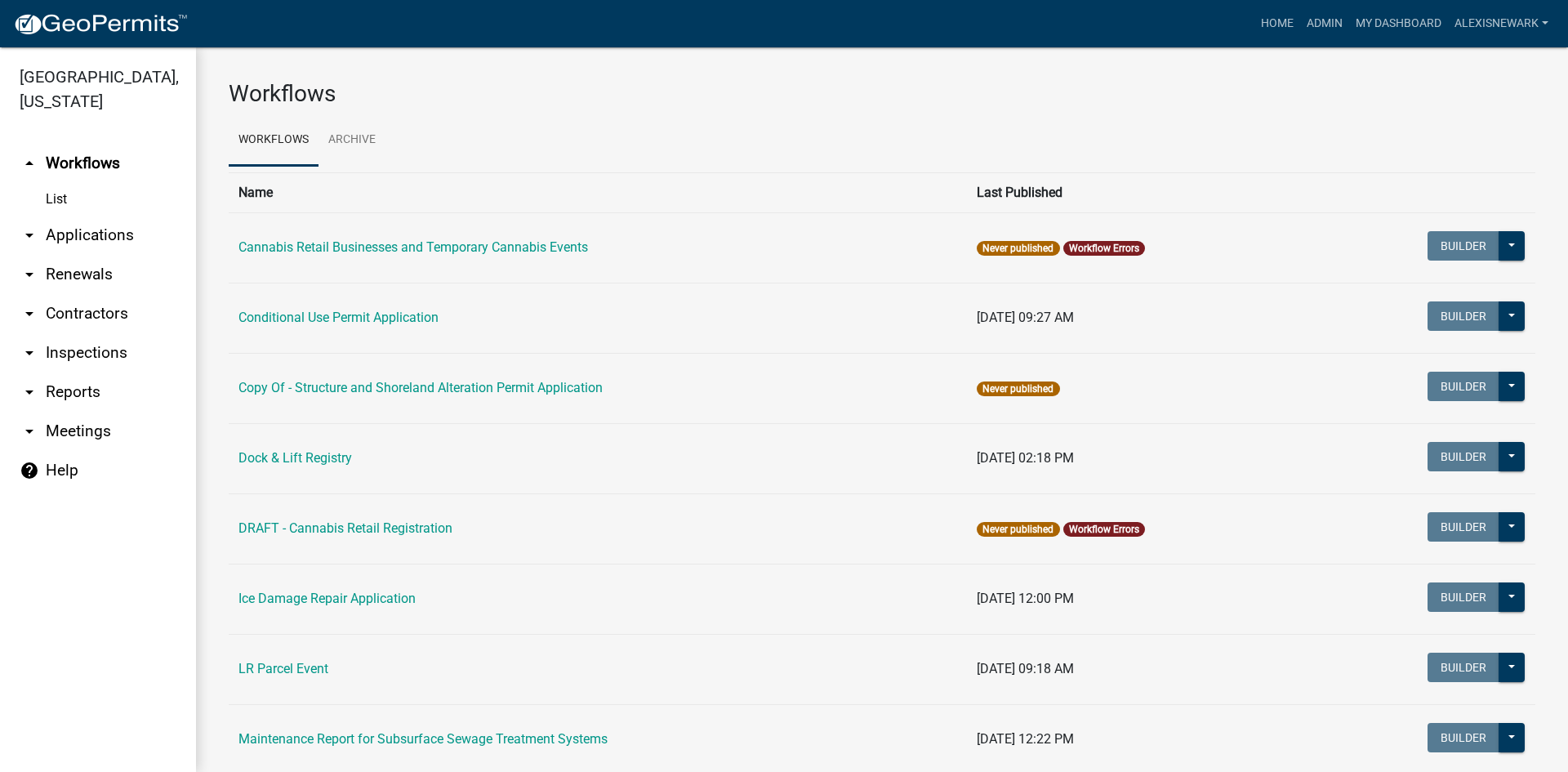
click at [142, 230] on link "arrow_drop_down Applications" at bounding box center [98, 235] width 196 height 39
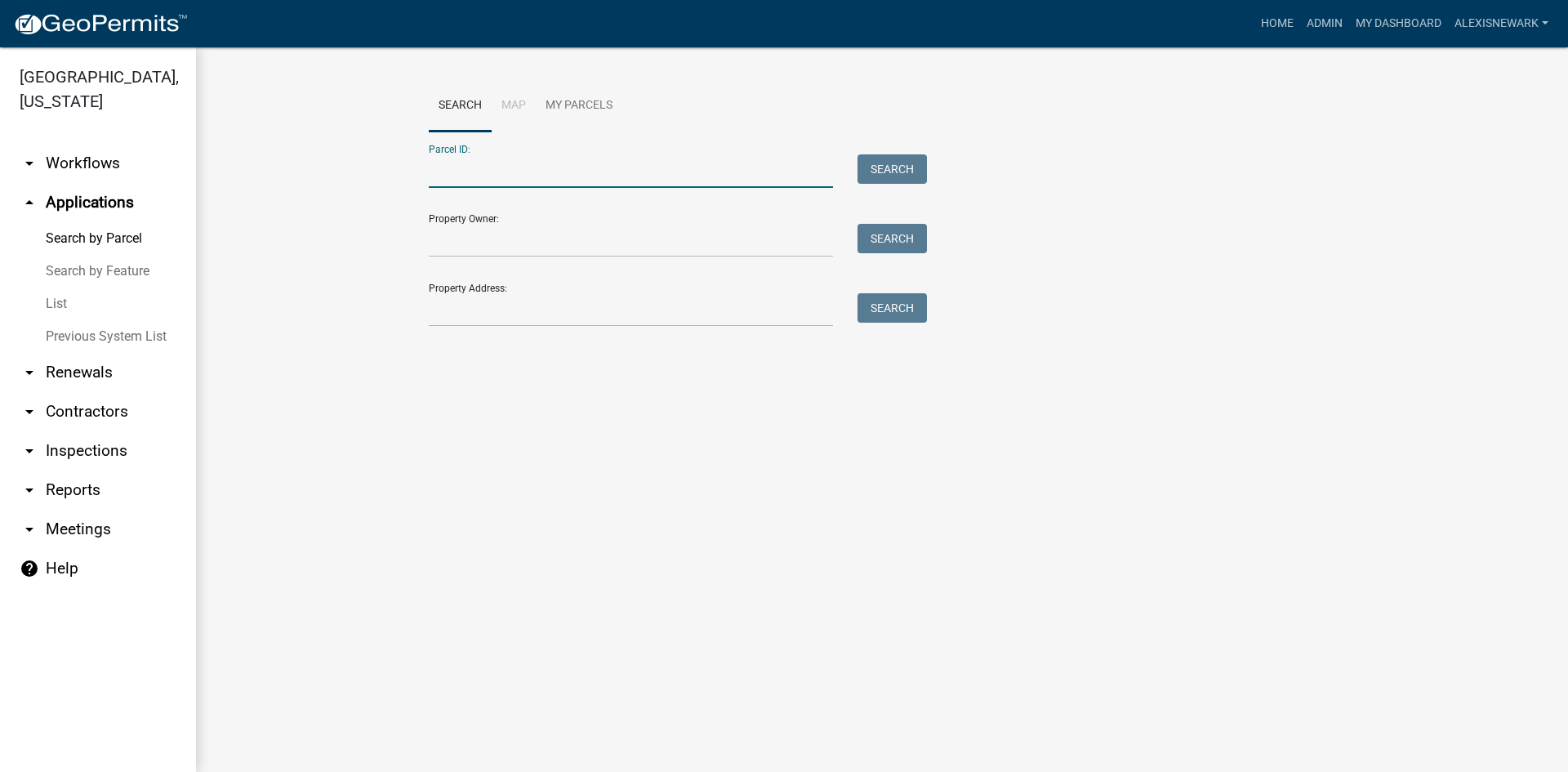
drag, startPoint x: 663, startPoint y: 171, endPoint x: 654, endPoint y: 168, distance: 9.5
click at [663, 171] on input "Parcel ID:" at bounding box center [630, 171] width 404 height 33
paste input "08000330248002"
type input "08000330248002"
click at [886, 184] on div "Search" at bounding box center [888, 171] width 85 height 33
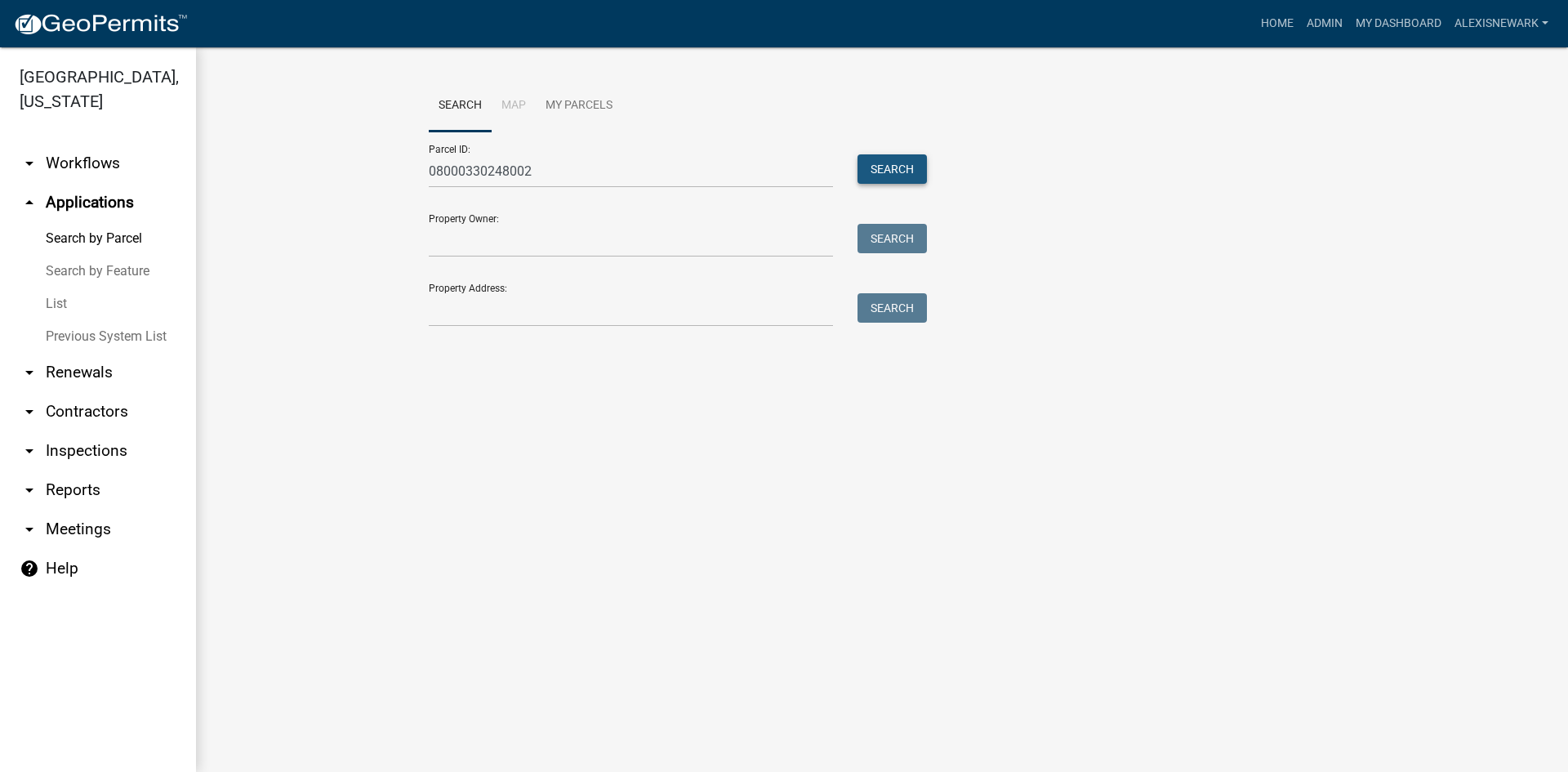
click at [881, 171] on button "Search" at bounding box center [892, 168] width 69 height 29
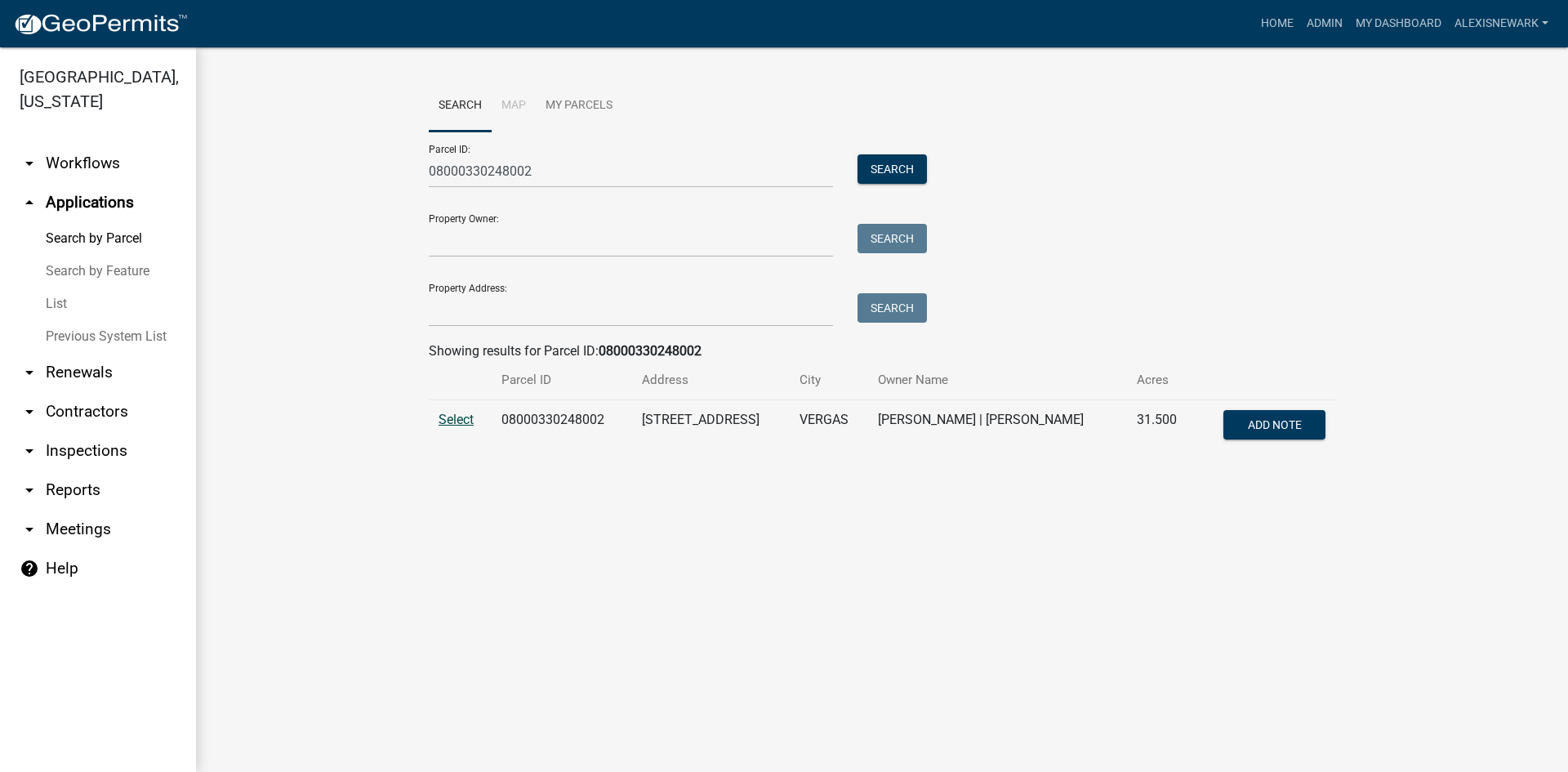
click at [460, 416] on span "Select" at bounding box center [456, 419] width 35 height 16
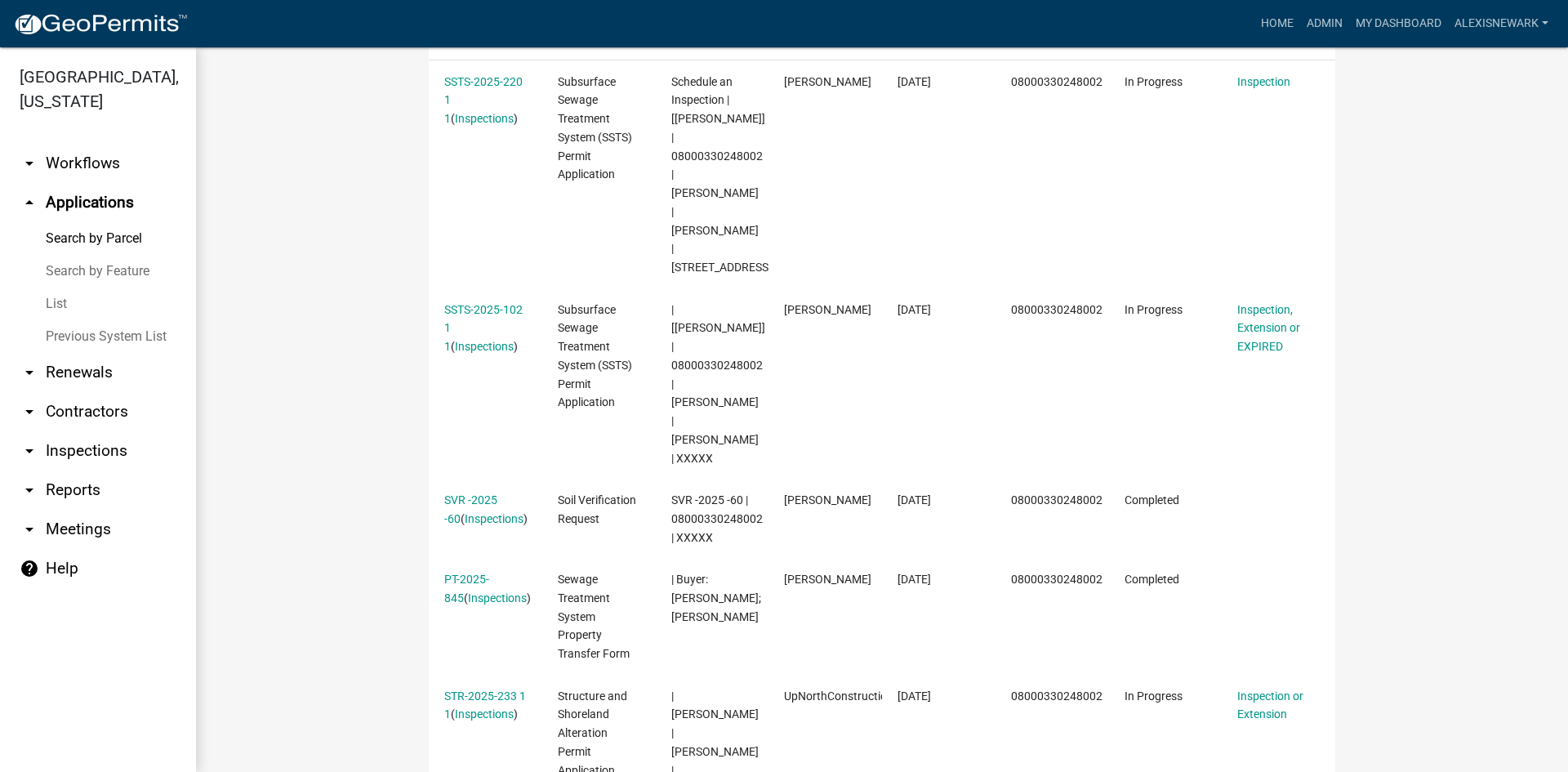
scroll to position [657, 0]
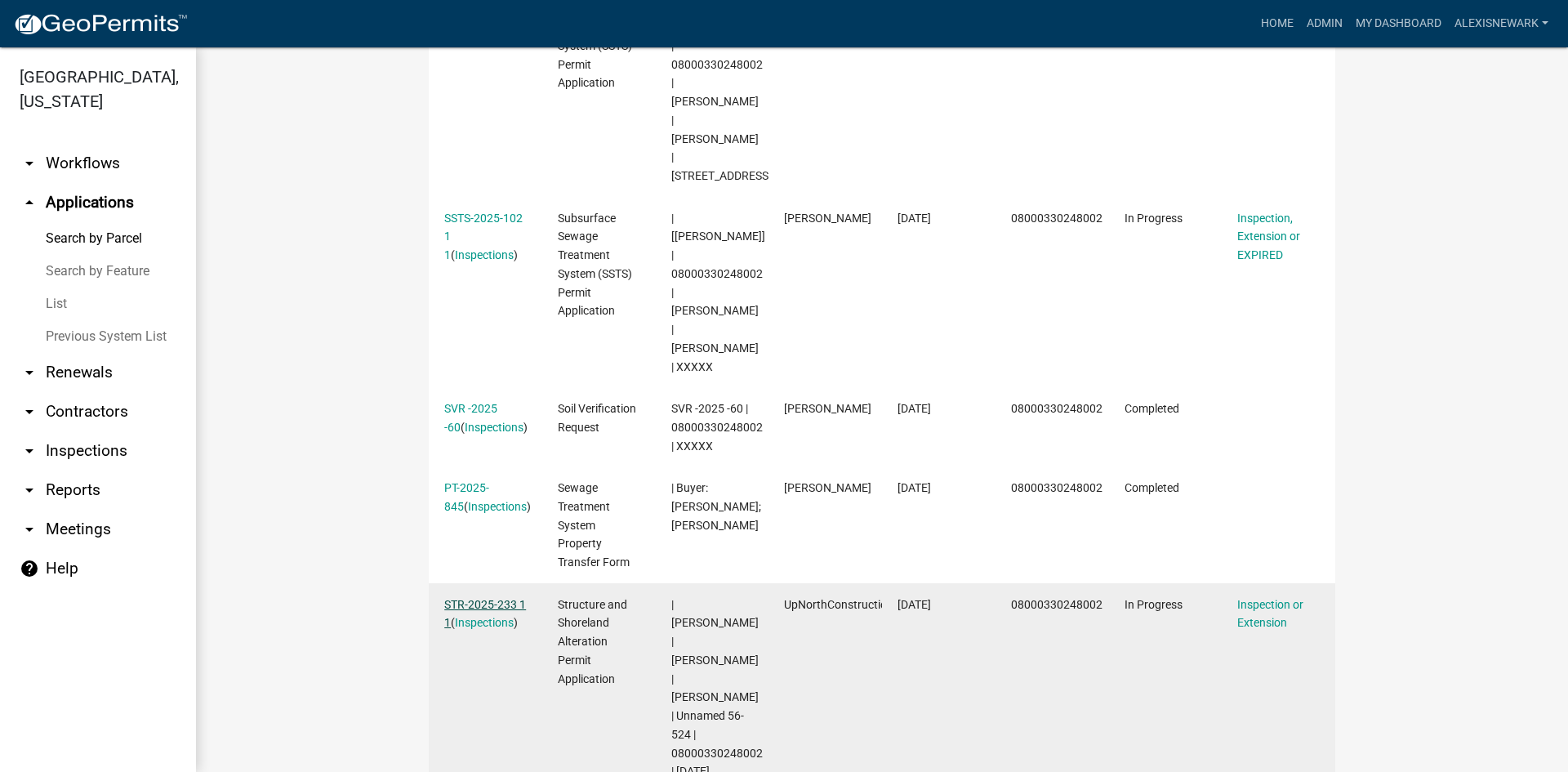
click at [490, 598] on link "STR-2025-233 1 1" at bounding box center [486, 614] width 82 height 32
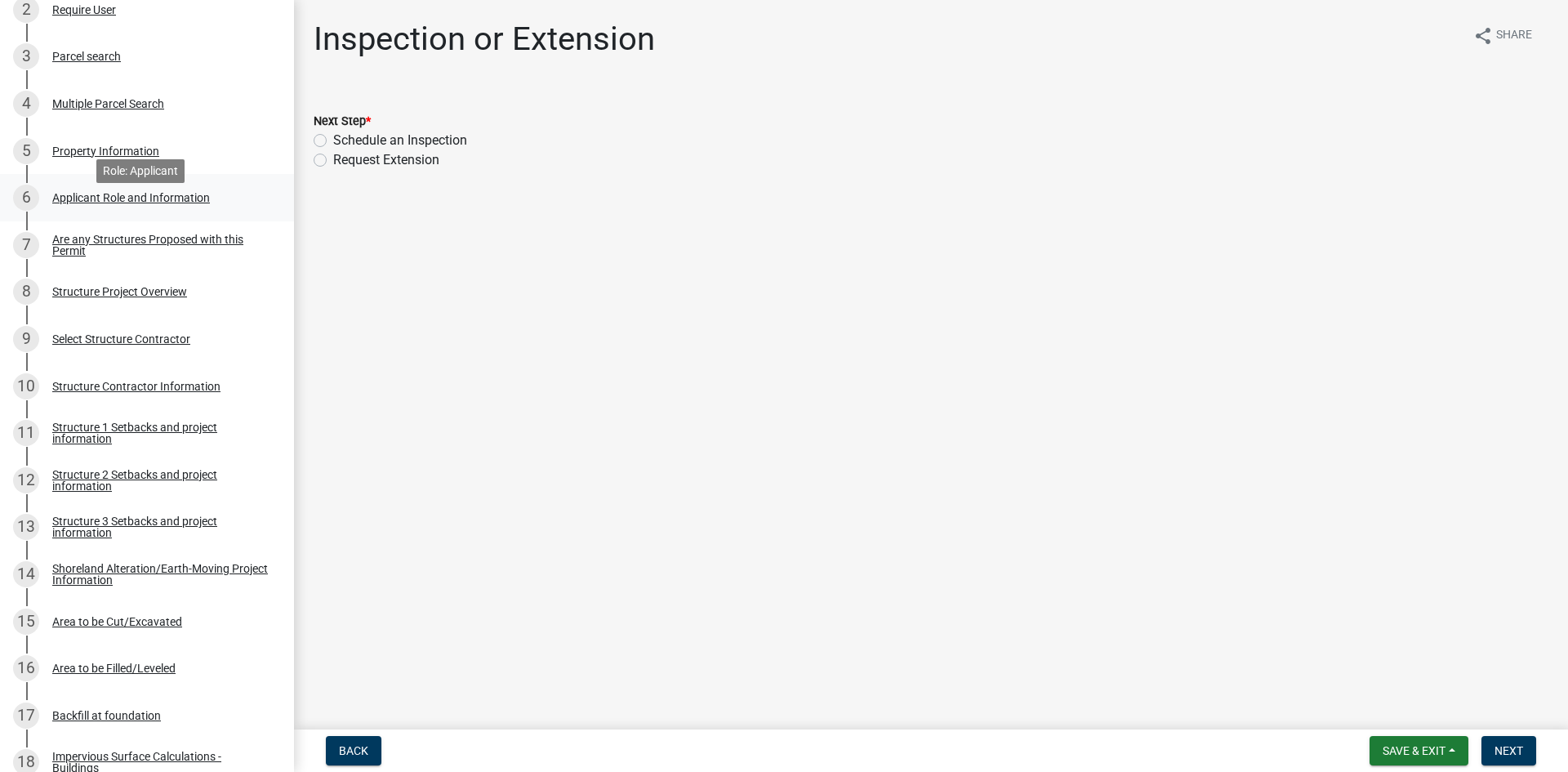
scroll to position [409, 0]
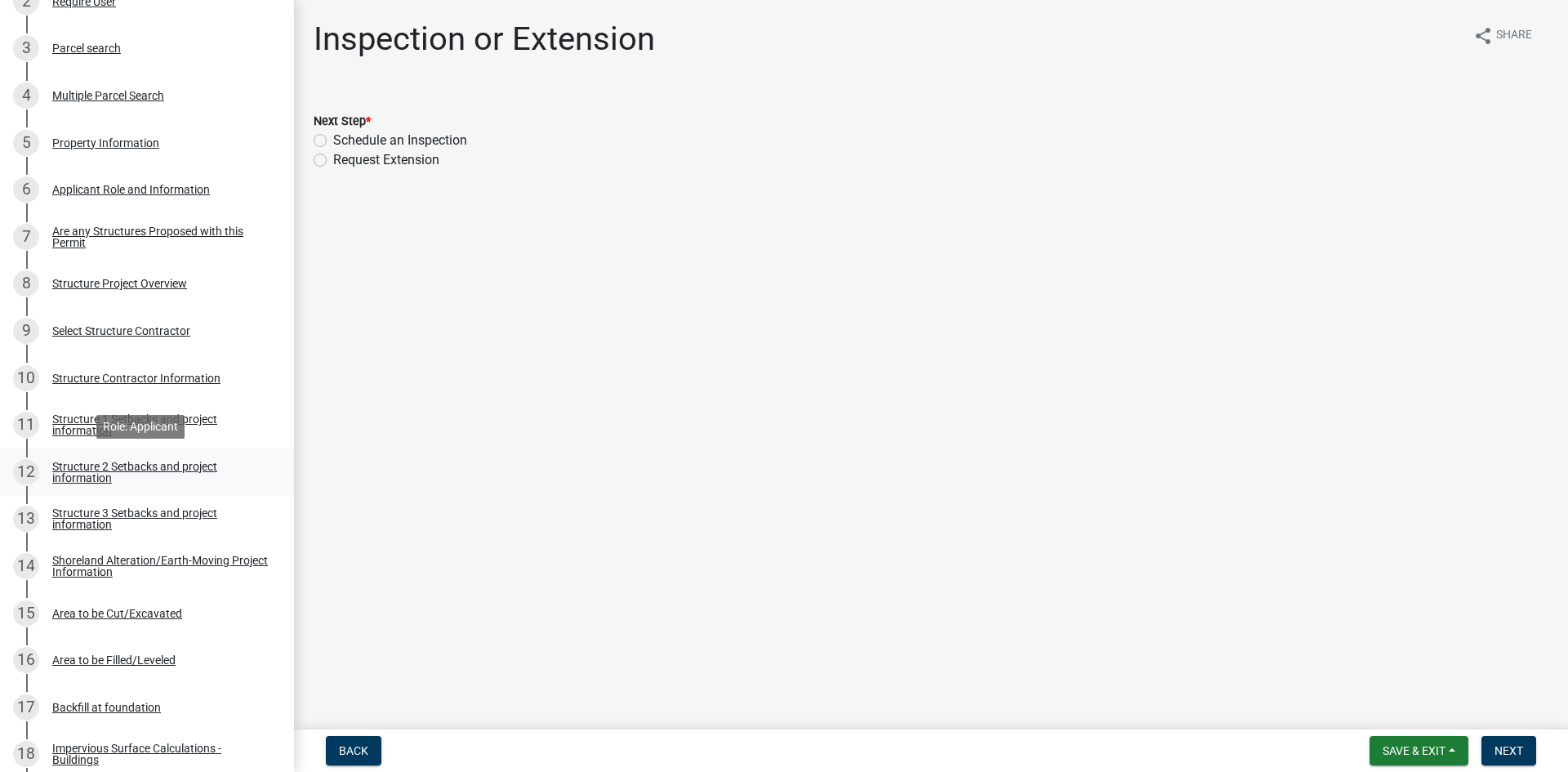
click at [177, 492] on link "12 Structure 2 Setbacks and project information" at bounding box center [147, 472] width 294 height 48
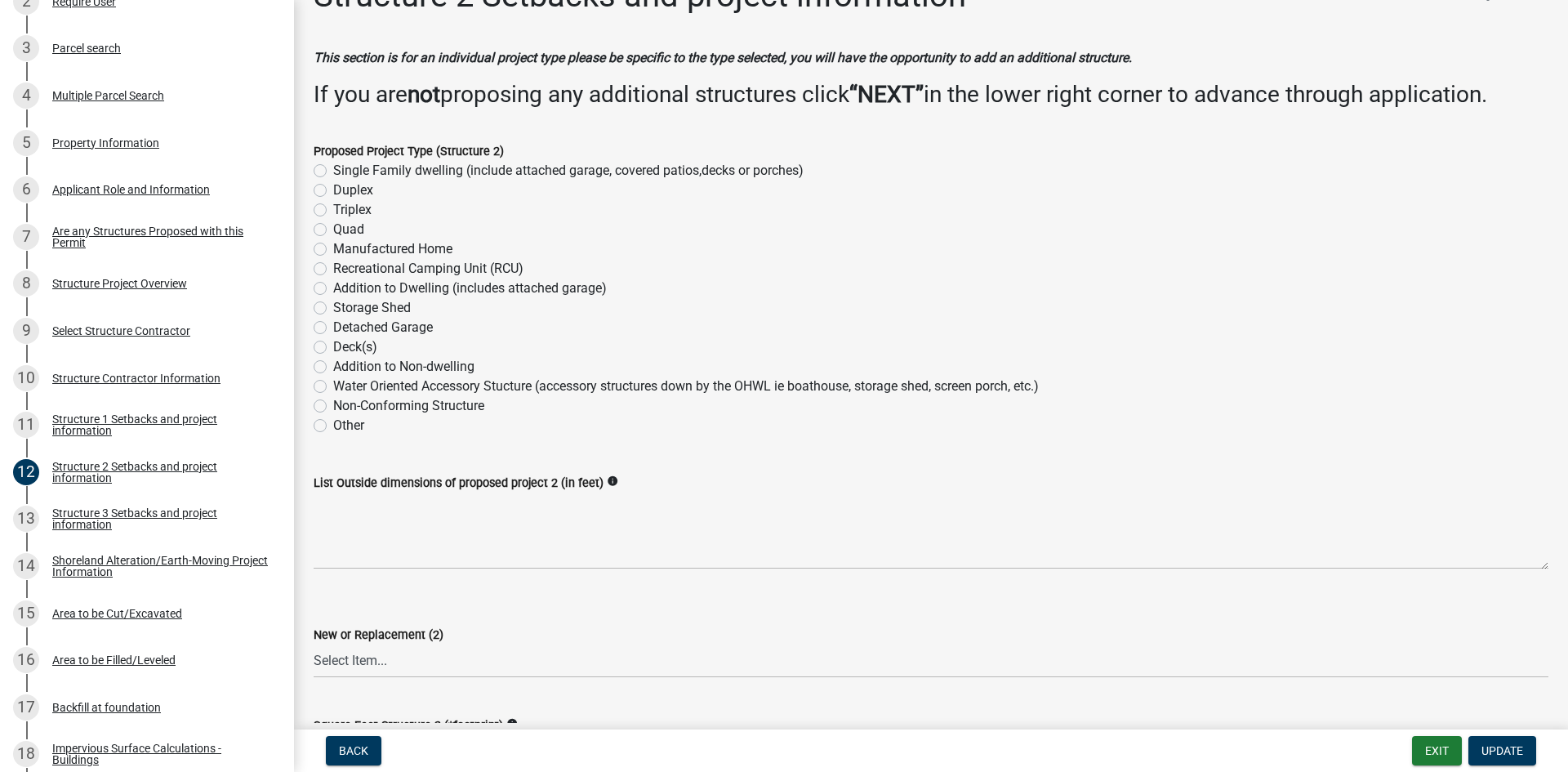
scroll to position [224, 0]
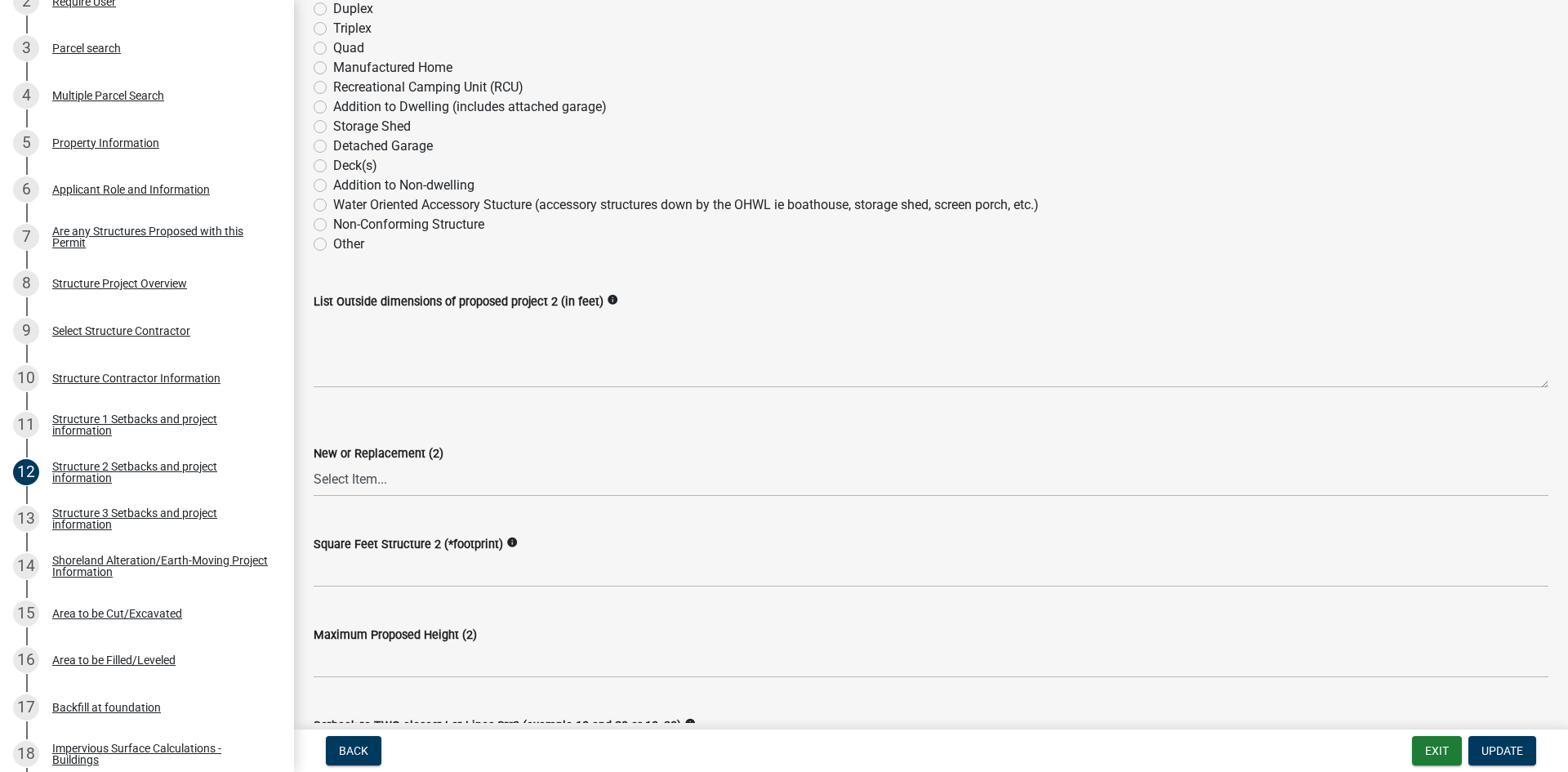
click at [345, 308] on div "List Outside dimensions of proposed project 2 (in feet) info" at bounding box center [931, 301] width 1235 height 19
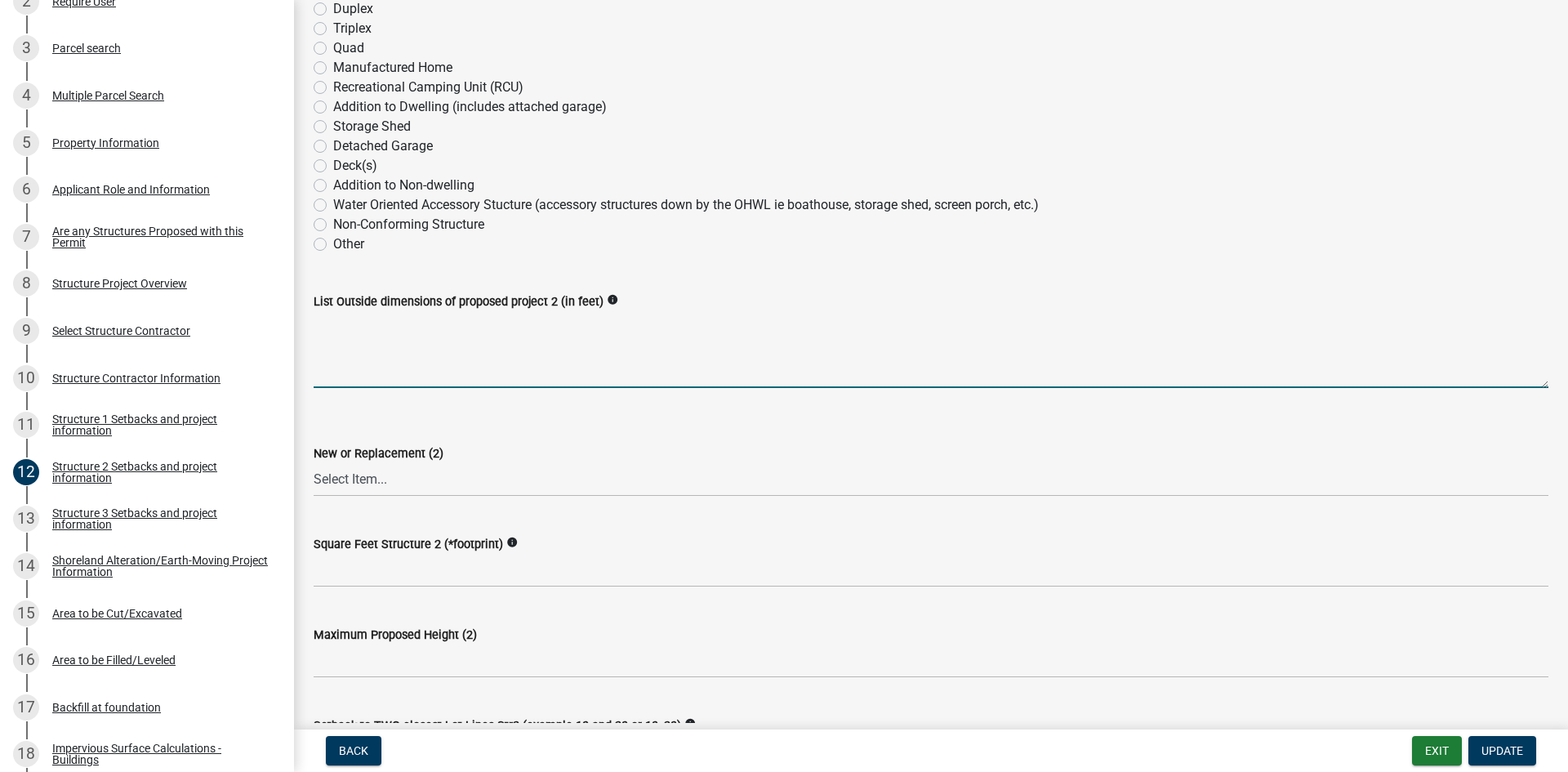
click at [355, 347] on textarea "List Outside dimensions of proposed project 2 (in feet)" at bounding box center [931, 350] width 1235 height 77
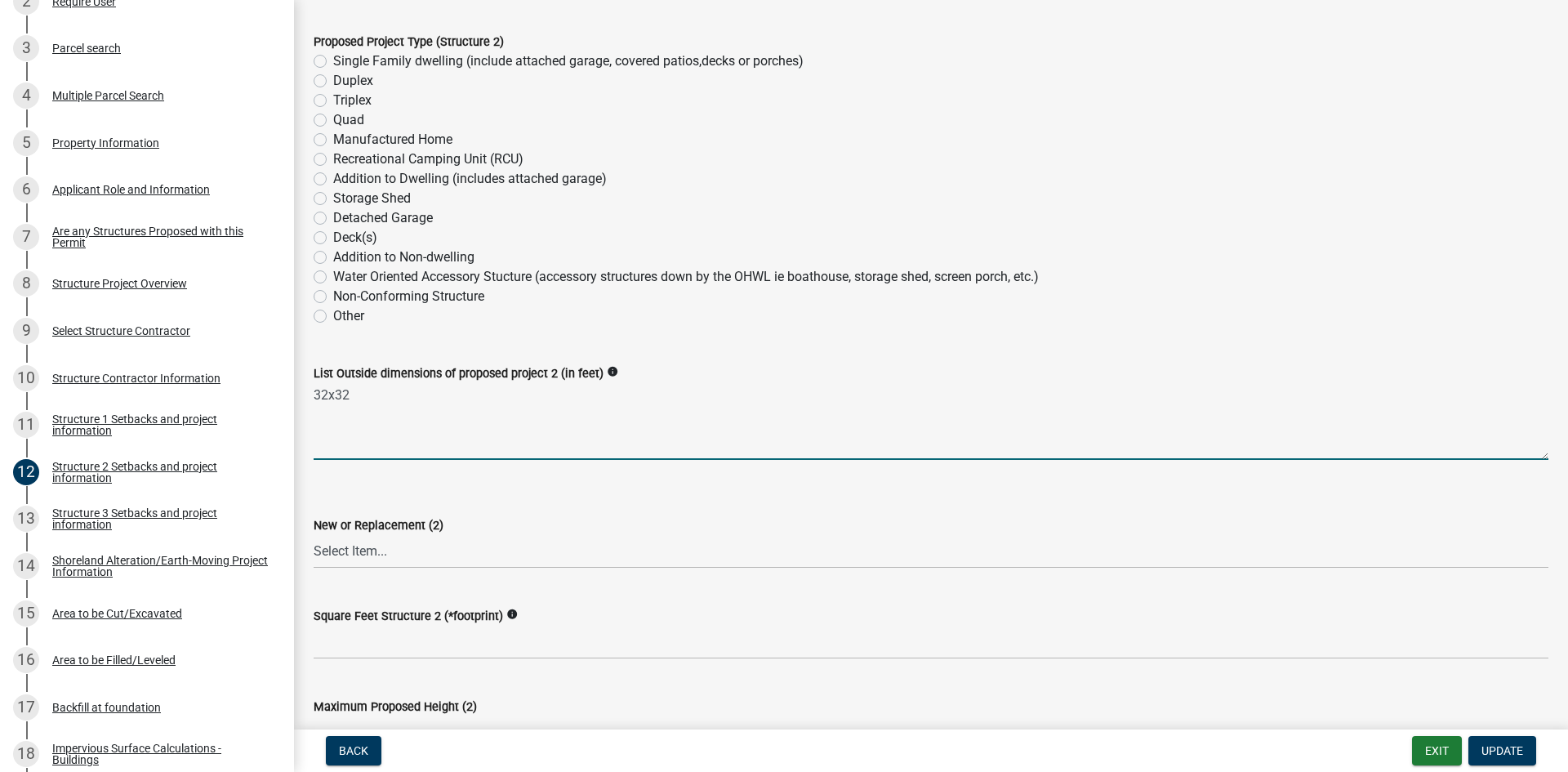
scroll to position [143, 0]
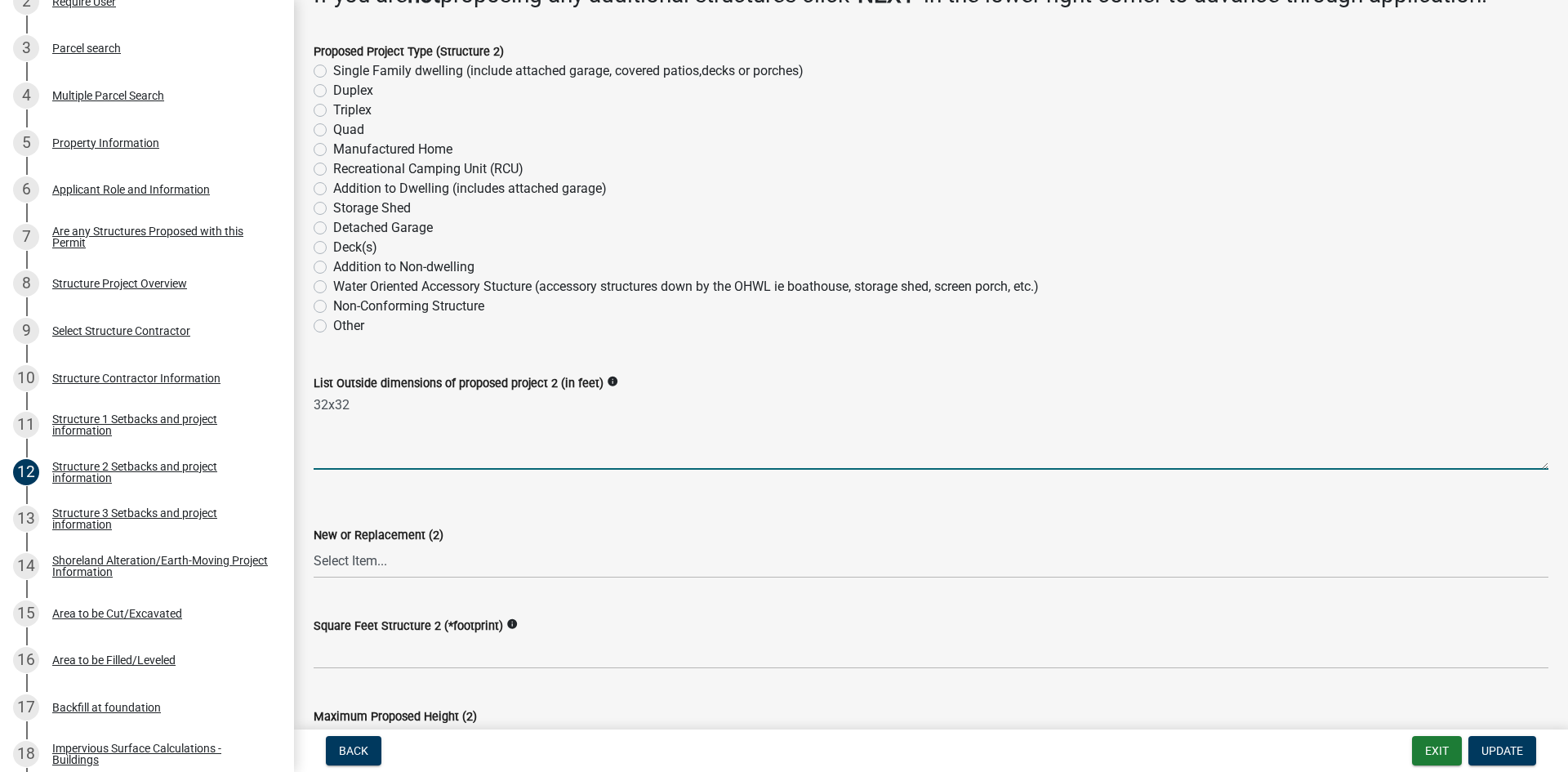
type textarea "32x32"
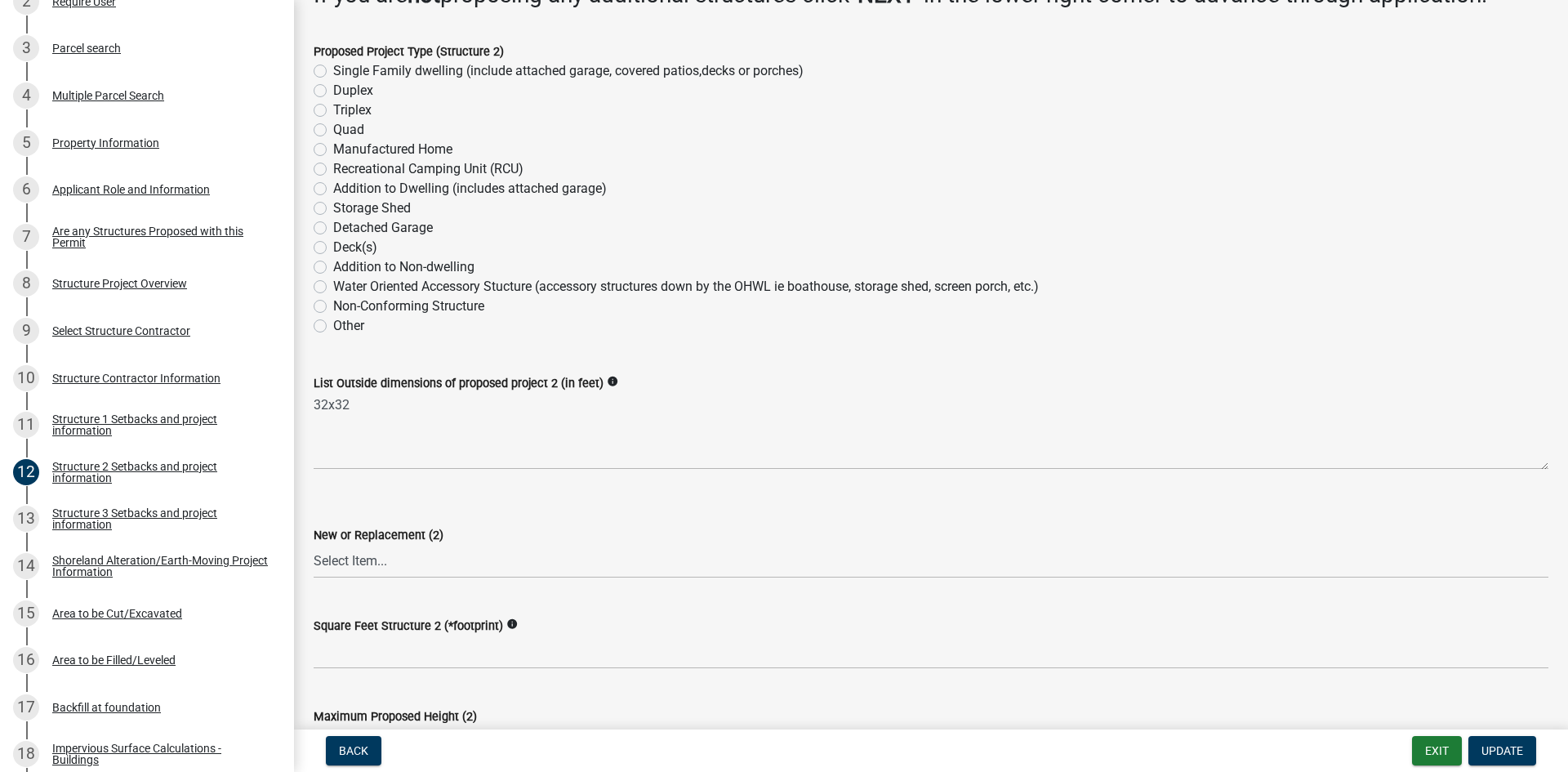
click at [333, 224] on label "Detached Garage" at bounding box center [383, 227] width 100 height 19
click at [333, 224] on input "Detached Garage" at bounding box center [338, 223] width 11 height 11
radio input "true"
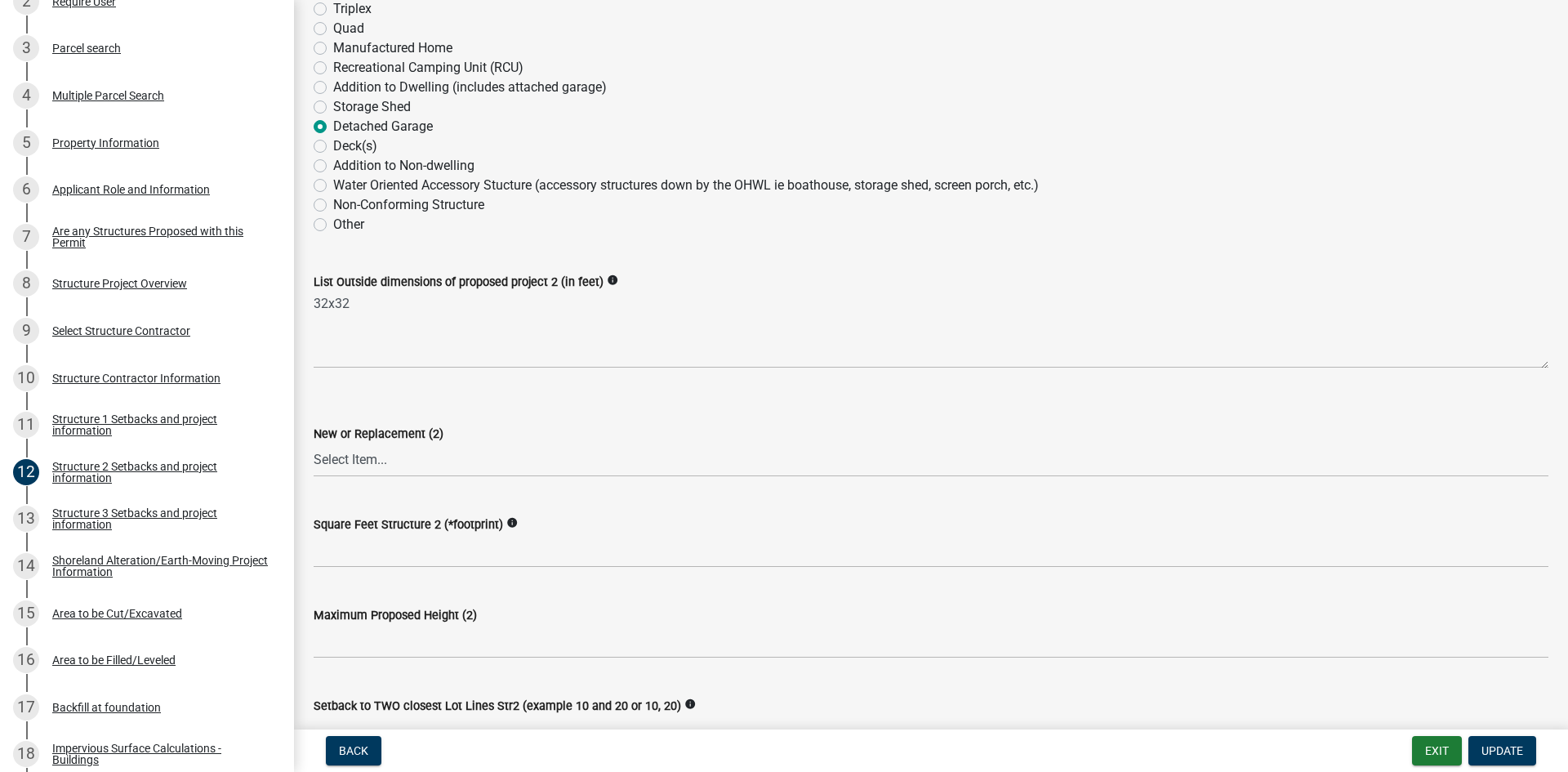
scroll to position [245, 0]
click at [348, 459] on select "Select Item... New Replacement" at bounding box center [931, 460] width 1235 height 33
click at [314, 443] on select "Select Item... New Replacement" at bounding box center [931, 460] width 1235 height 33
select select "c185e313-3403-4239-bd61-bb563c58a77a"
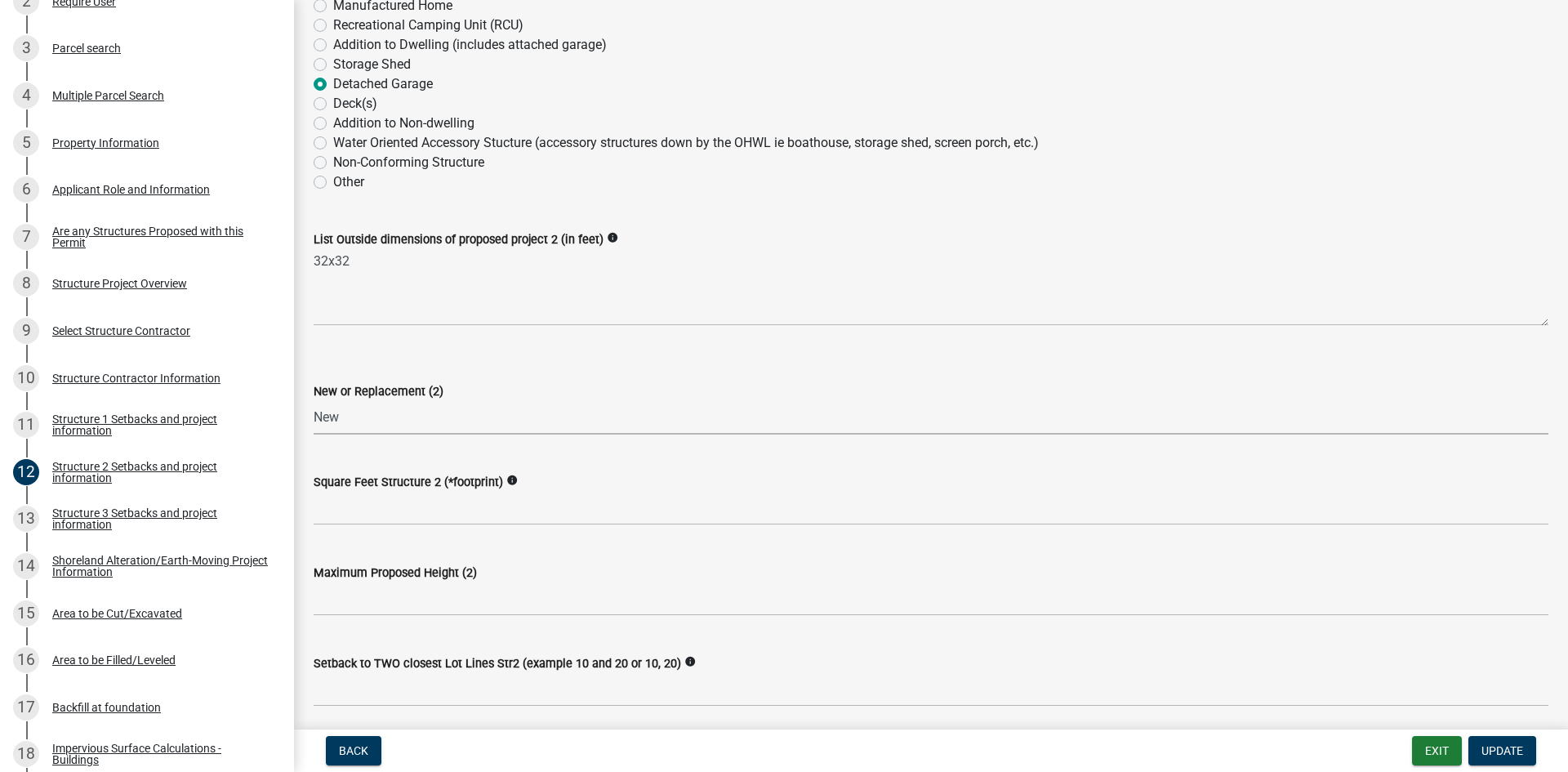
scroll to position [409, 0]
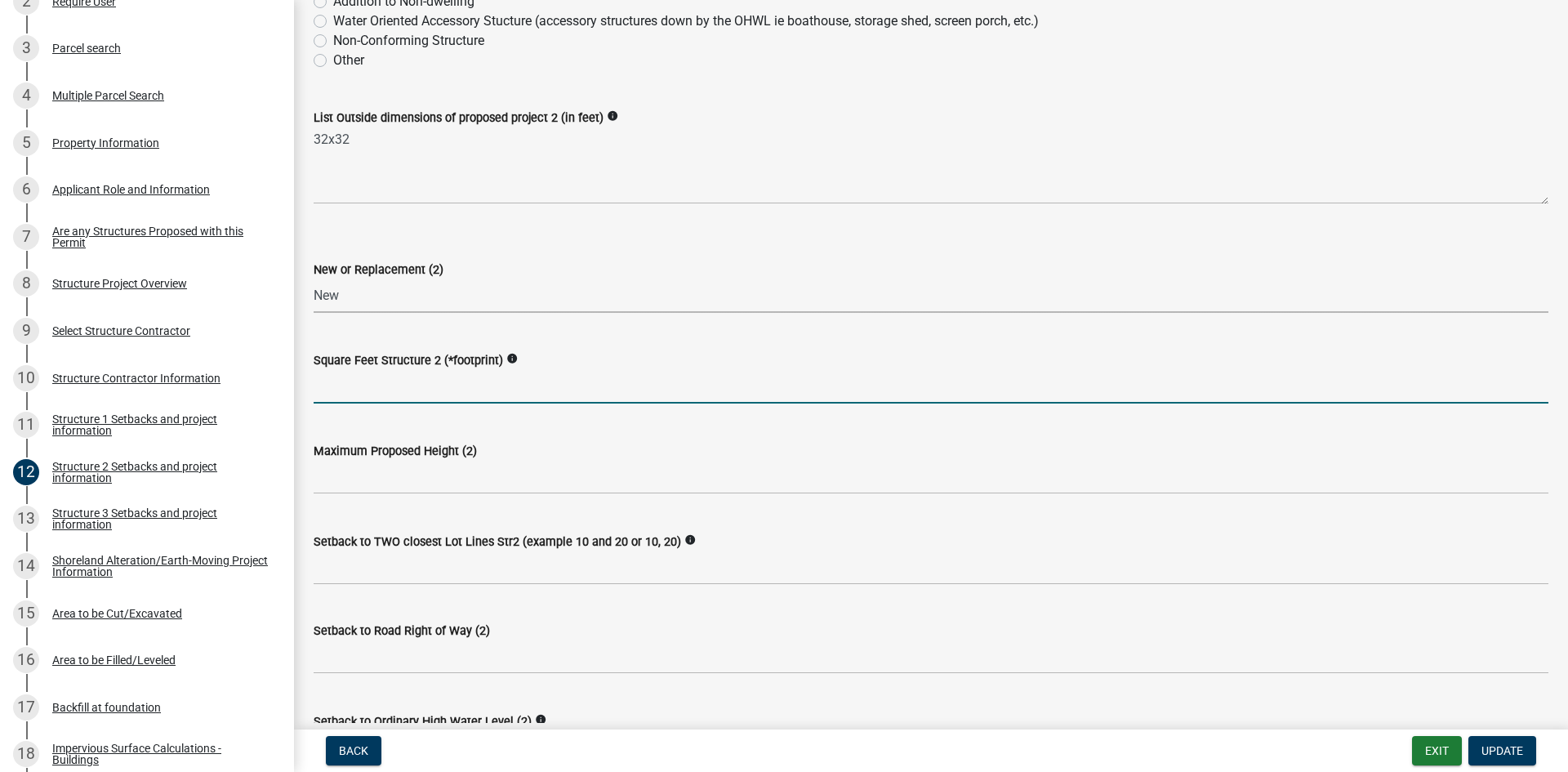
click at [366, 378] on input "text" at bounding box center [931, 387] width 1235 height 33
type input "1024"
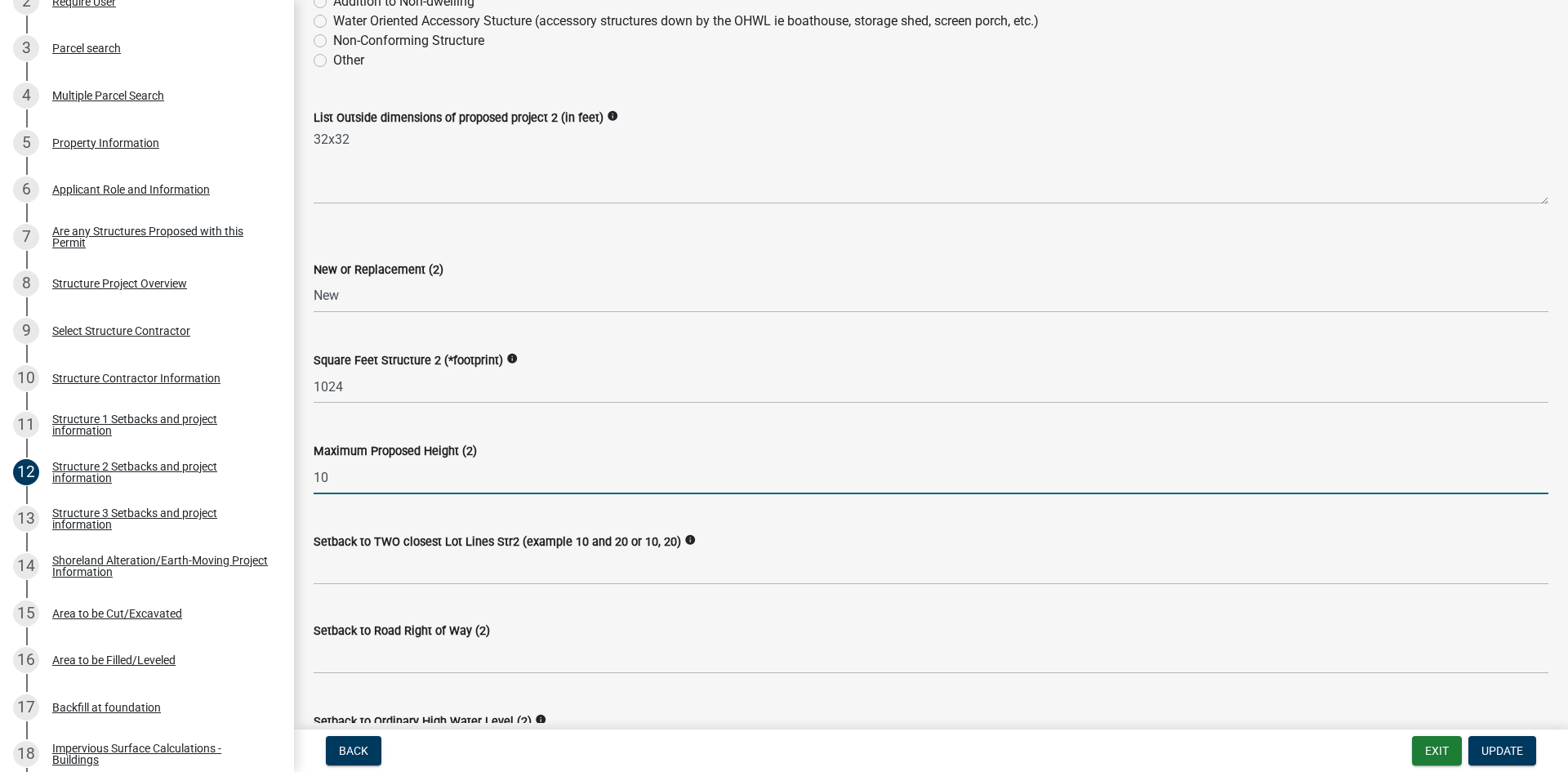
type input "10"
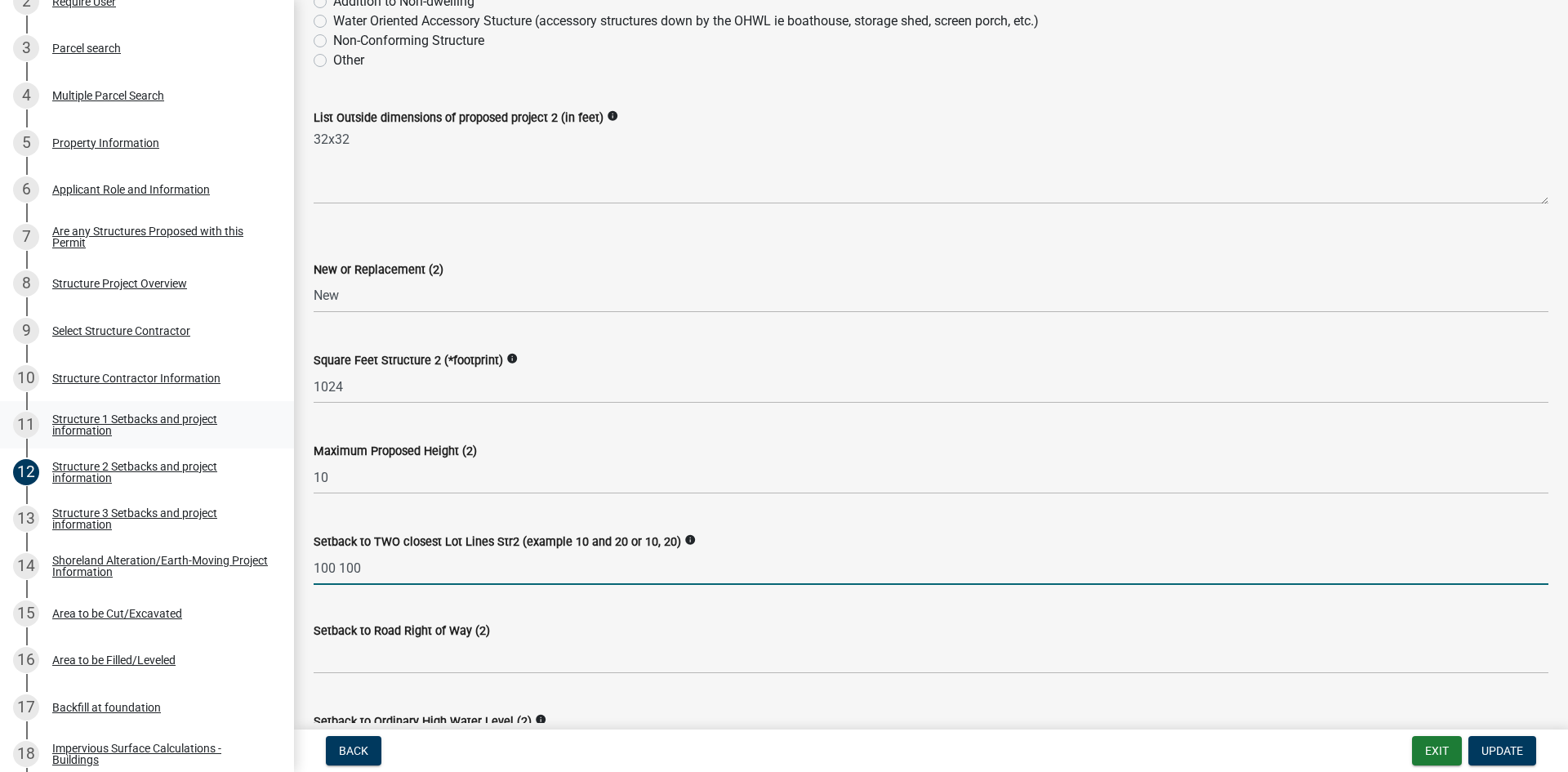
type input "100 100"
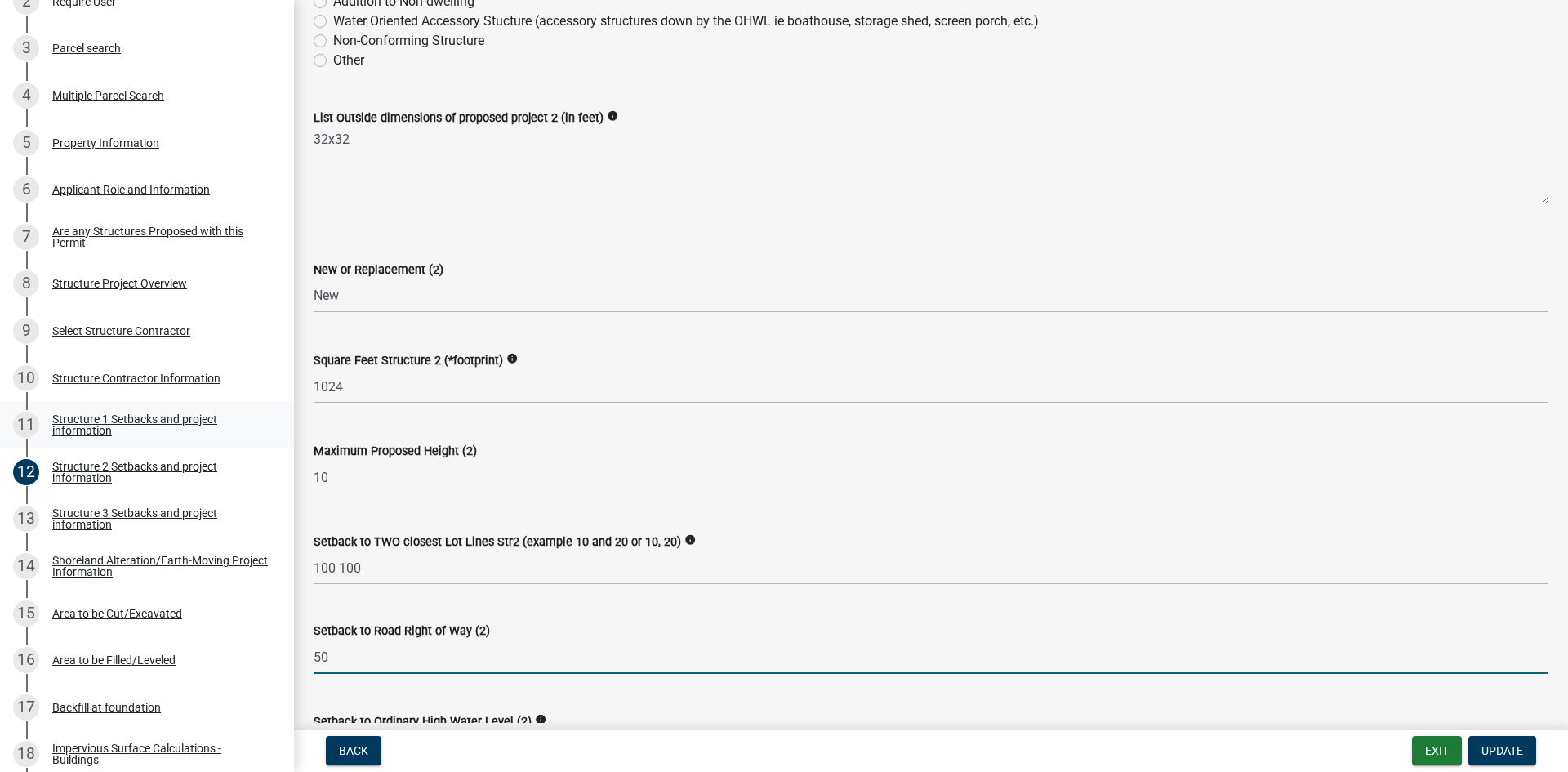
type input "50"
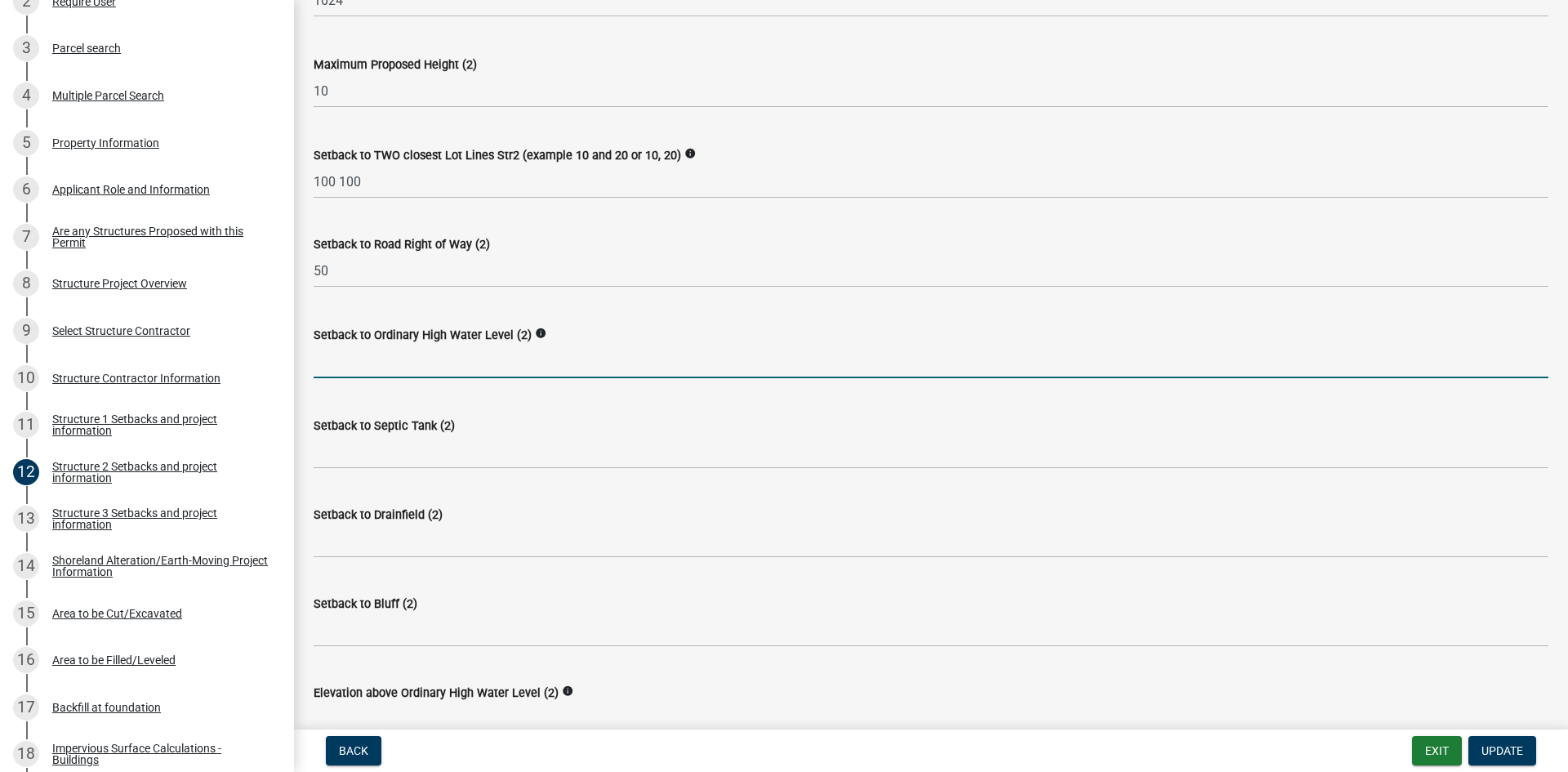
click at [414, 362] on input "text" at bounding box center [931, 362] width 1235 height 33
type input "647"
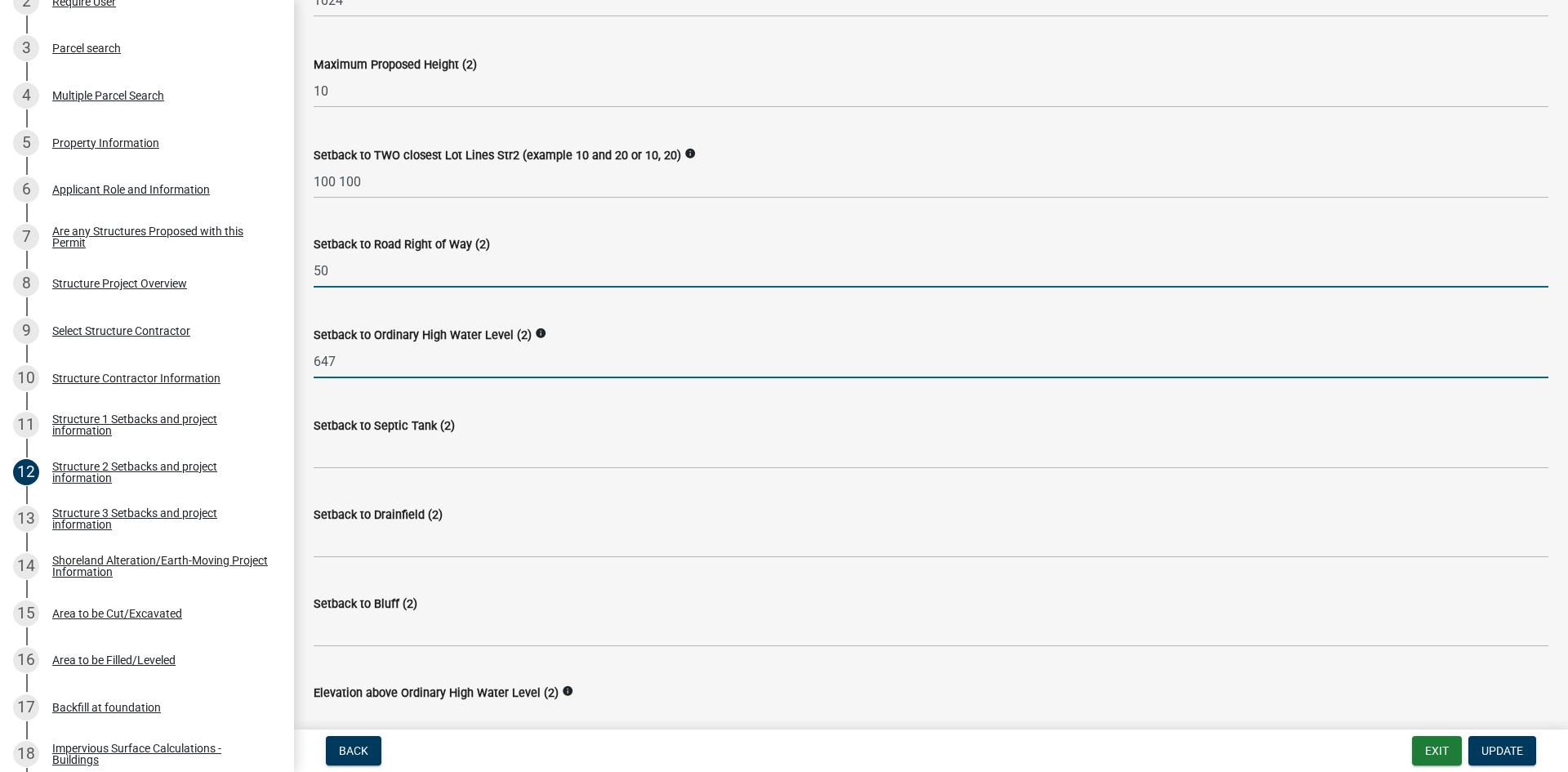
click at [332, 282] on input "50" at bounding box center [931, 270] width 1235 height 33
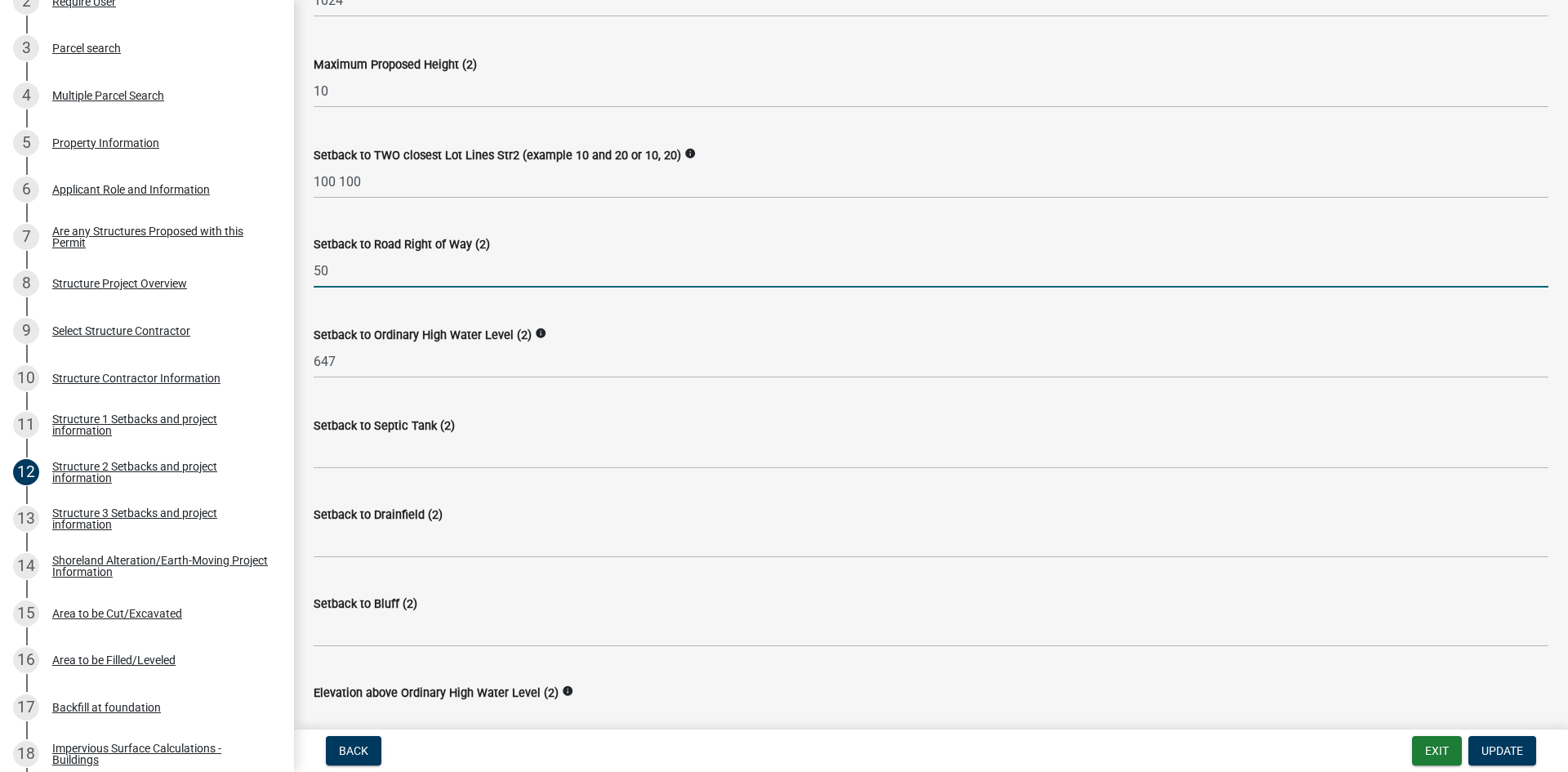
click at [332, 282] on input "50" at bounding box center [931, 270] width 1235 height 33
type input "76"
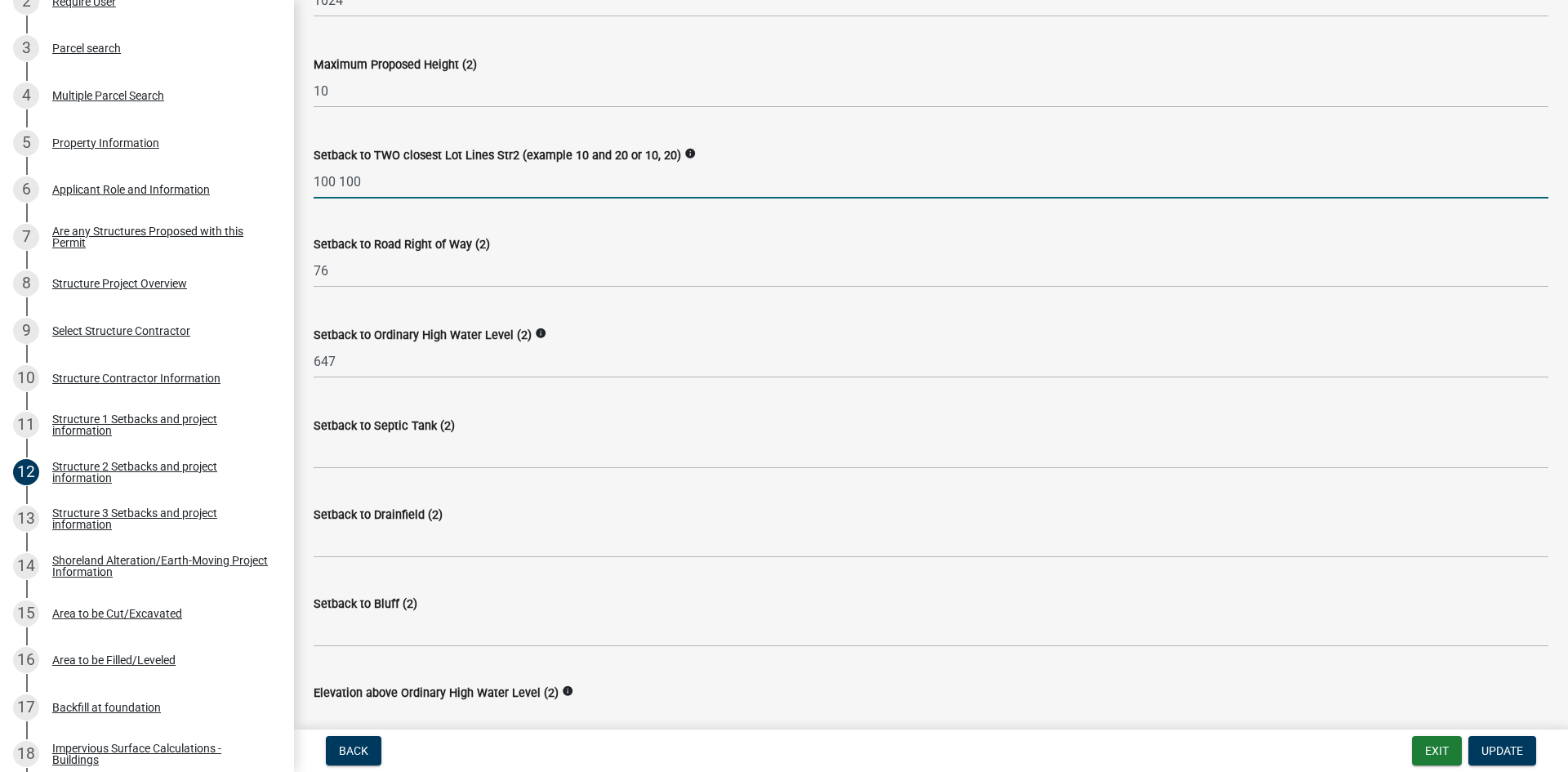
click at [324, 175] on input "100 100" at bounding box center [931, 182] width 1235 height 33
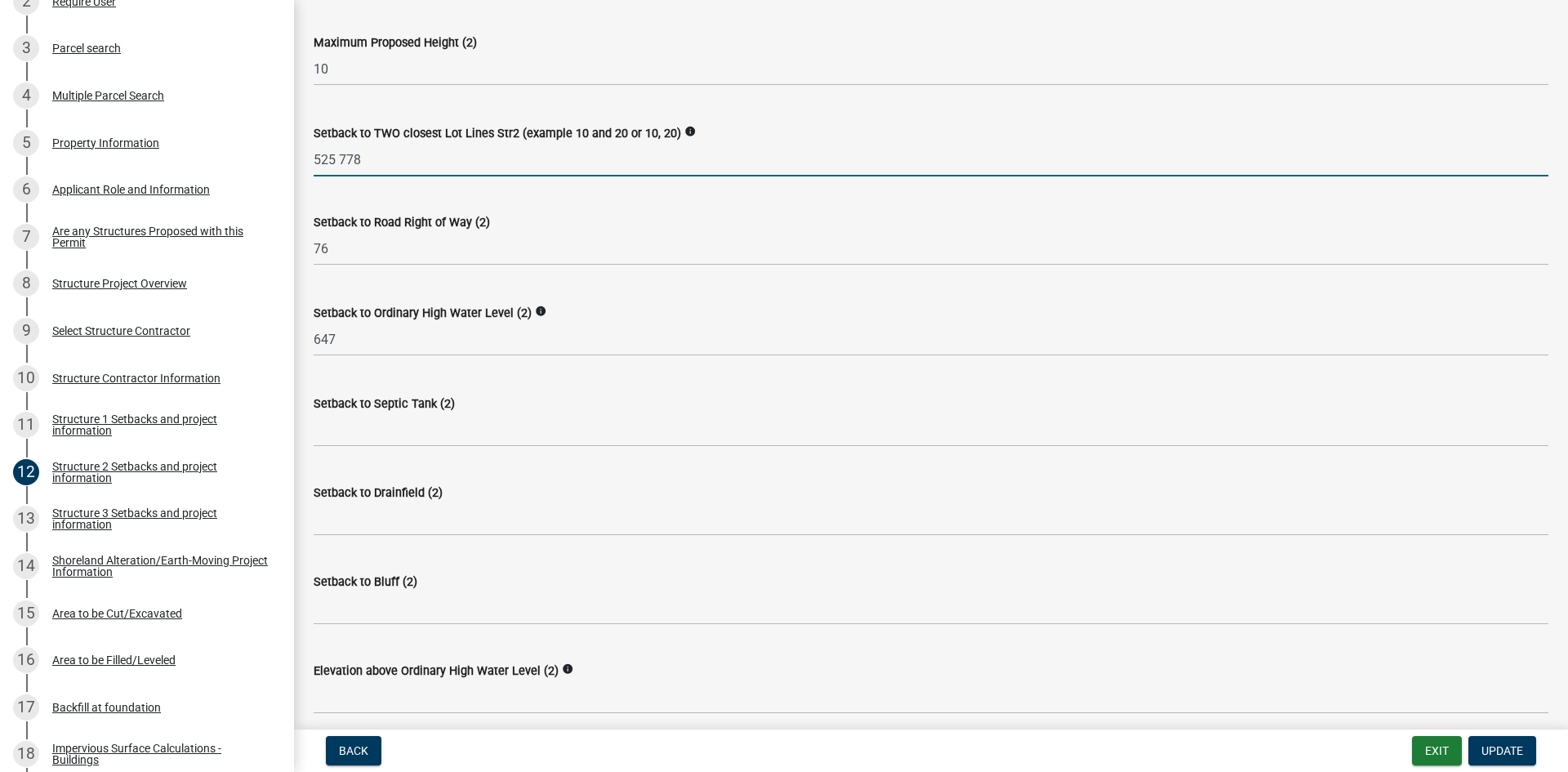
scroll to position [877, 0]
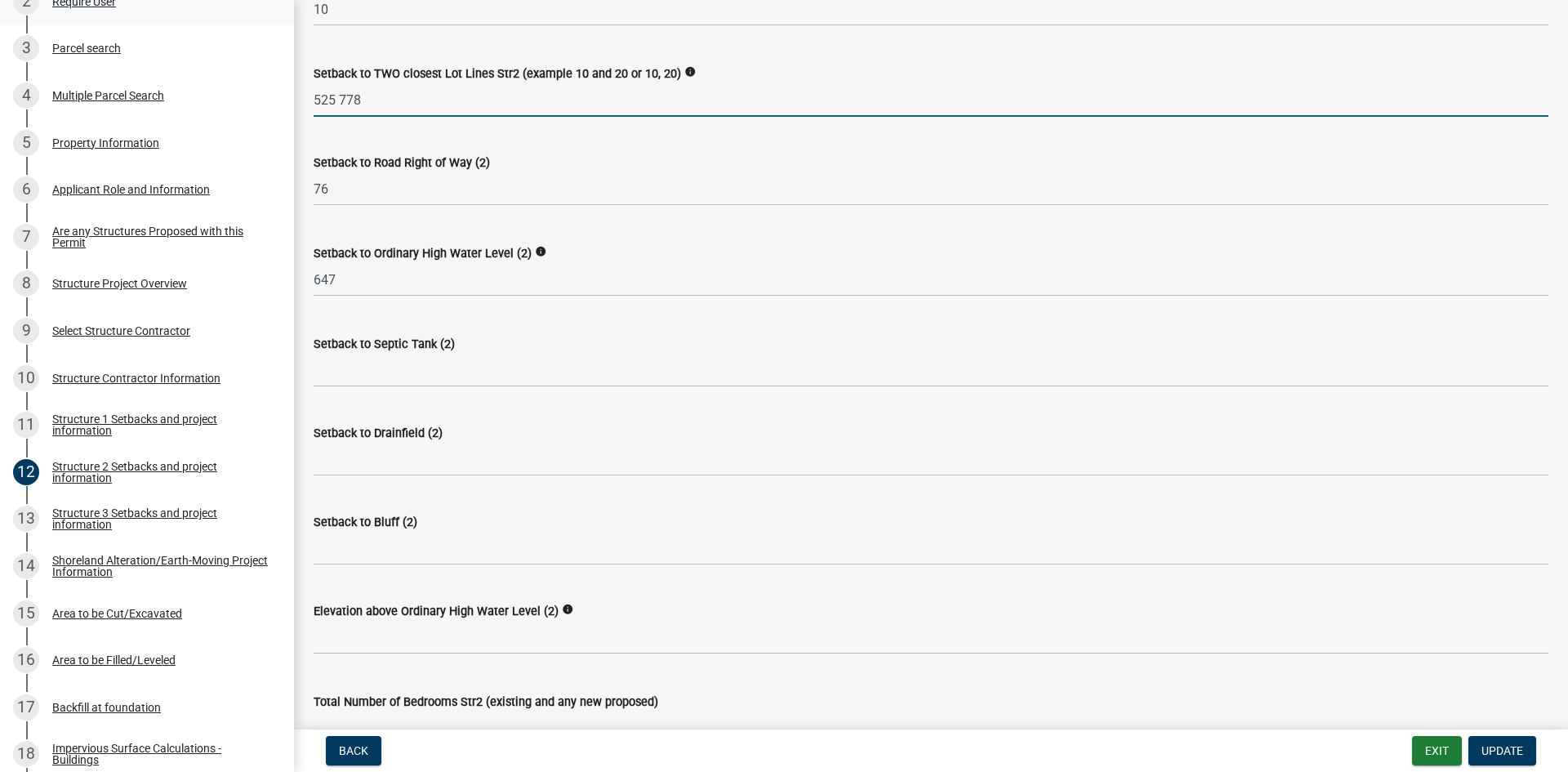
type input "525 778"
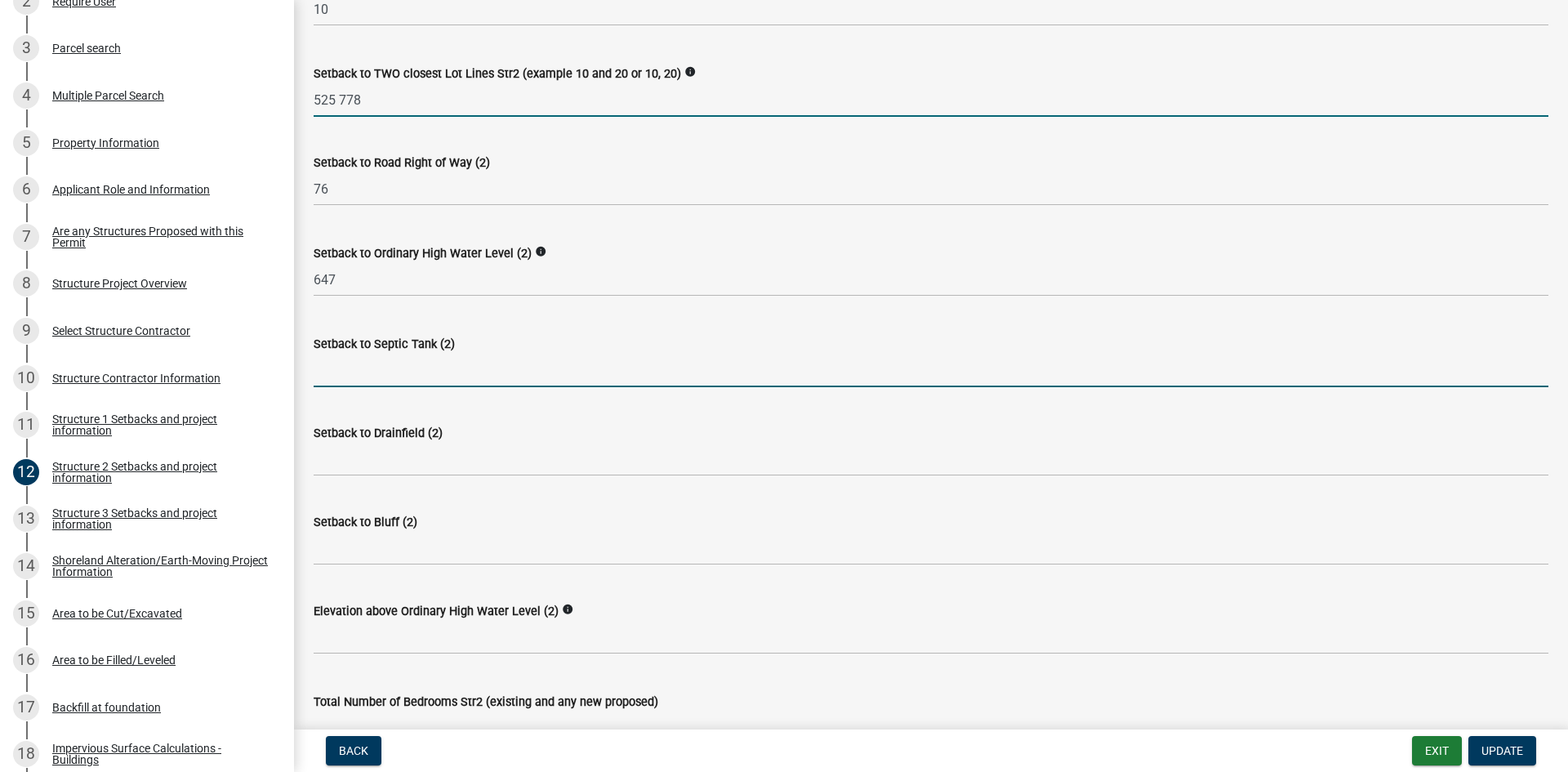
click at [461, 366] on input "Setback to Septic Tank (2)" at bounding box center [931, 370] width 1235 height 33
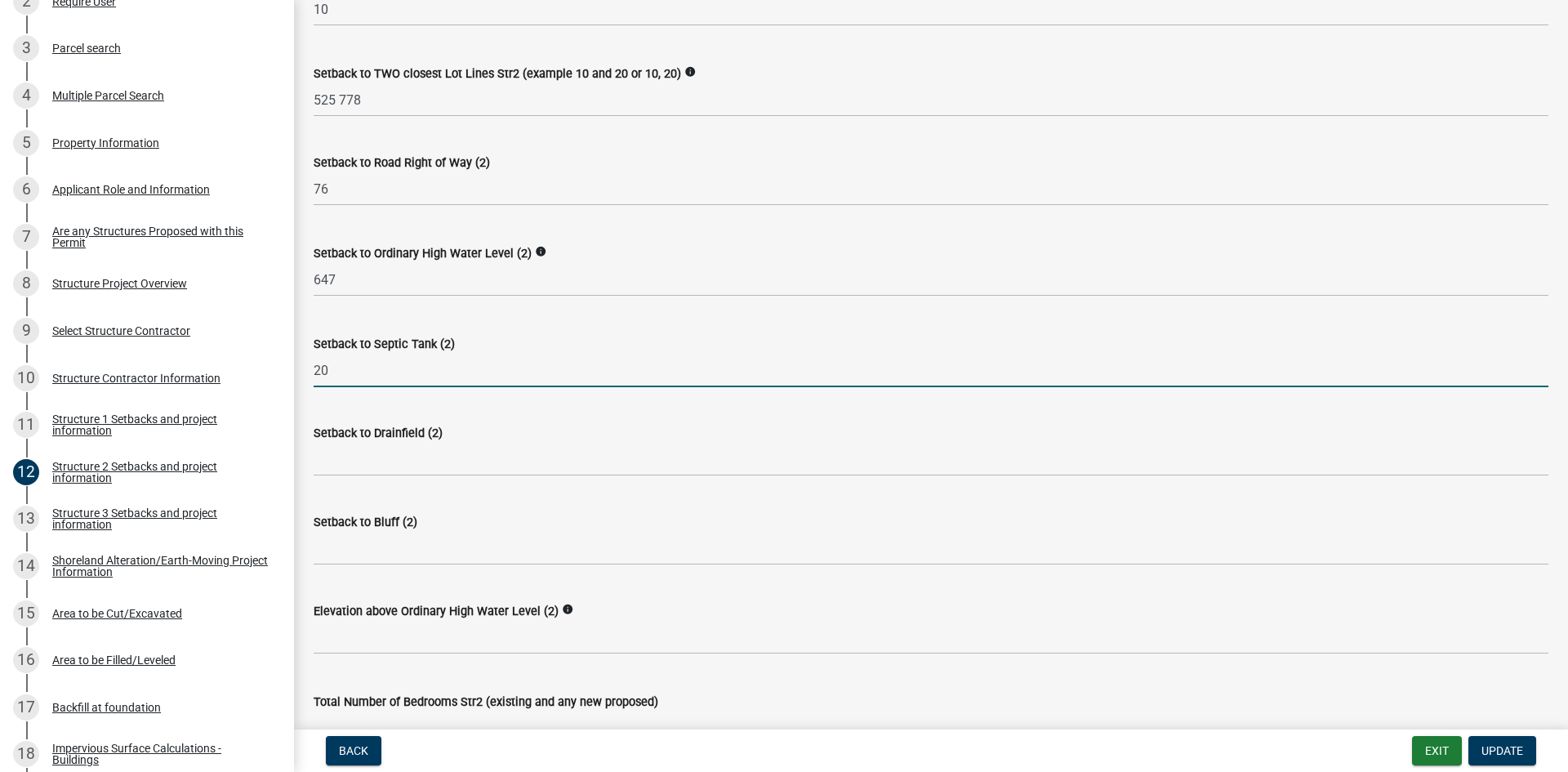
type input "20"
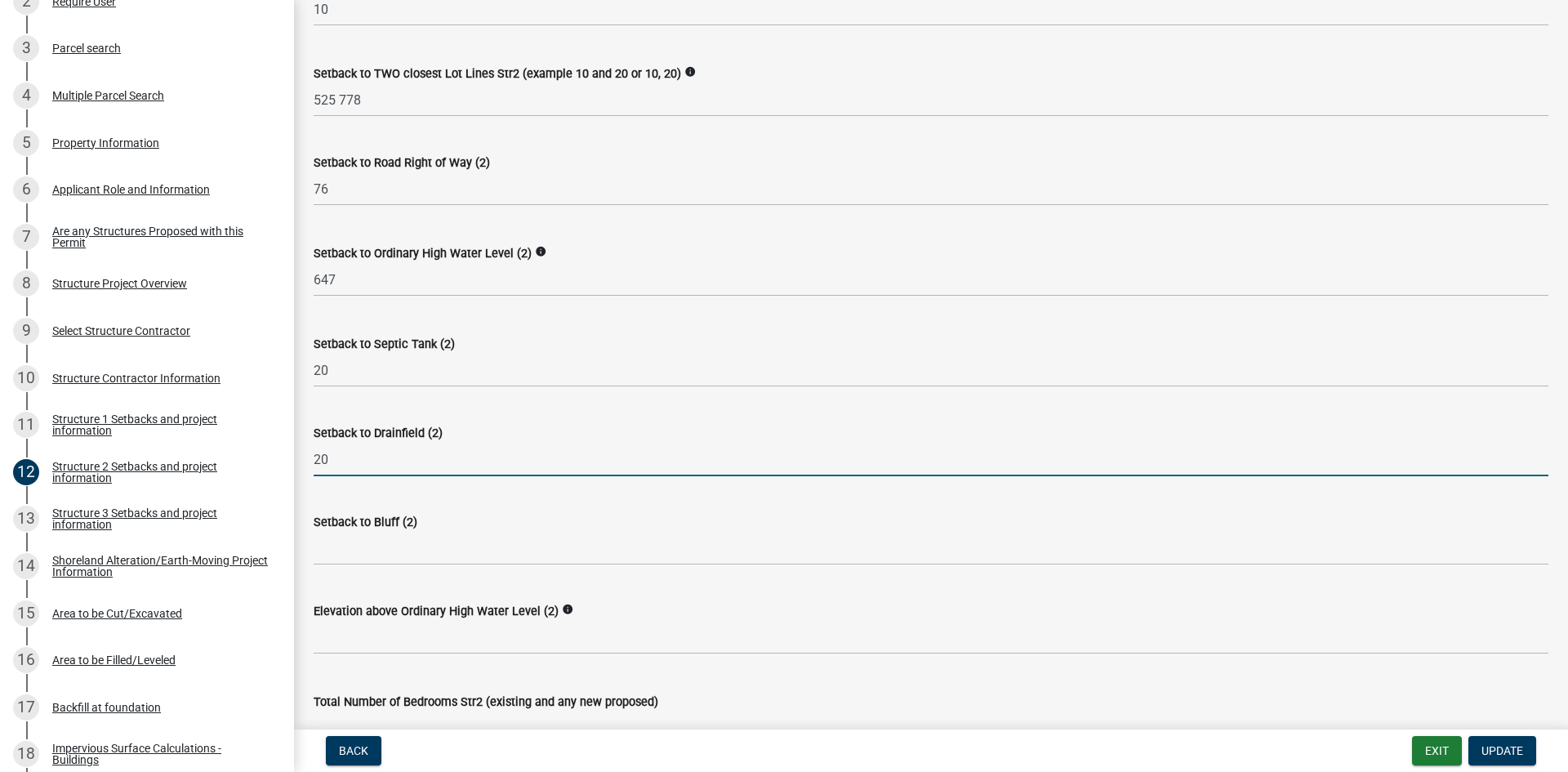
type input "20"
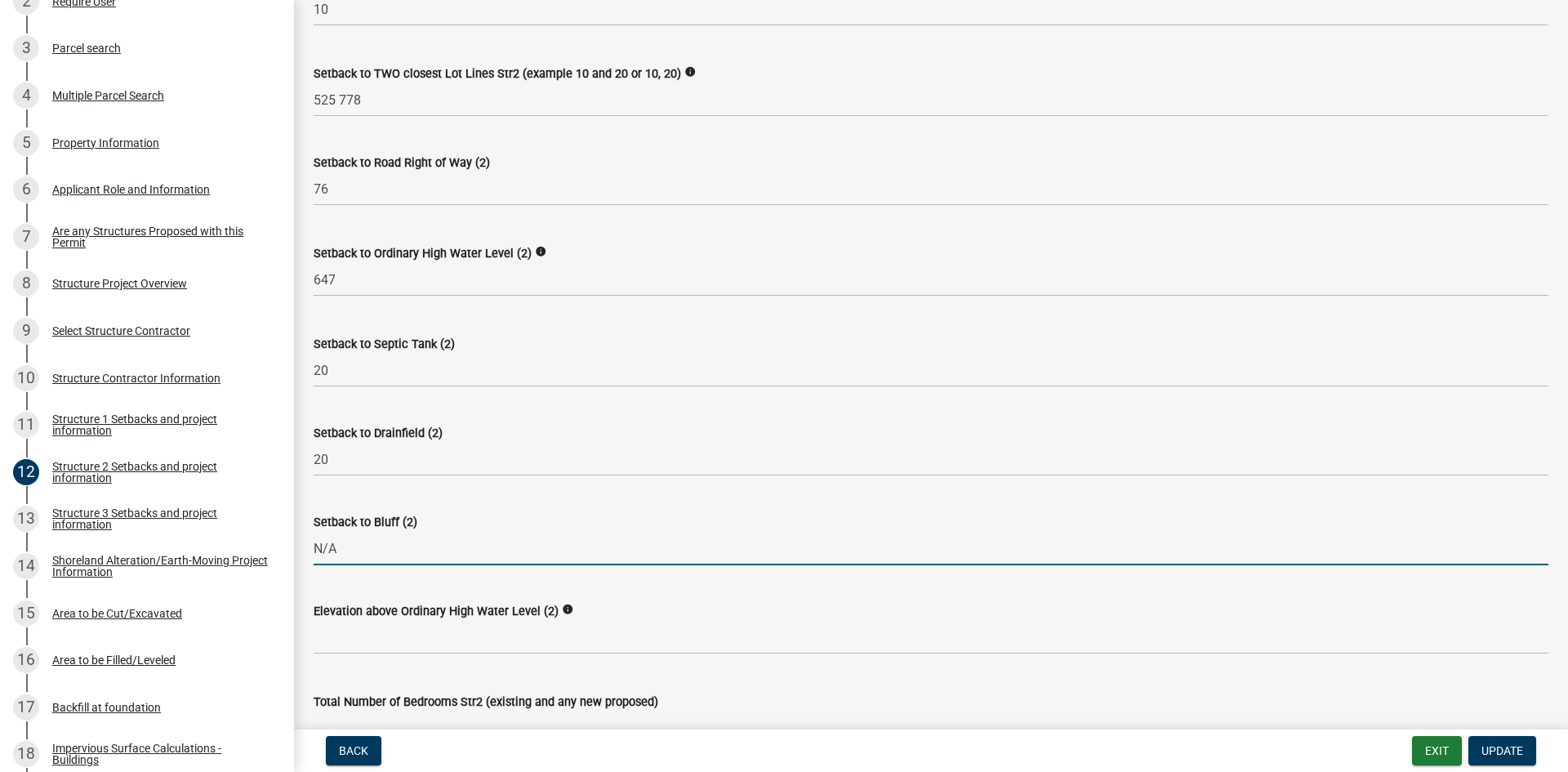
type input "N/A"
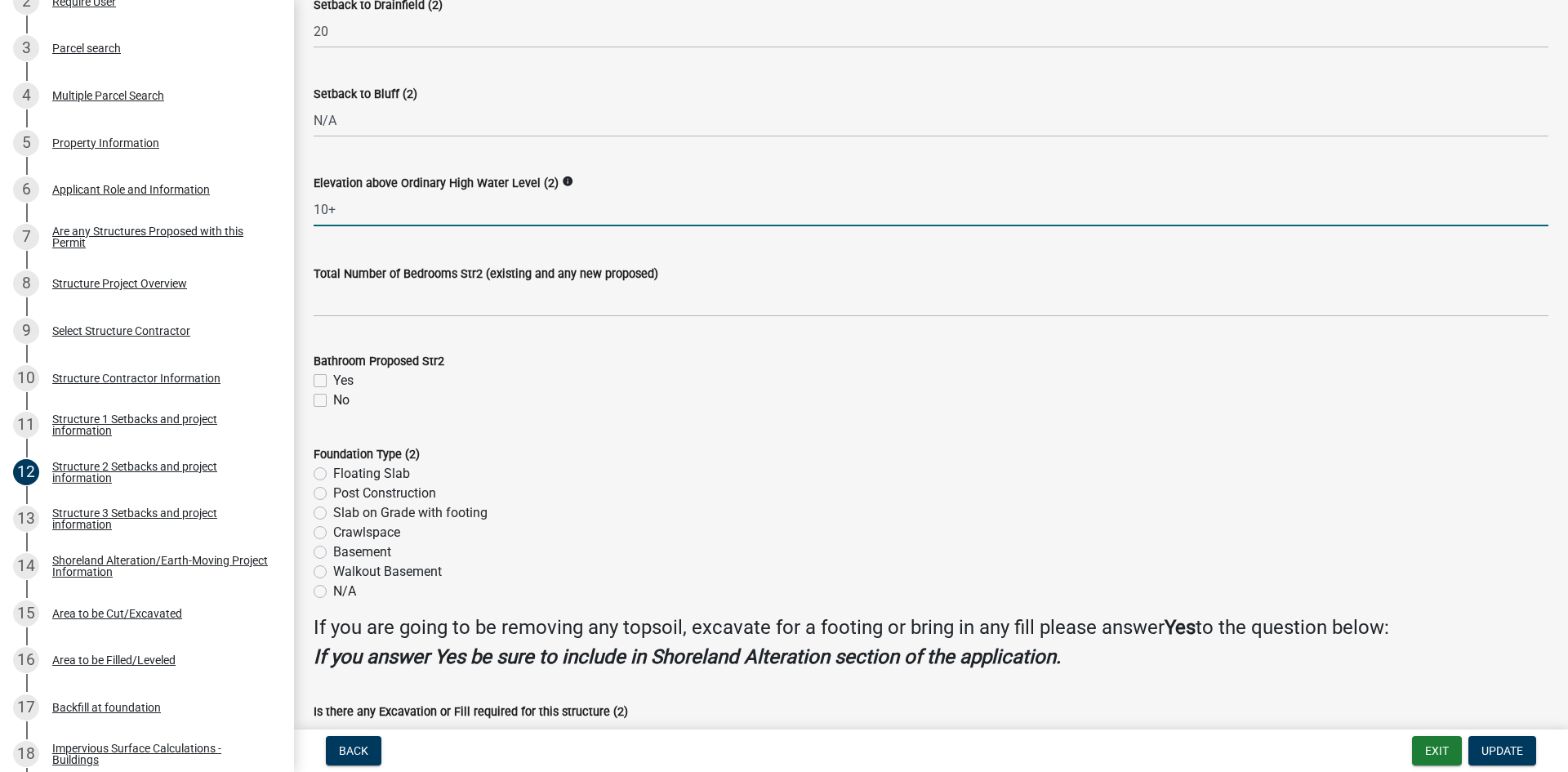
scroll to position [1305, 0]
type input "10"
click at [333, 394] on label "No" at bounding box center [342, 399] width 17 height 19
click at [333, 394] on input "No" at bounding box center [338, 394] width 11 height 11
checkbox input "true"
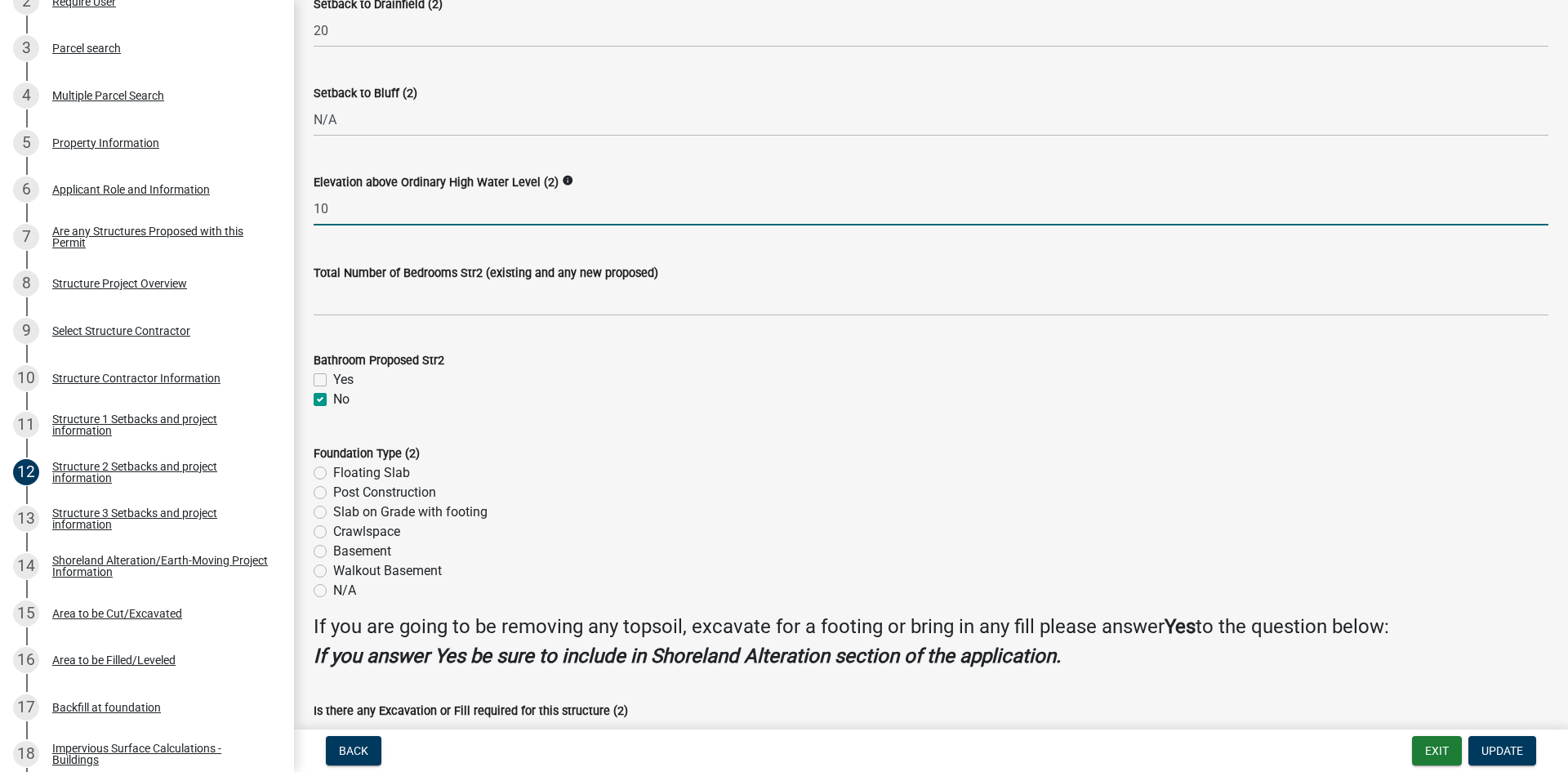
checkbox input "false"
checkbox input "true"
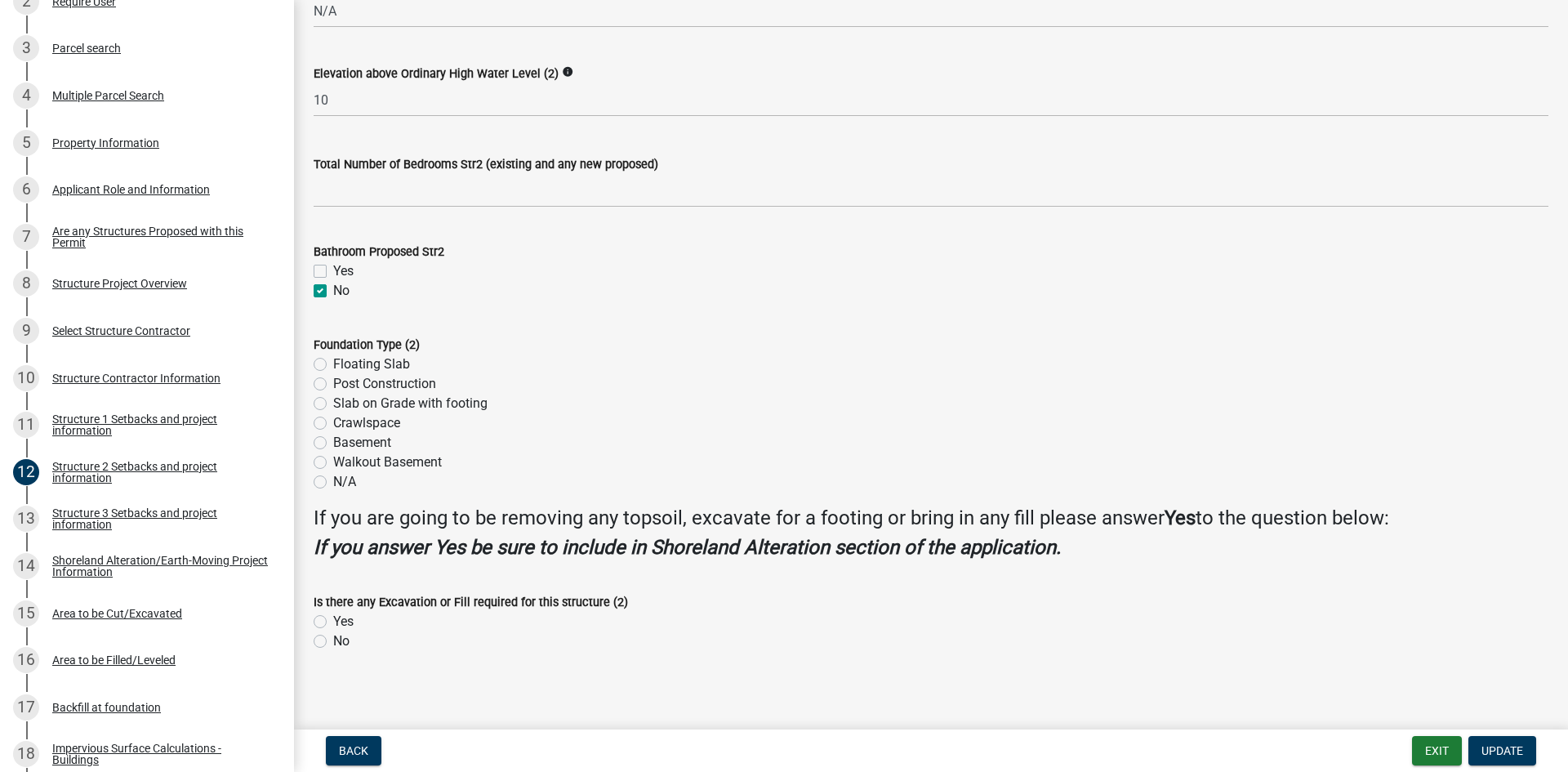
scroll to position [1420, 0]
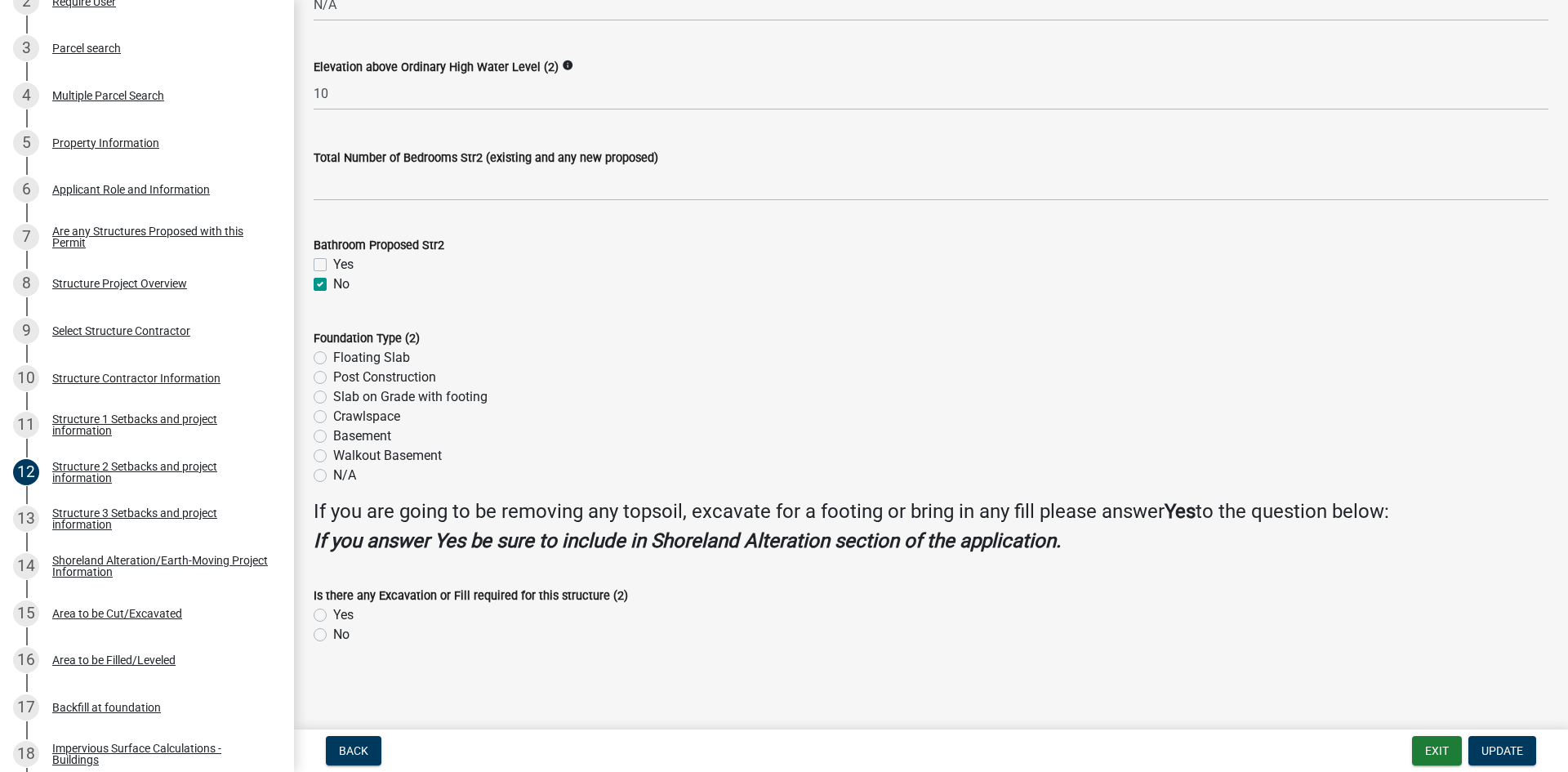
click at [333, 637] on label "No" at bounding box center [342, 634] width 17 height 19
click at [333, 636] on input "No" at bounding box center [338, 630] width 11 height 11
radio input "true"
click at [1509, 744] on button "Update" at bounding box center [1502, 750] width 68 height 29
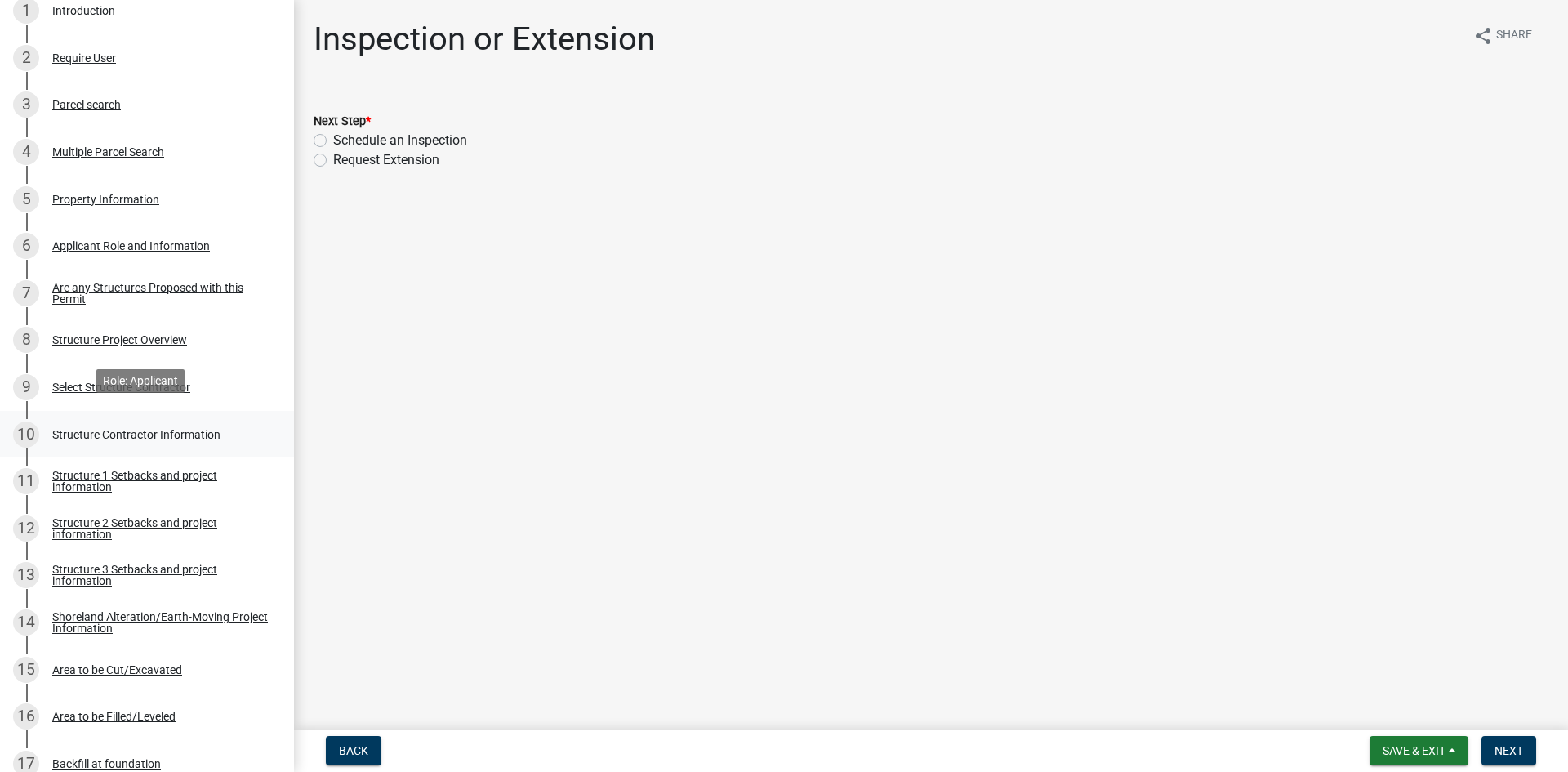
scroll to position [368, 0]
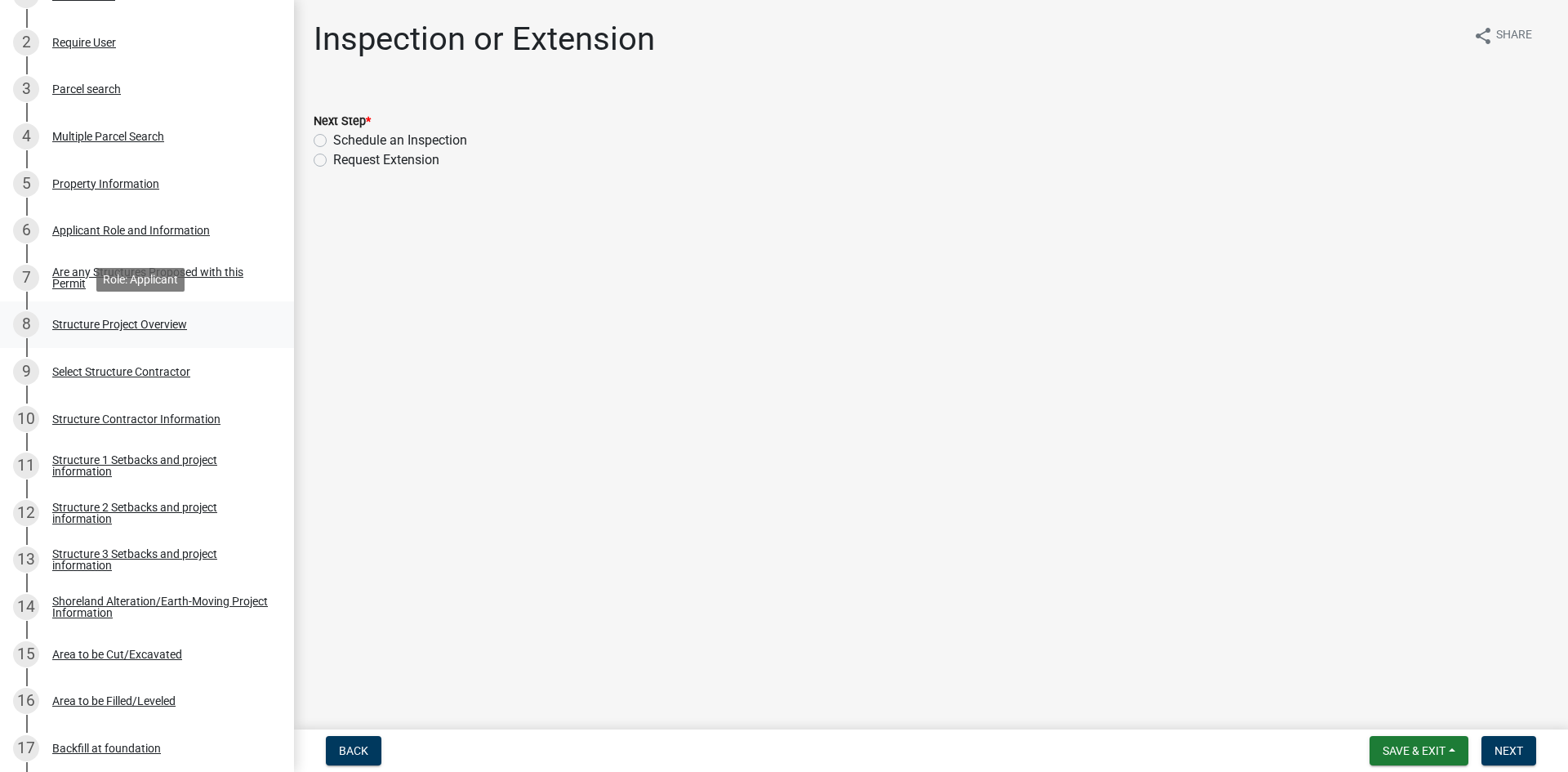
click at [203, 317] on div "8 Structure Project Overview" at bounding box center [141, 324] width 254 height 26
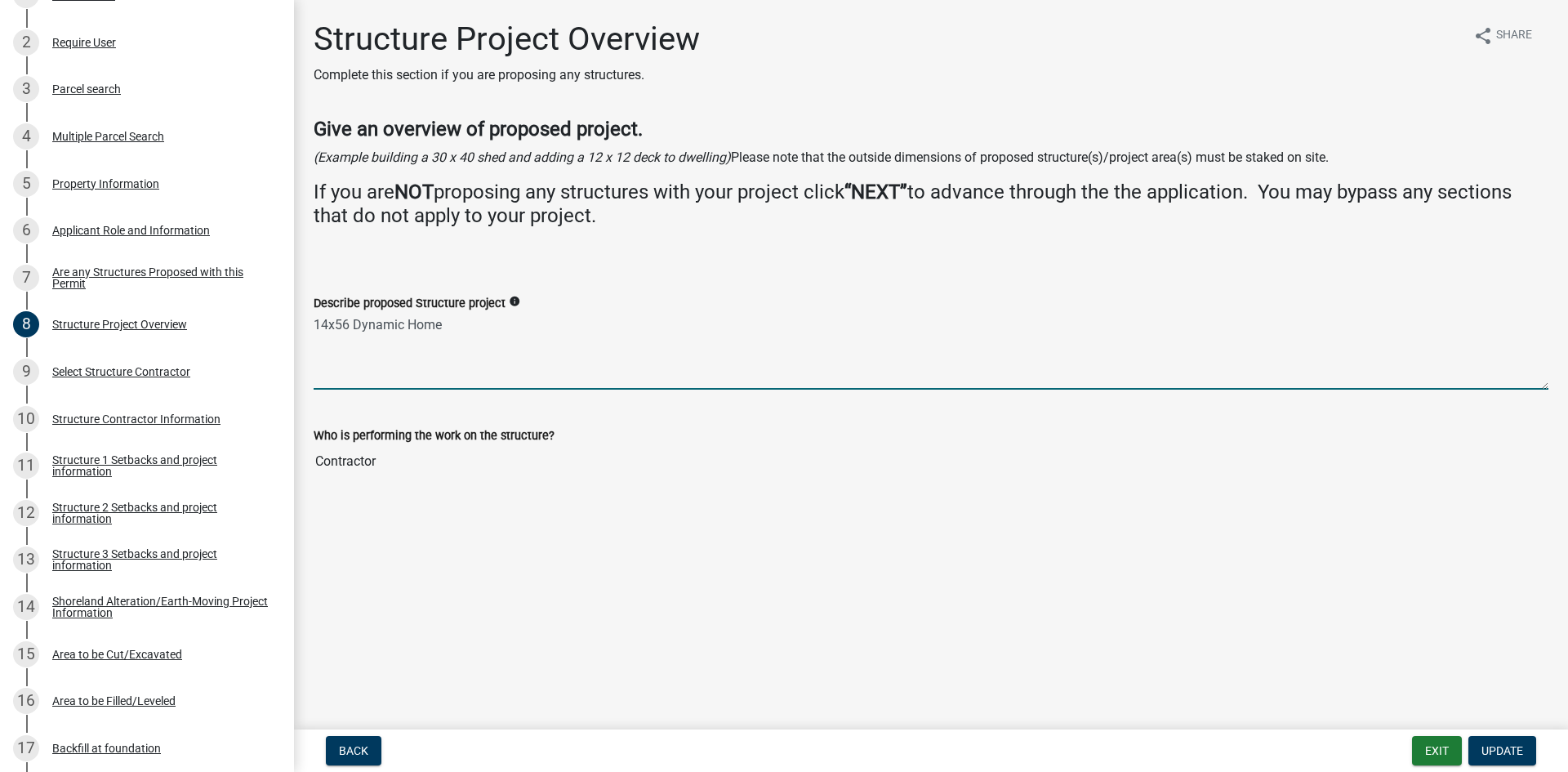
click at [456, 320] on textarea "14x56 Dynamic Home" at bounding box center [931, 352] width 1235 height 77
type textarea "14x56 Dynamic Home 32x32 detached garage"
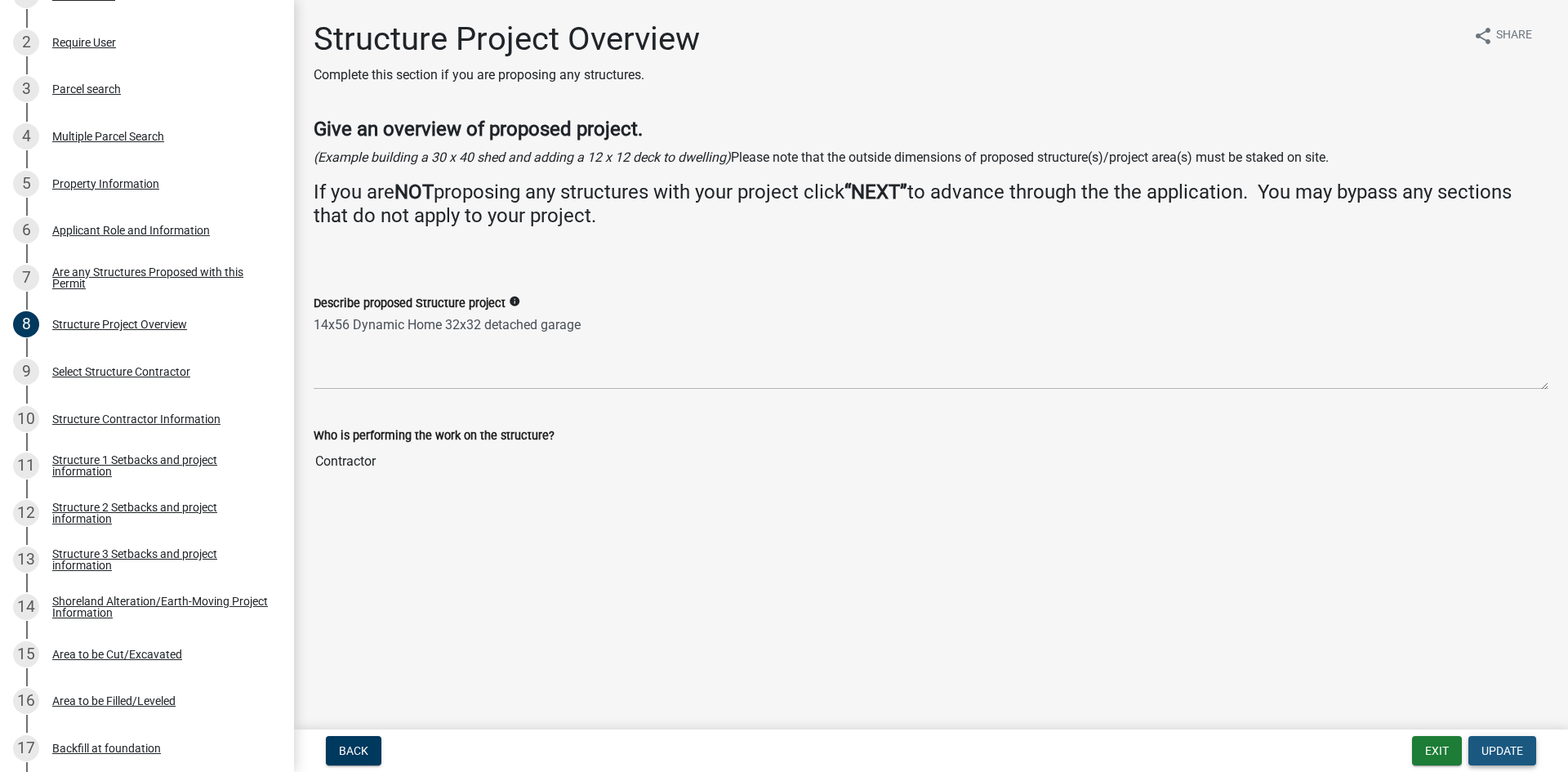
click at [1505, 742] on button "Update" at bounding box center [1502, 750] width 68 height 29
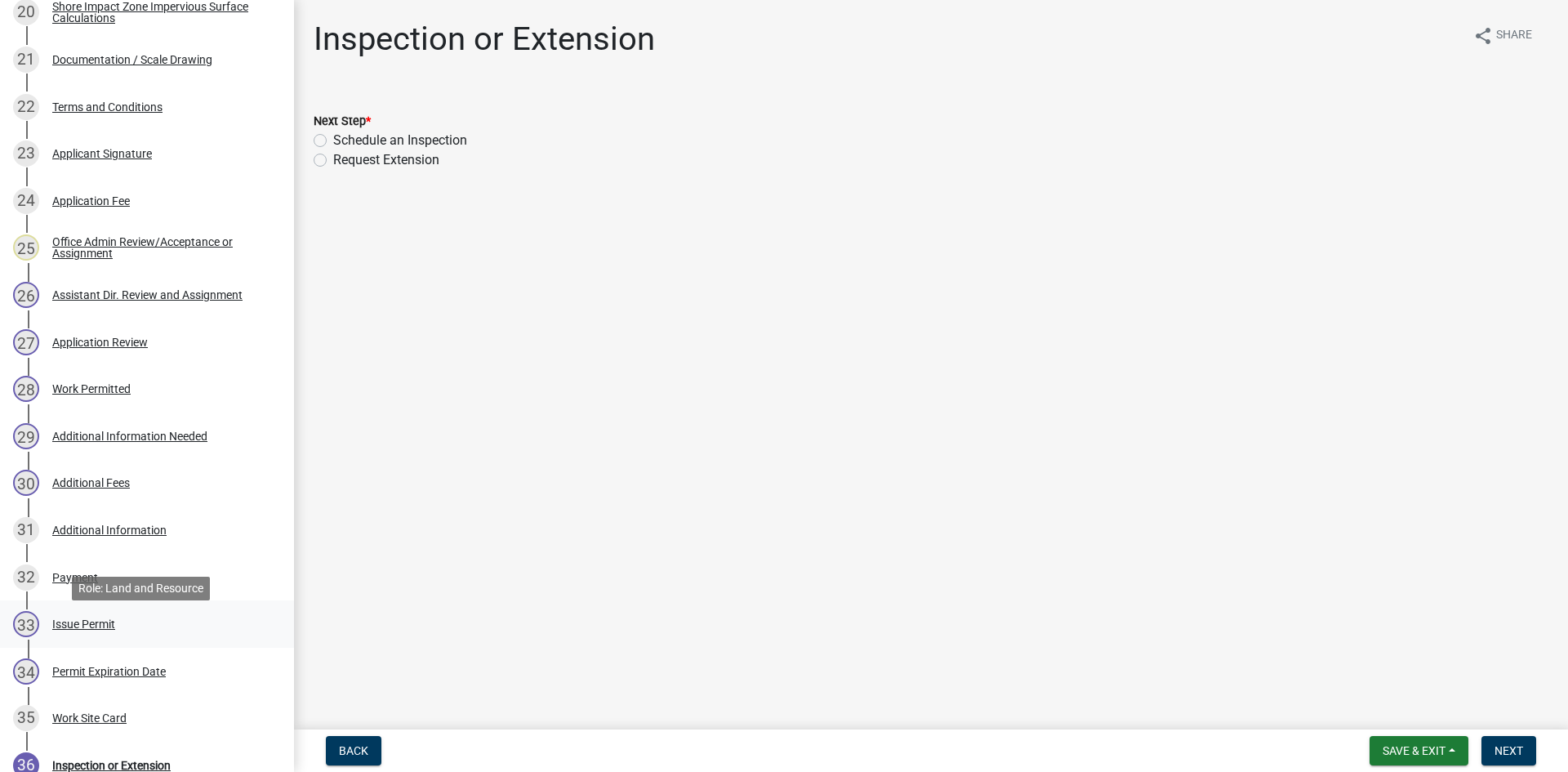
scroll to position [1246, 0]
click at [141, 394] on div "28 Work Permitted" at bounding box center [141, 387] width 254 height 26
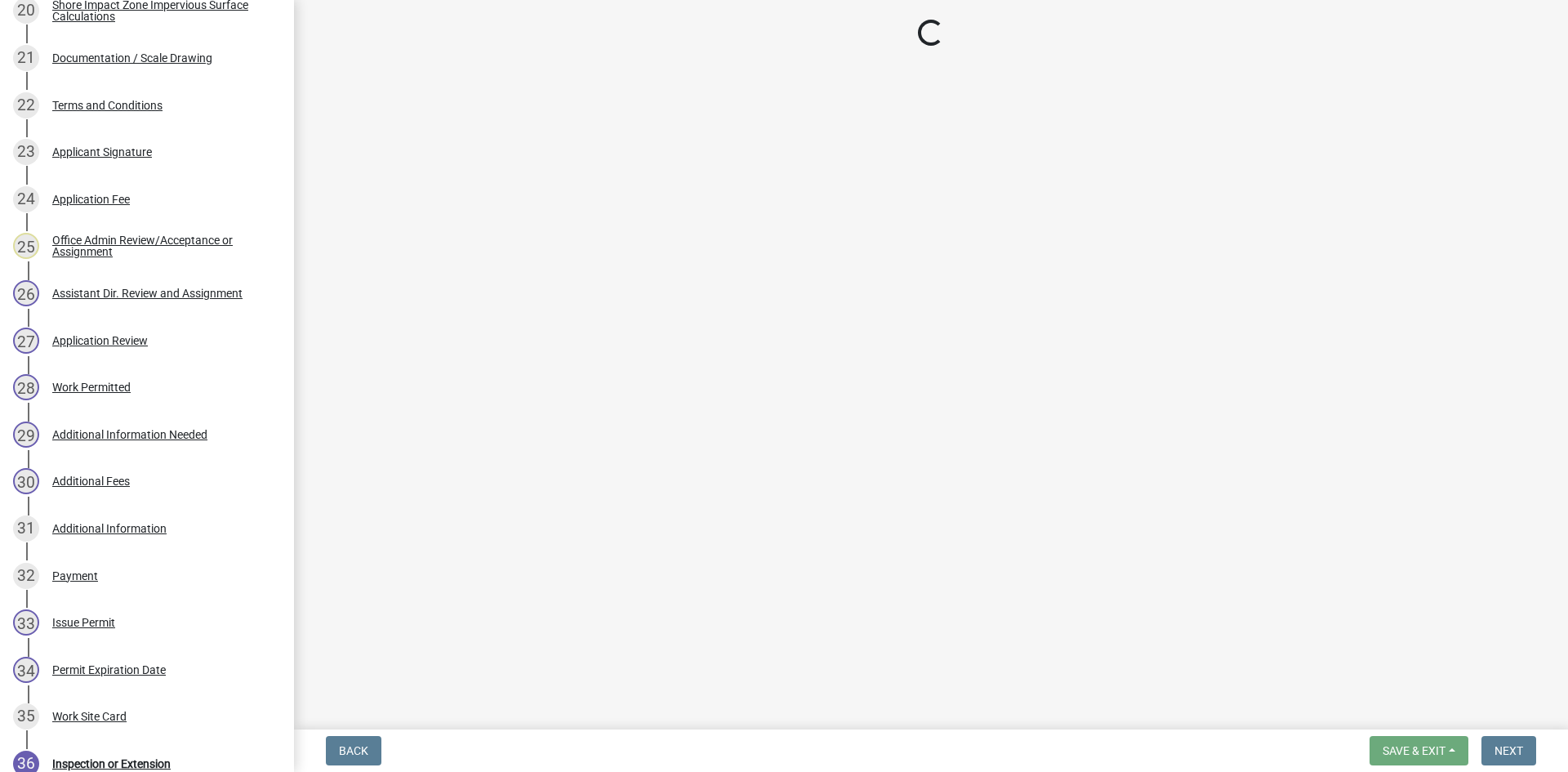
select select "f6a741f6-6d10-4601-9562-2e8ce244b7e0"
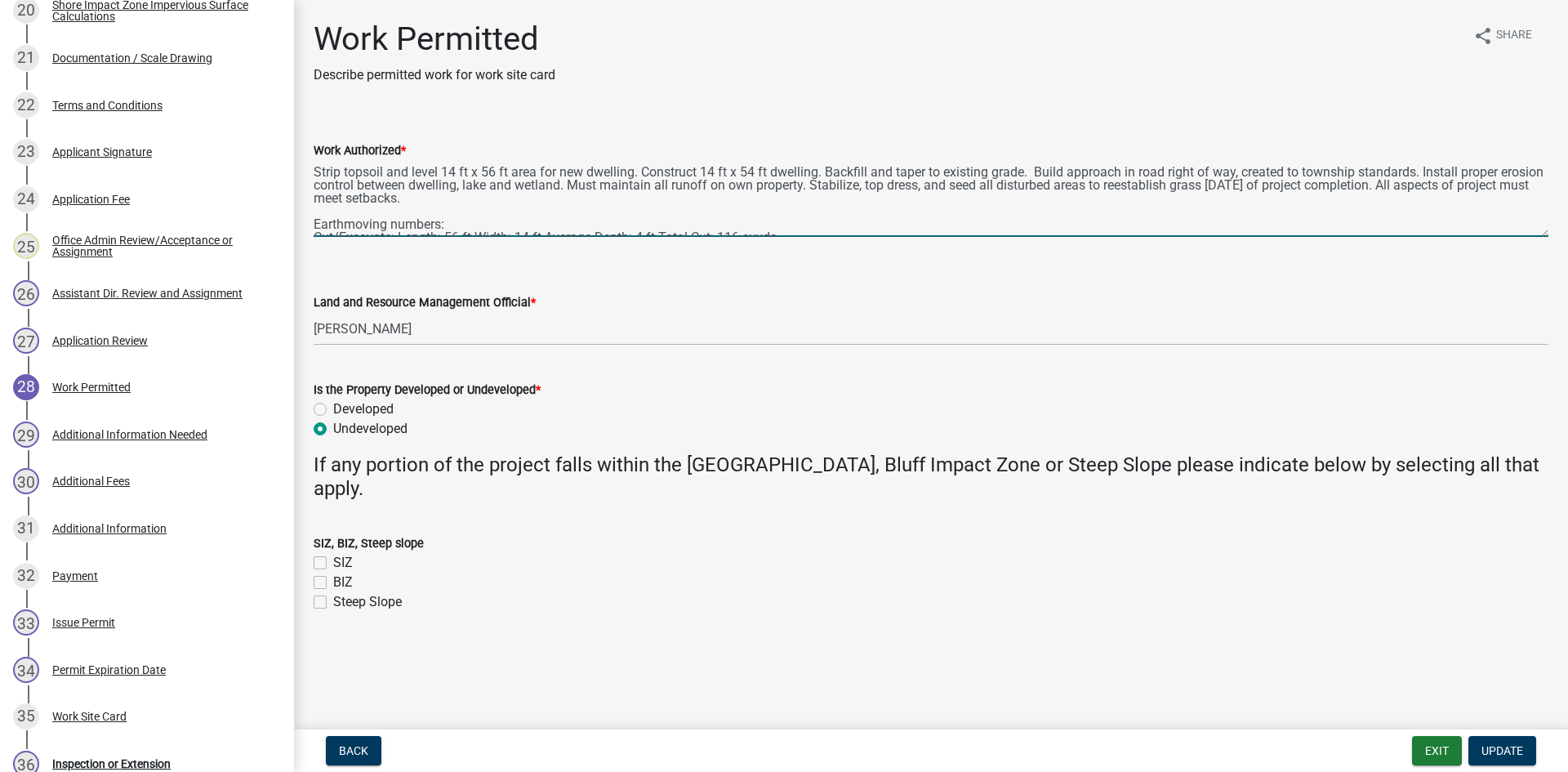
click at [635, 168] on textarea "Strip topsoil and level 14 ft x 56 ft area for new dwelling. Construct 14 ft x …" at bounding box center [931, 198] width 1235 height 77
click at [1013, 170] on textarea "Strip topsoil and level 14 ft x 56 ft area for new dwelling and 32 ft x 32 ft d…" at bounding box center [931, 198] width 1235 height 77
type textarea "Strip topsoil and level 14 ft x 56 ft area for new dwelling and 32 ft x 32 ft d…"
click at [1485, 749] on span "Update" at bounding box center [1502, 751] width 42 height 13
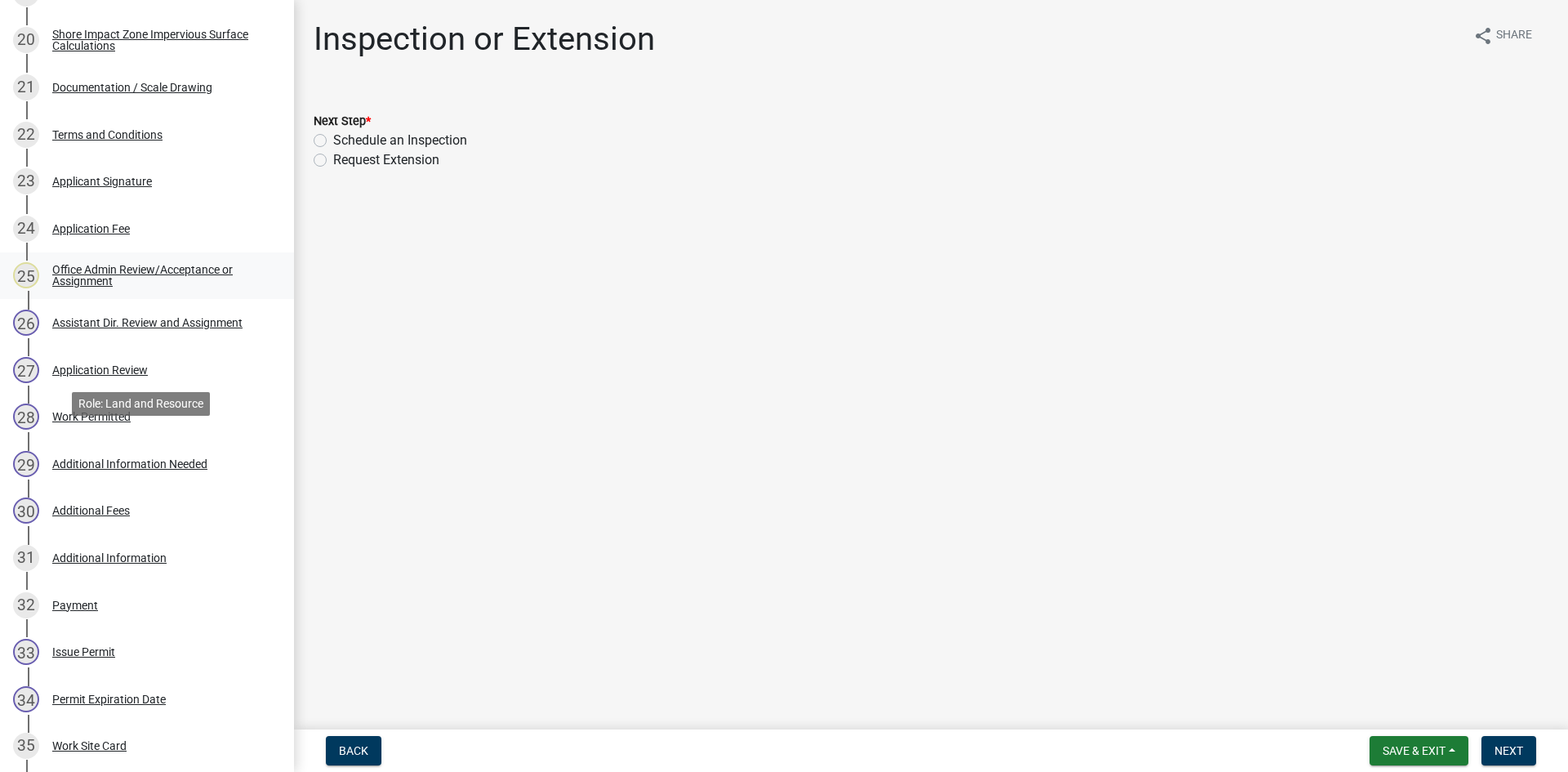
scroll to position [1205, 0]
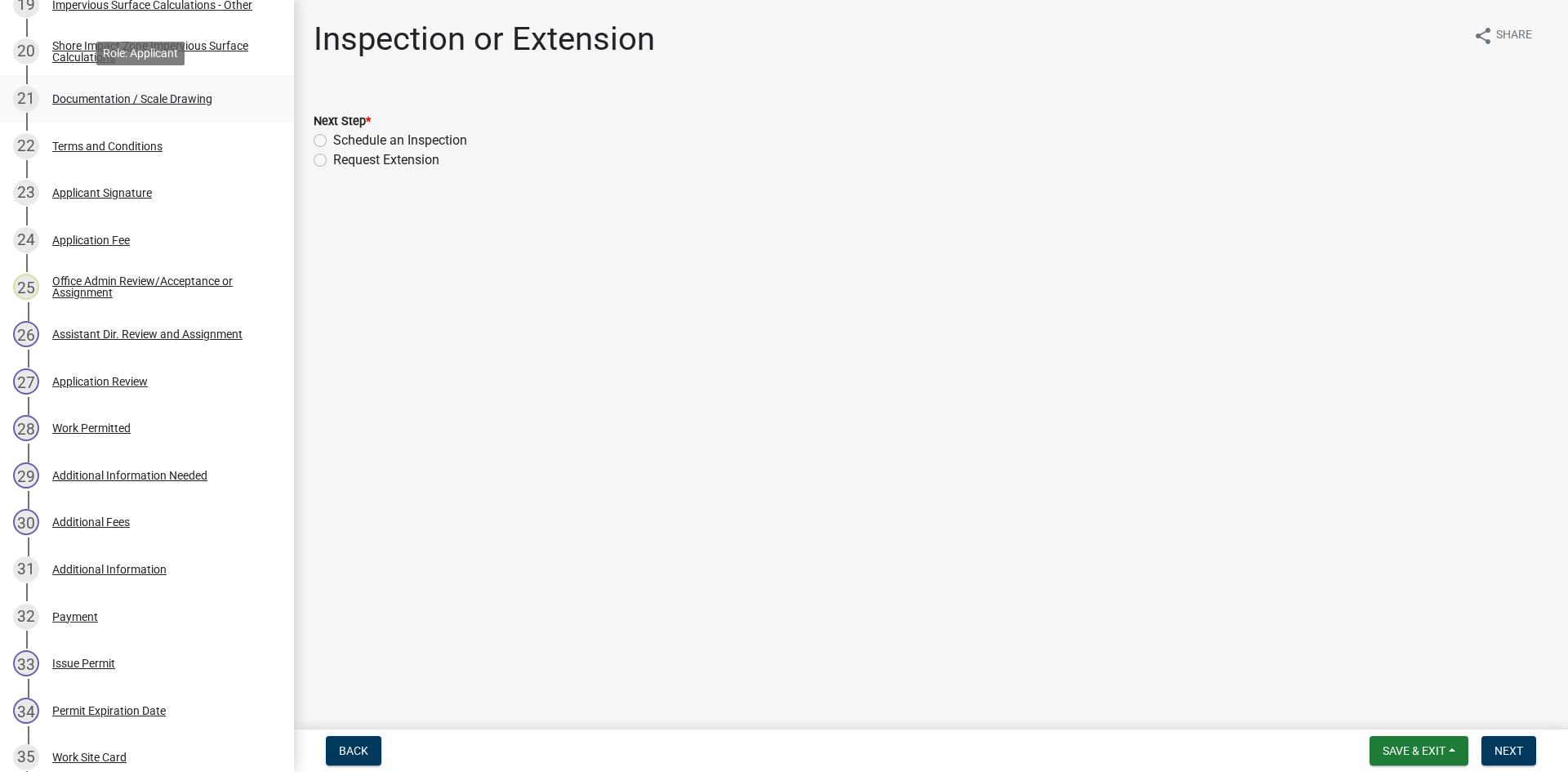
click at [147, 98] on div "Documentation / Scale Drawing" at bounding box center [131, 99] width 160 height 12
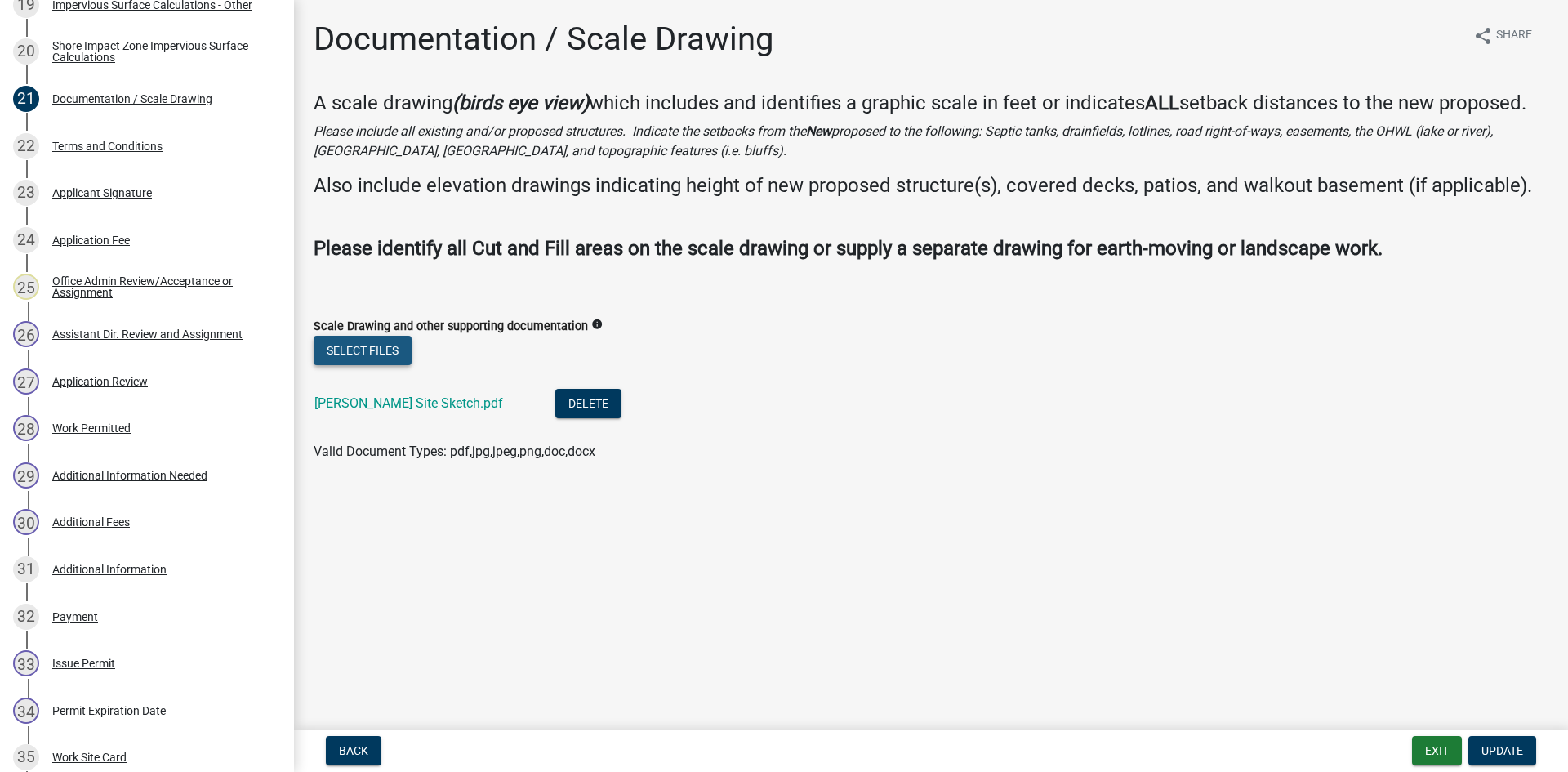
click at [392, 349] on button "Select files" at bounding box center [362, 350] width 98 height 29
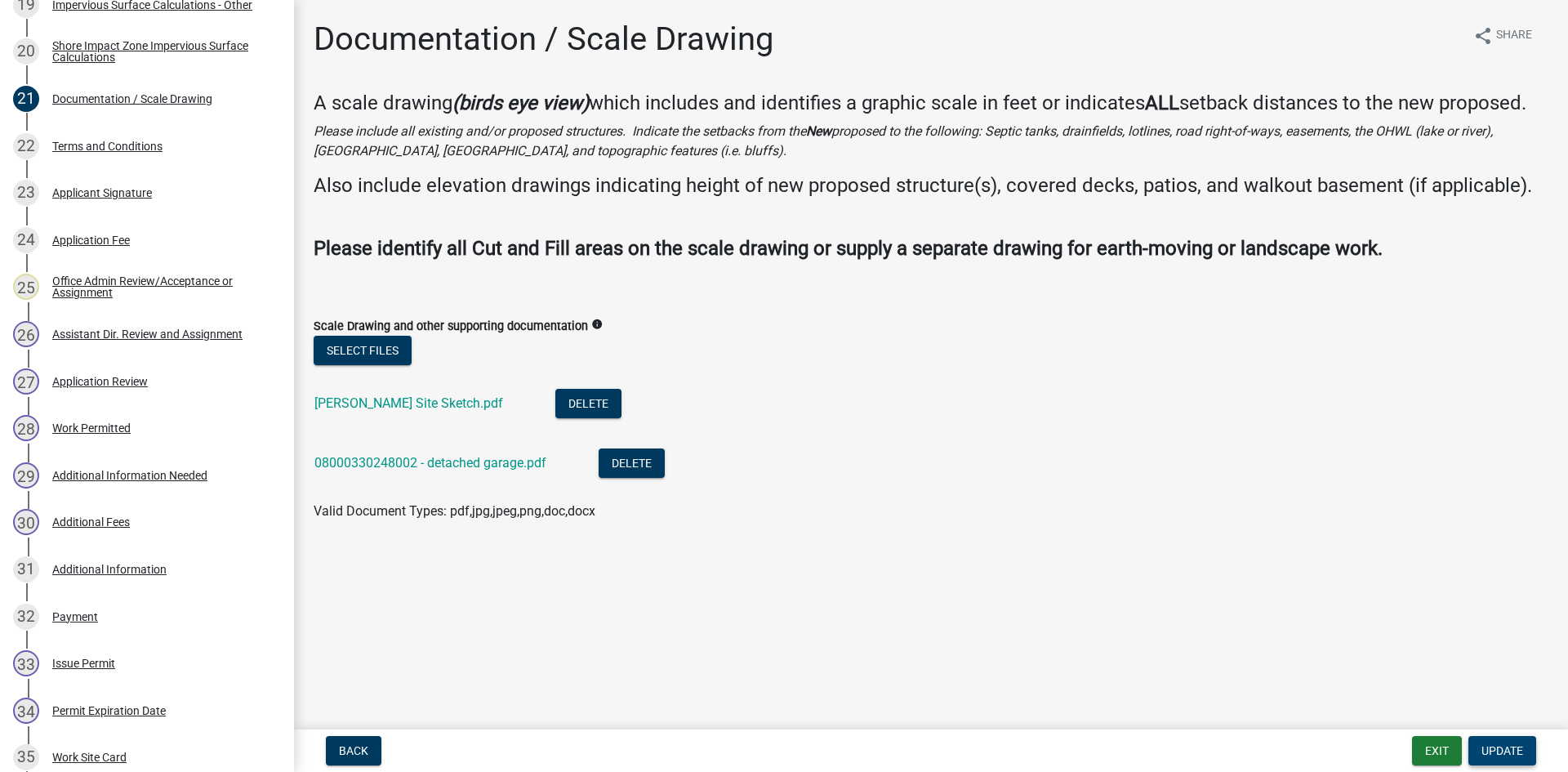
click at [1512, 744] on span "Update" at bounding box center [1502, 751] width 42 height 13
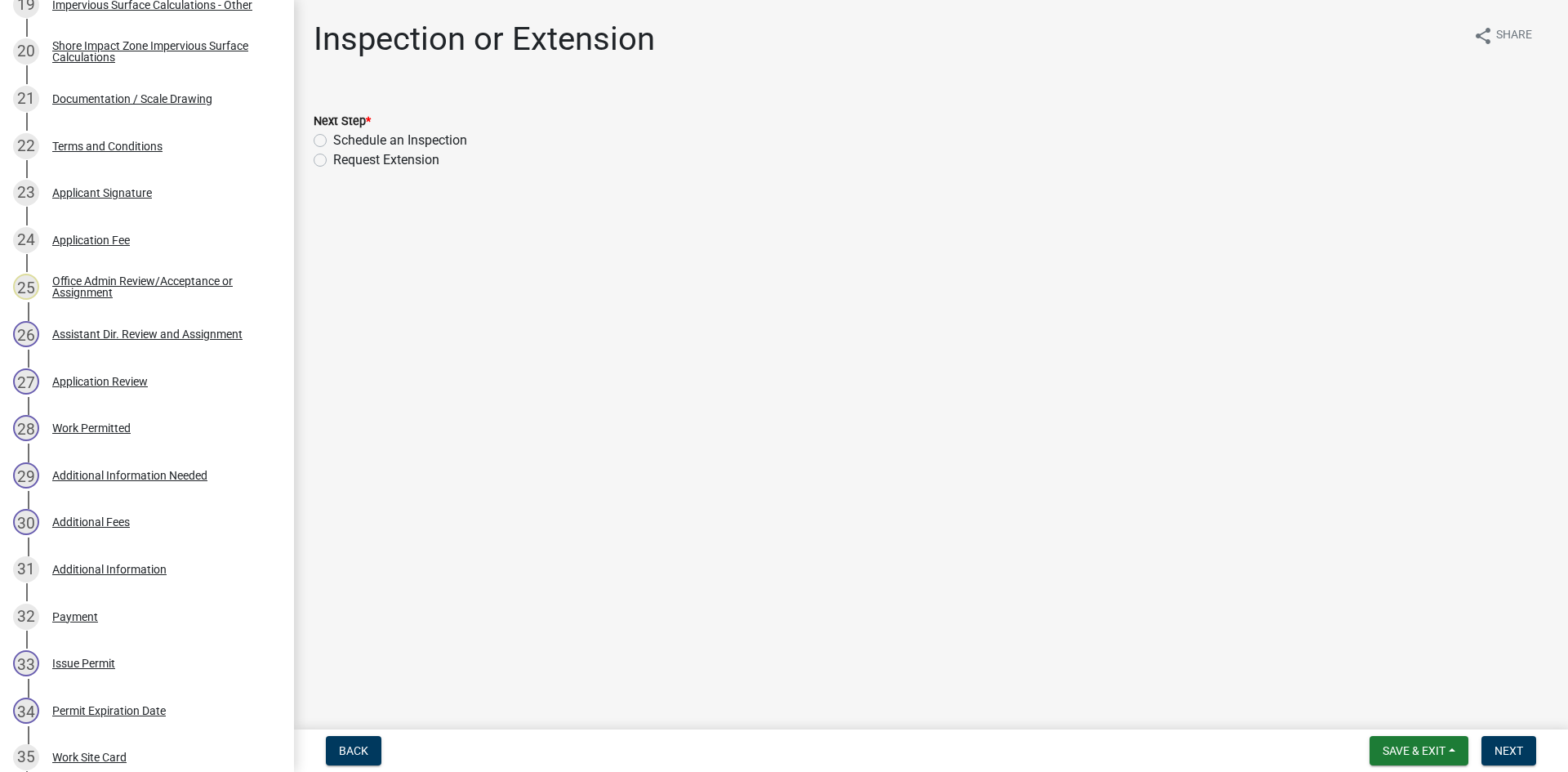
drag, startPoint x: 732, startPoint y: 26, endPoint x: 841, endPoint y: 55, distance: 112.8
click at [841, 55] on div "Inspection or Extension share Share" at bounding box center [931, 45] width 1235 height 52
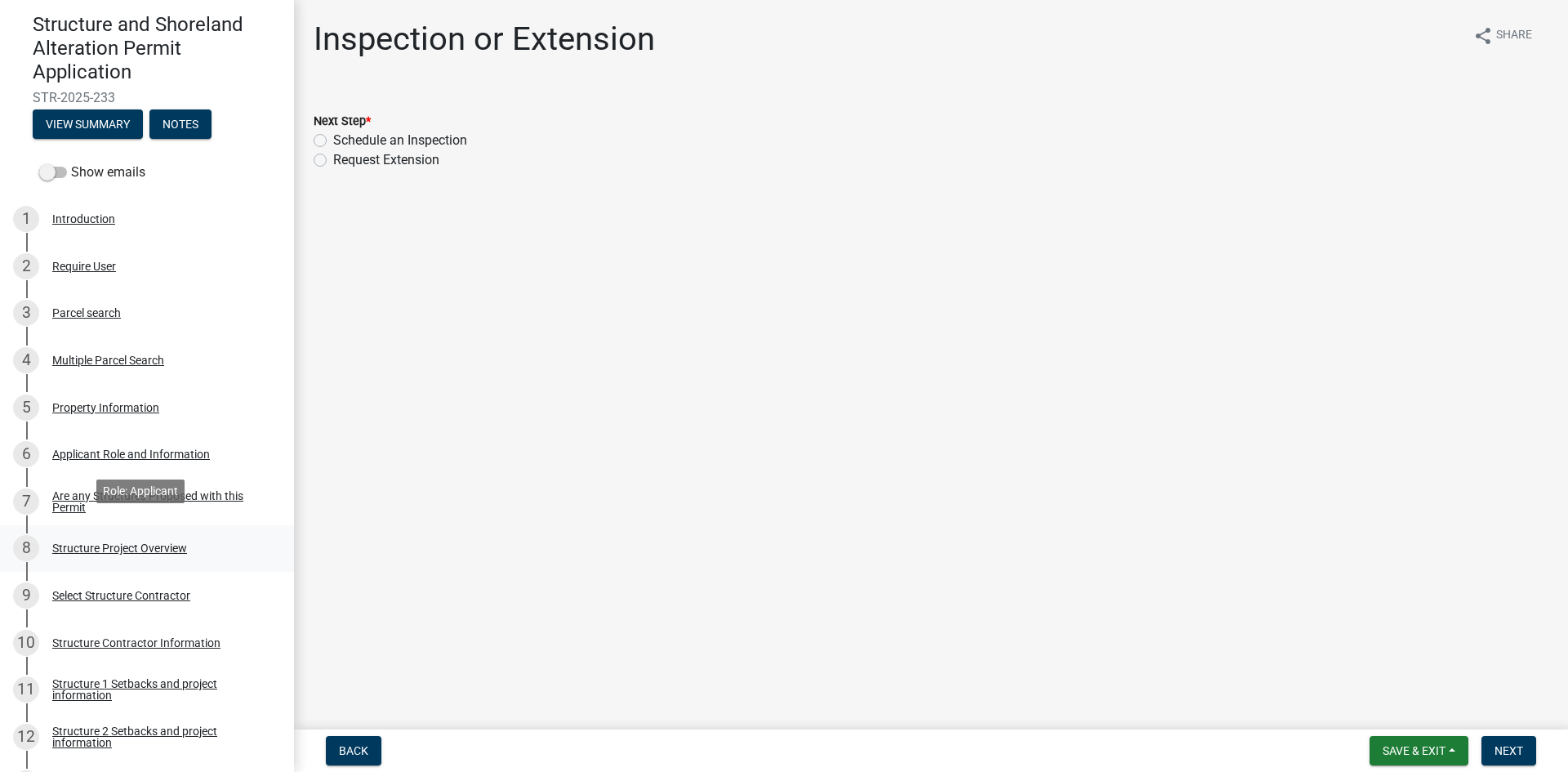
scroll to position [204, 0]
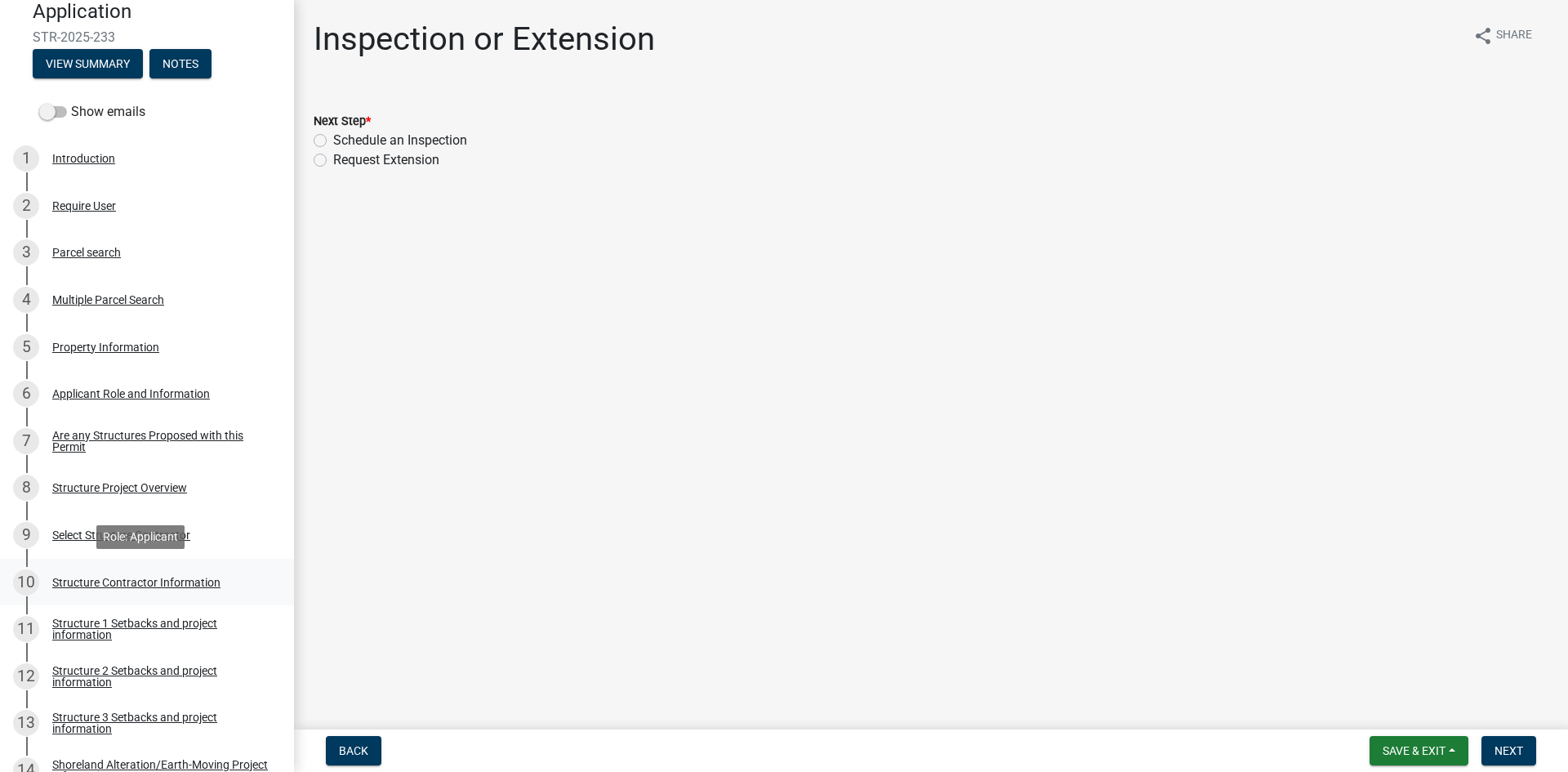
click at [211, 583] on div "Structure Contractor Information" at bounding box center [136, 583] width 168 height 12
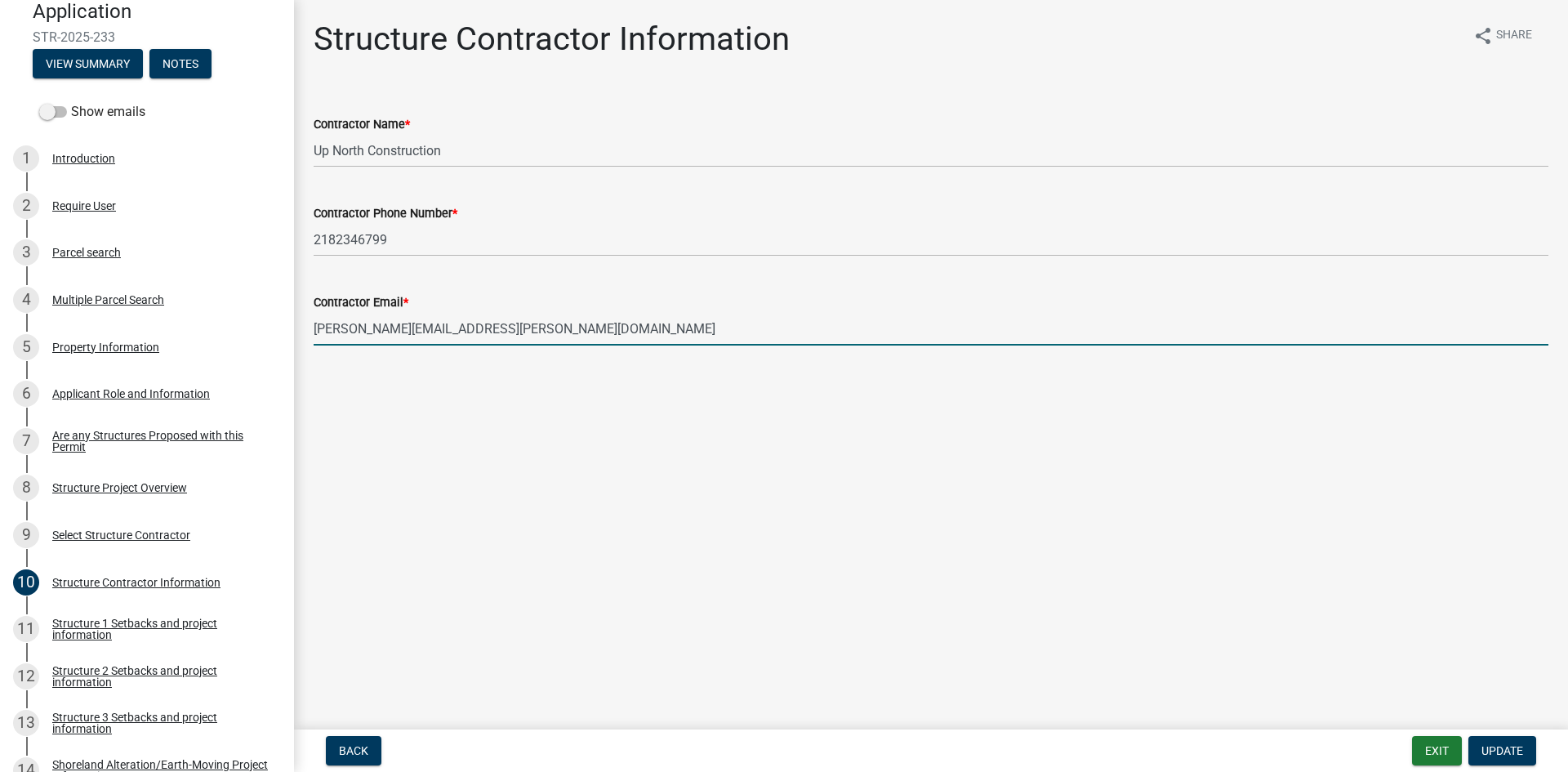
drag, startPoint x: 481, startPoint y: 327, endPoint x: 324, endPoint y: 322, distance: 157.1
click at [316, 317] on input "[PERSON_NAME][EMAIL_ADDRESS][PERSON_NAME][DOMAIN_NAME]" at bounding box center [931, 329] width 1235 height 33
click at [325, 325] on input "[PERSON_NAME][EMAIL_ADDRESS][PERSON_NAME][DOMAIN_NAME]" at bounding box center [931, 329] width 1235 height 33
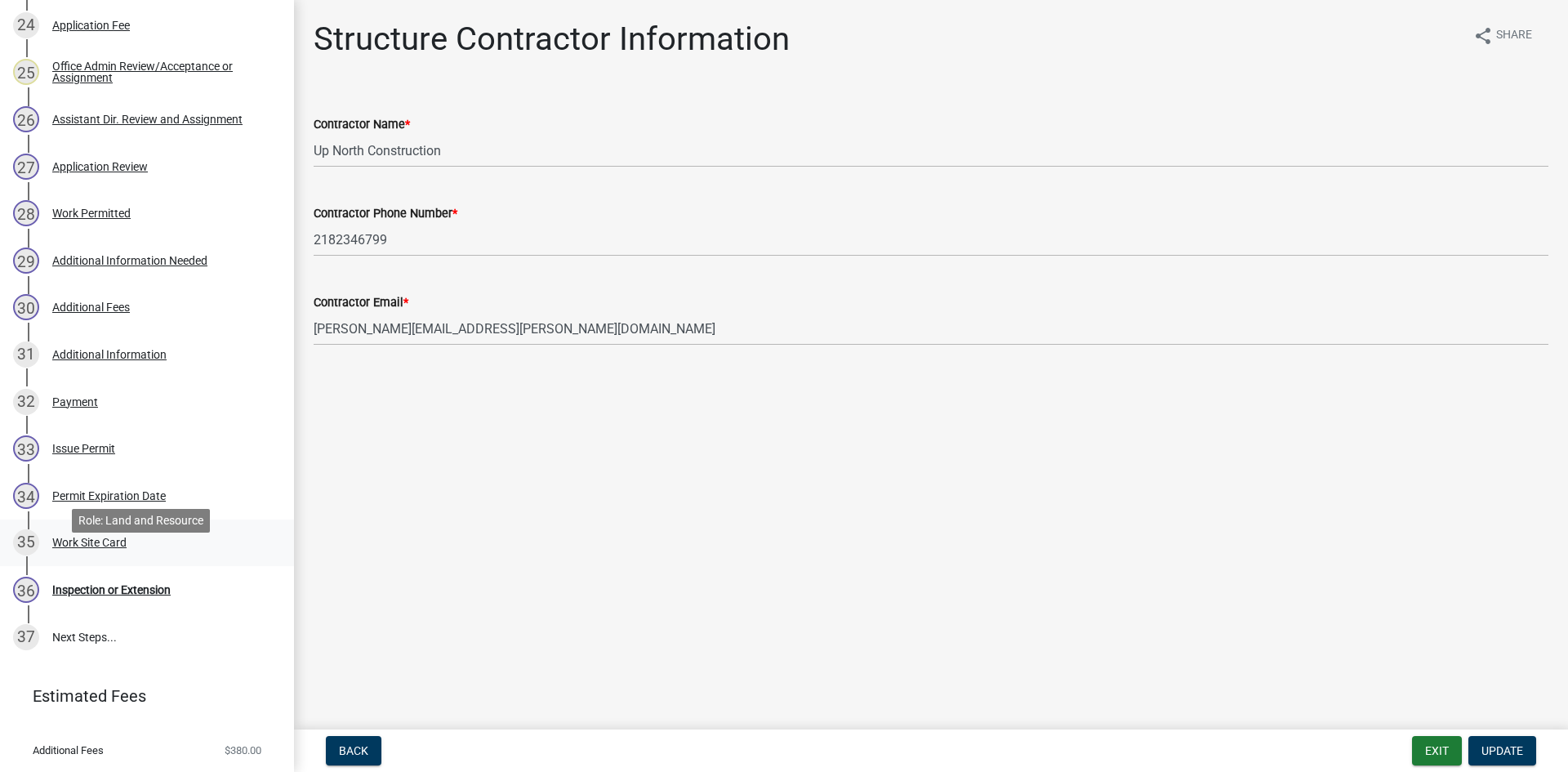
scroll to position [1449, 0]
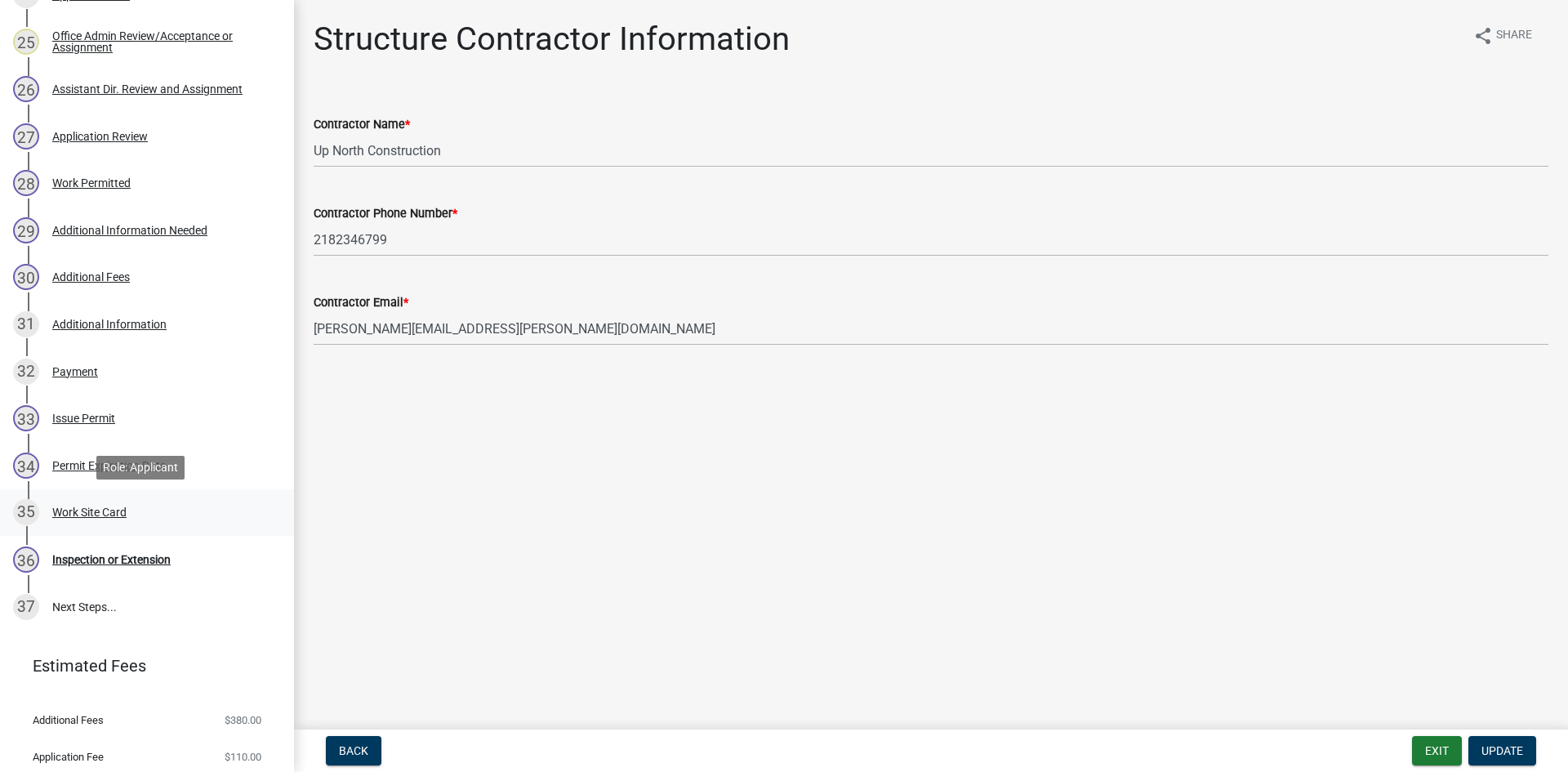
click at [179, 510] on div "35 Work Site Card" at bounding box center [141, 512] width 254 height 26
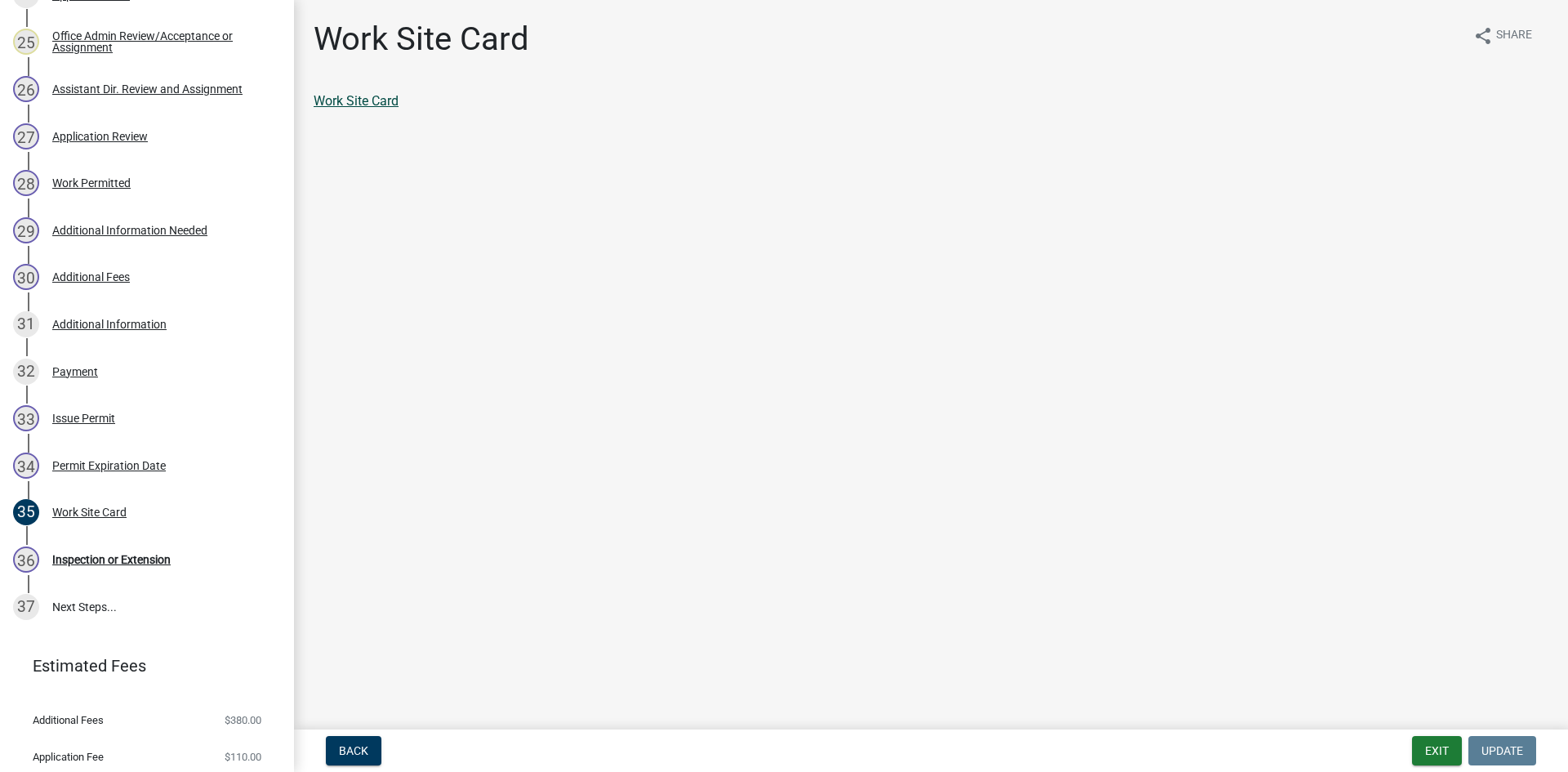
click at [388, 98] on link "Work Site Card" at bounding box center [356, 100] width 85 height 16
click at [1427, 758] on button "Exit" at bounding box center [1437, 750] width 50 height 29
